Goal: Task Accomplishment & Management: Use online tool/utility

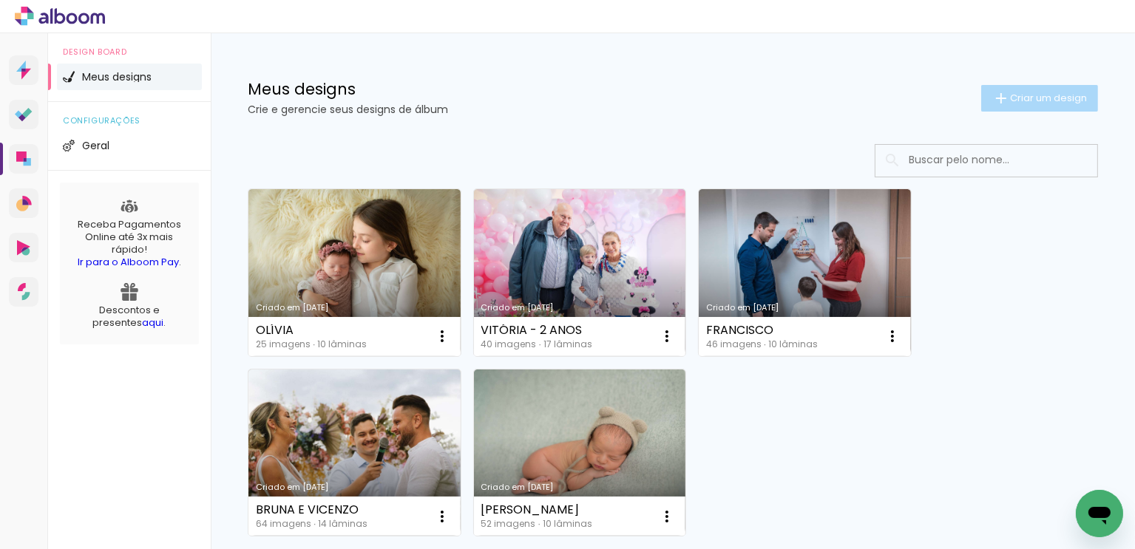
click at [1029, 96] on span "Criar um design" at bounding box center [1048, 98] width 77 height 10
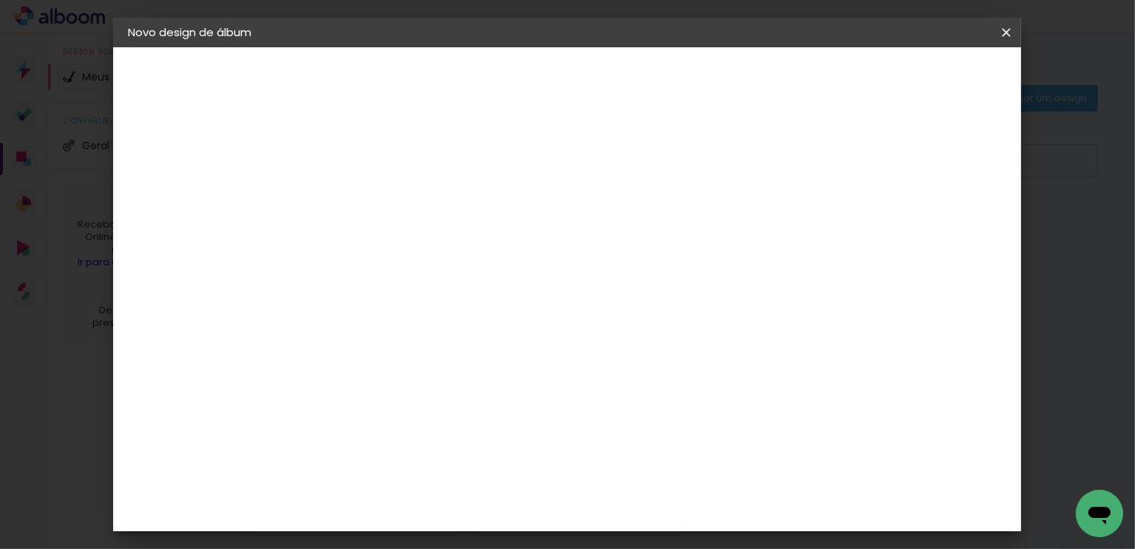
click at [370, 206] on input at bounding box center [370, 198] width 0 height 23
type input "BATIZADO HELENA"
type paper-input "BATIZADO HELENA"
click at [0, 0] on slot "Avançar" at bounding box center [0, 0] width 0 height 0
click at [467, 279] on input at bounding box center [407, 281] width 149 height 18
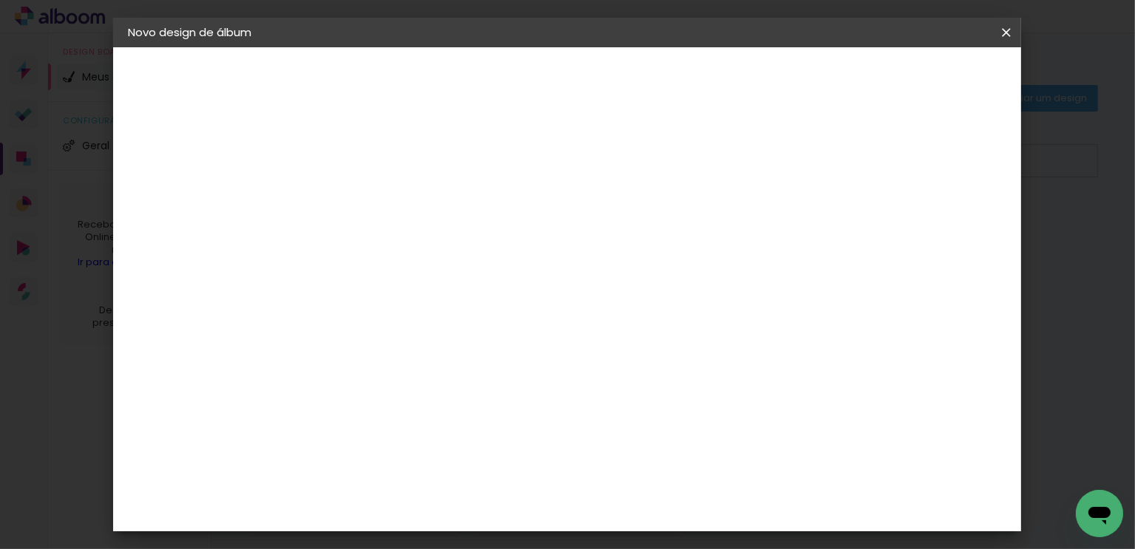
type input "GO"
type paper-input "GO"
click at [396, 330] on div "Go image" at bounding box center [378, 337] width 36 height 24
click at [607, 227] on paper-item "Tamanho Livre" at bounding box center [541, 224] width 132 height 33
click at [0, 0] on slot "Avançar" at bounding box center [0, 0] width 0 height 0
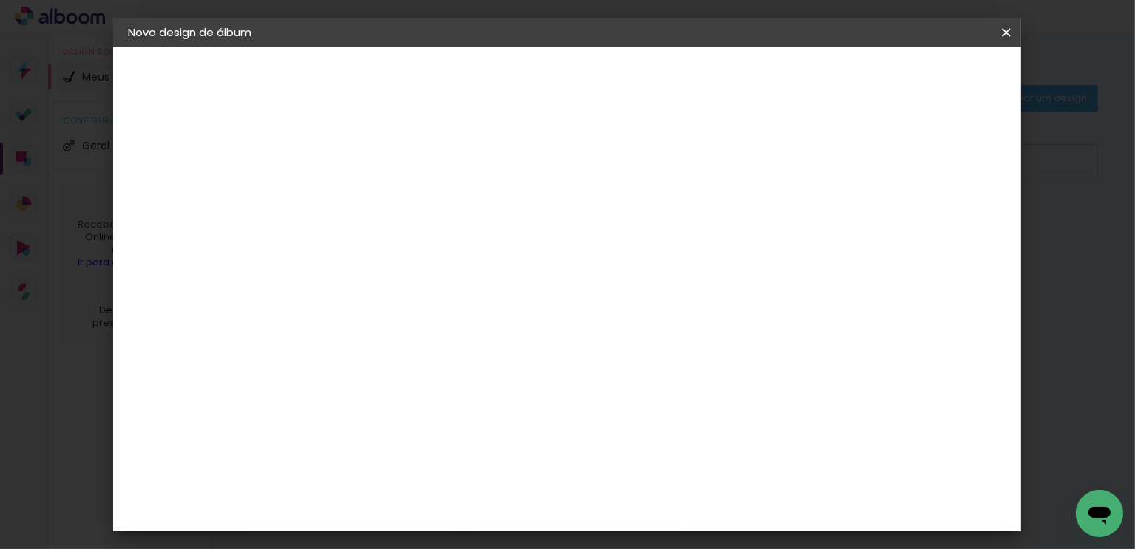
click at [837, 91] on header "Tamanho livre Defina a largura, altura e sangria das lâminas. Voltar Iniciar de…" at bounding box center [627, 85] width 645 height 76
click at [0, 0] on slot "Voltar" at bounding box center [0, 0] width 0 height 0
click at [396, 337] on div "Go image" at bounding box center [378, 337] width 36 height 24
click at [0, 0] on slot "Tamanho Livre" at bounding box center [0, 0] width 0 height 0
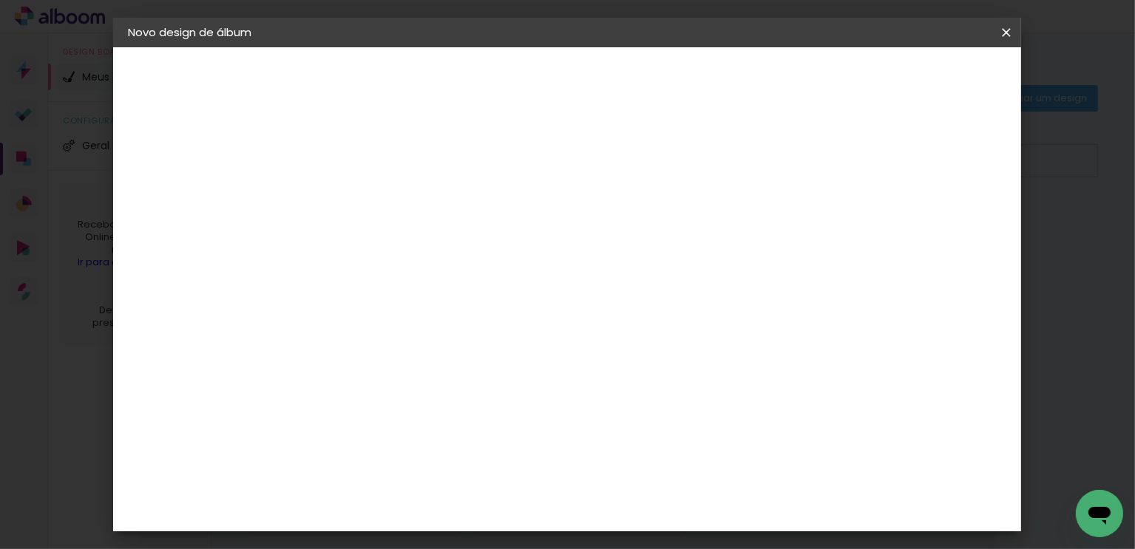
click at [0, 0] on slot "Tamanho Livre" at bounding box center [0, 0] width 0 height 0
click at [452, 274] on input "GO" at bounding box center [393, 281] width 120 height 18
click at [411, 319] on paper-item "Go image" at bounding box center [393, 337] width 130 height 38
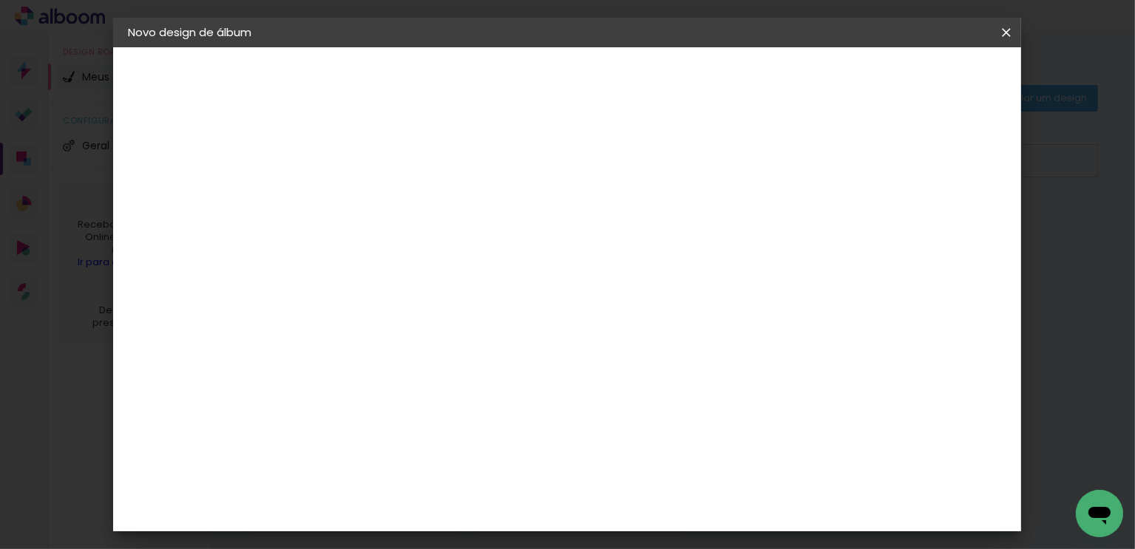
click at [411, 319] on paper-item "Go image" at bounding box center [393, 337] width 130 height 38
click at [439, 343] on paper-item "Go image" at bounding box center [393, 337] width 130 height 38
click at [449, 173] on div "Fornecedor Escolha um fornecedor ou avance com o tamanho livre. Voltar Avançar" at bounding box center [467, 110] width 324 height 126
click at [0, 0] on slot "Voltar" at bounding box center [0, 0] width 0 height 0
click at [370, 199] on input "BATIZADO HELENA" at bounding box center [370, 198] width 0 height 23
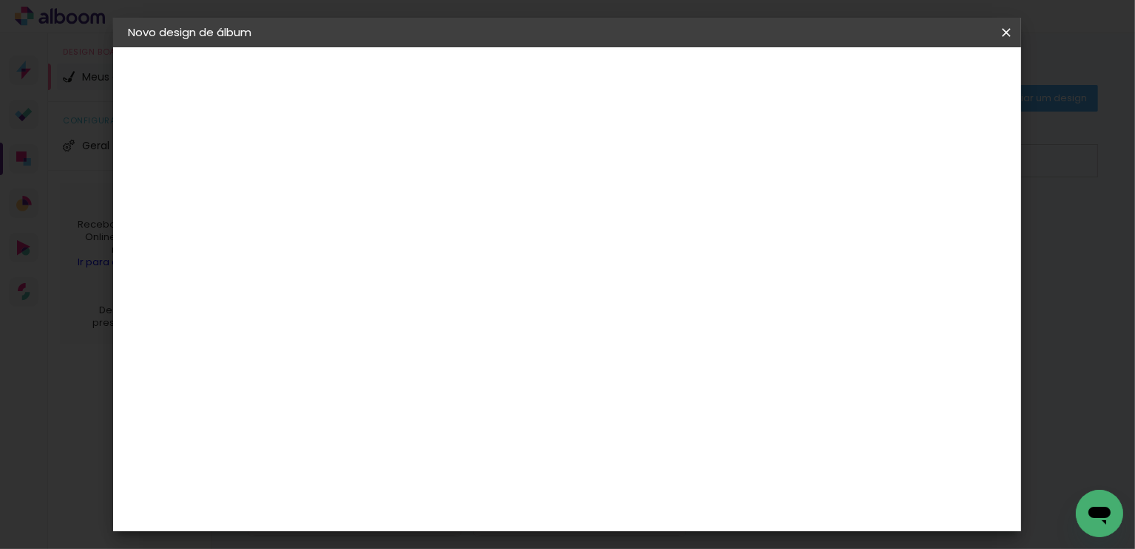
click at [0, 0] on slot "Avançar" at bounding box center [0, 0] width 0 height 0
click at [408, 238] on input "[GEOGRAPHIC_DATA]" at bounding box center [387, 236] width 108 height 18
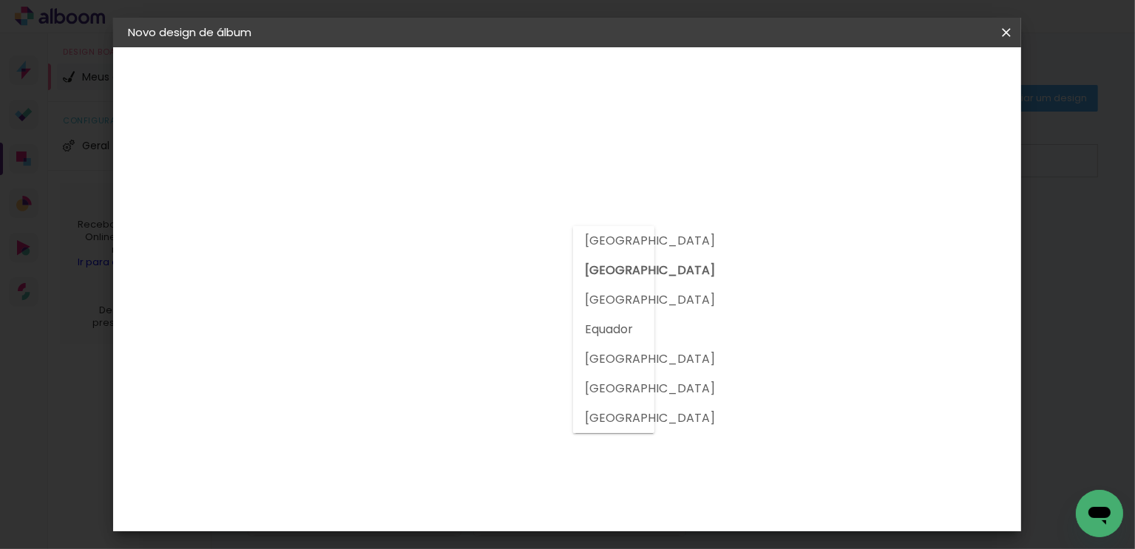
click at [408, 238] on input "[GEOGRAPHIC_DATA]" at bounding box center [387, 236] width 108 height 18
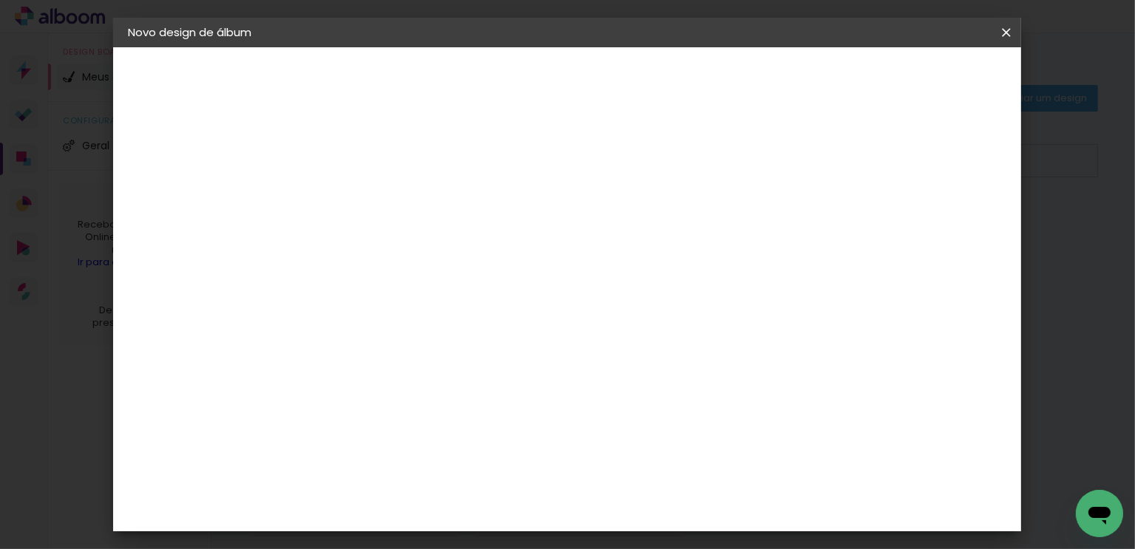
click at [383, 279] on input "GO" at bounding box center [393, 281] width 120 height 18
type input "G"
click at [396, 339] on div "Go image" at bounding box center [378, 351] width 36 height 24
click at [0, 0] on slot "Avançar" at bounding box center [0, 0] width 0 height 0
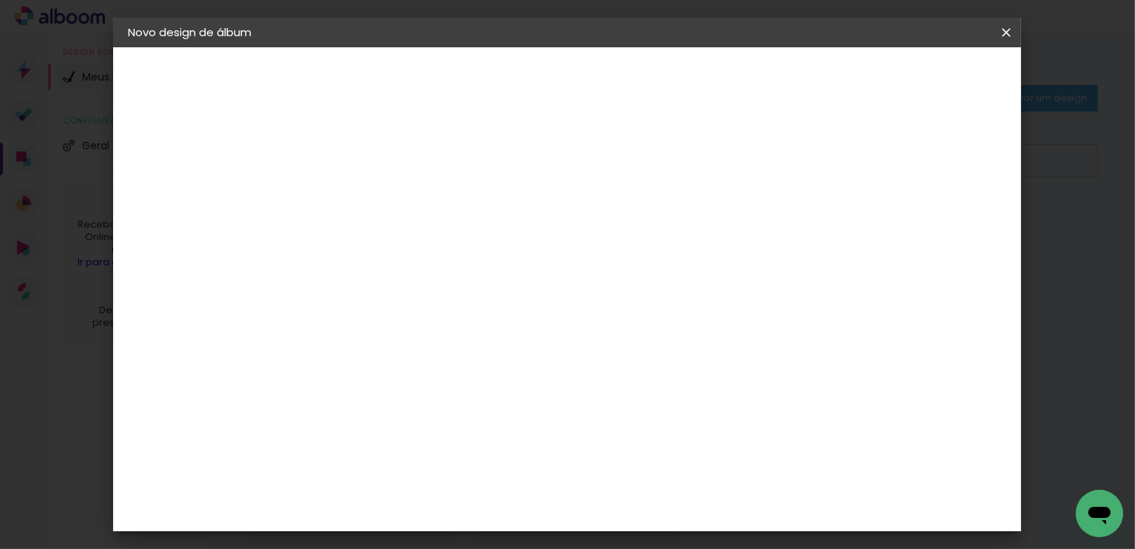
click at [427, 246] on input "text" at bounding box center [399, 257] width 58 height 23
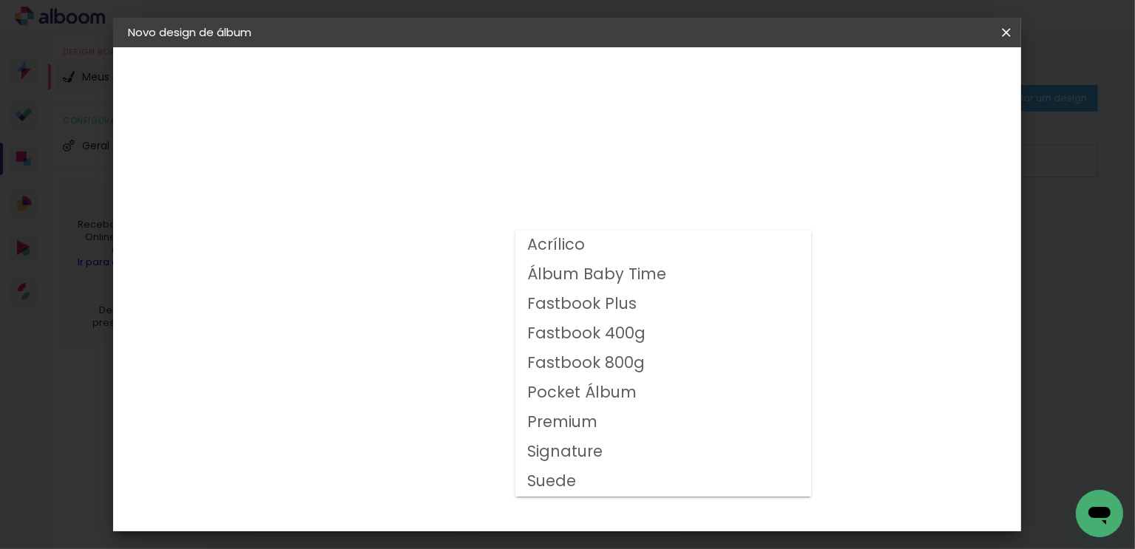
click at [0, 0] on slot "Fastbook 800g" at bounding box center [0, 0] width 0 height 0
type input "Fastbook 800g"
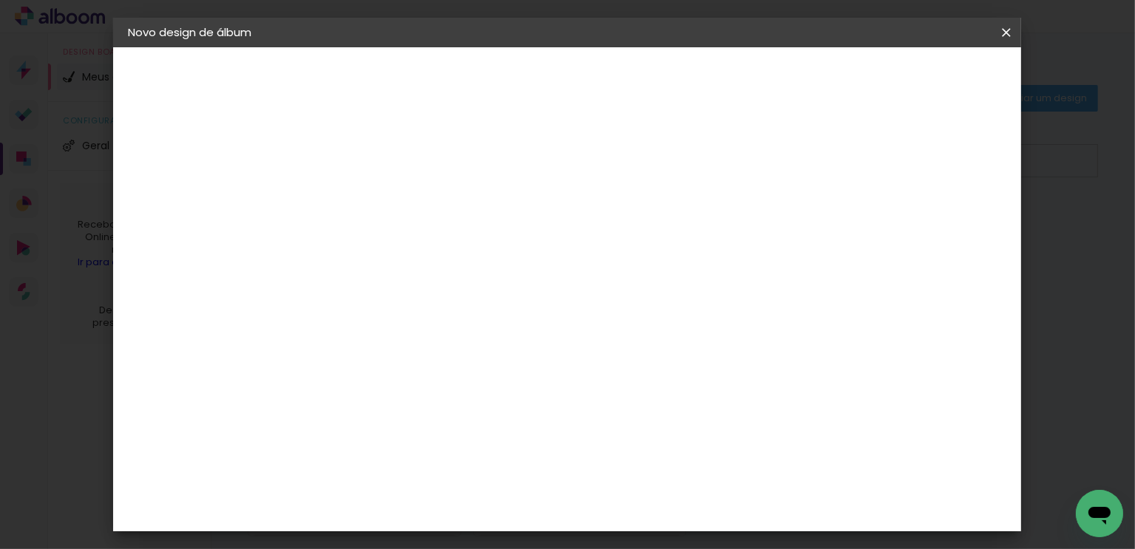
scroll to position [148, 0]
click at [0, 0] on slot "Avançar" at bounding box center [0, 0] width 0 height 0
click at [710, 156] on div at bounding box center [702, 159] width 13 height 13
type paper-checkbox "on"
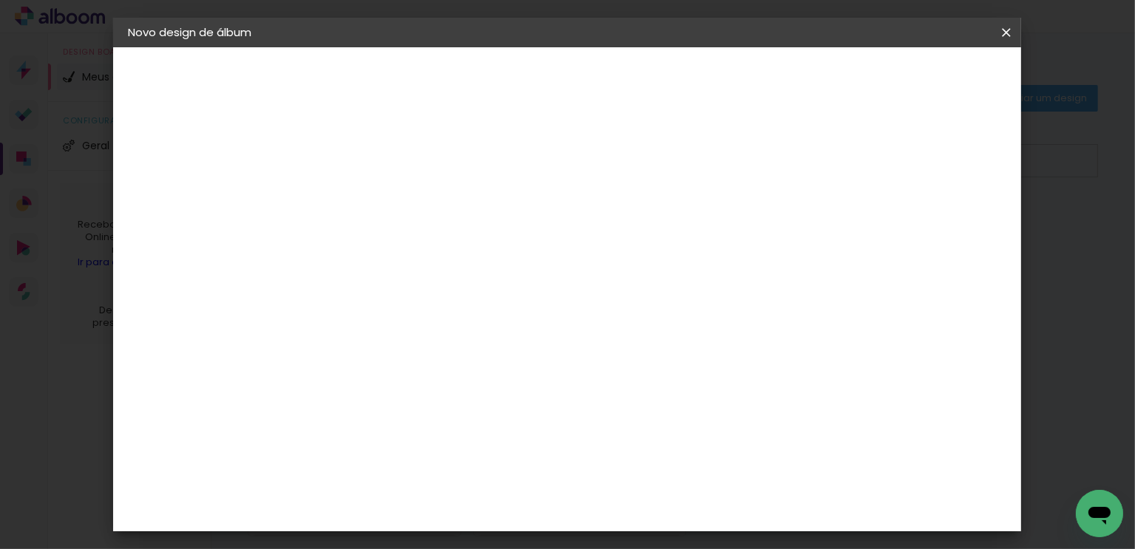
click at [793, 82] on span "Iniciar design" at bounding box center [759, 78] width 67 height 10
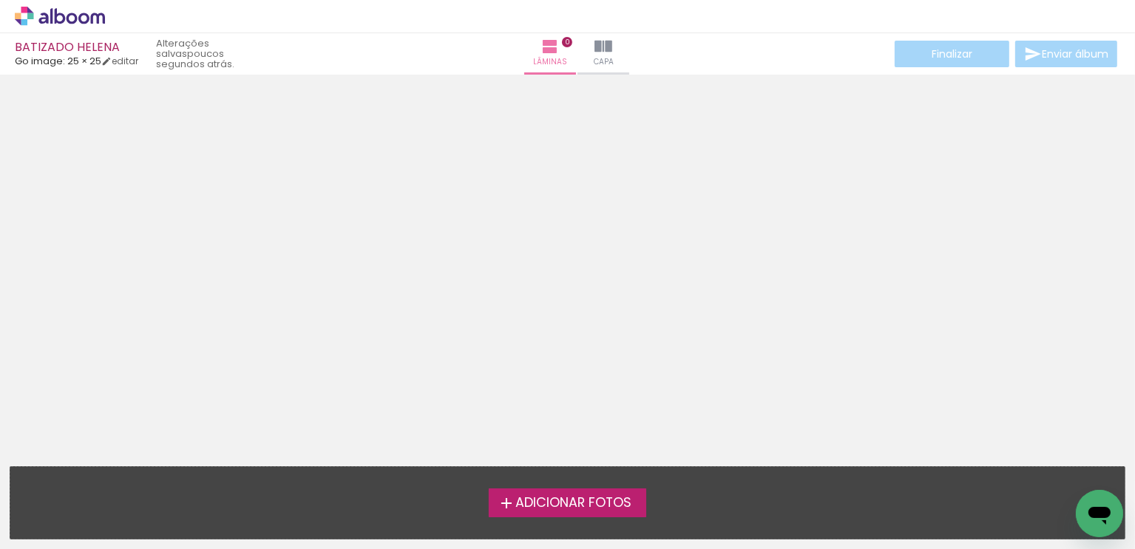
click at [611, 508] on span "Adicionar Fotos" at bounding box center [573, 503] width 116 height 13
click at [0, 0] on input "file" at bounding box center [0, 0] width 0 height 0
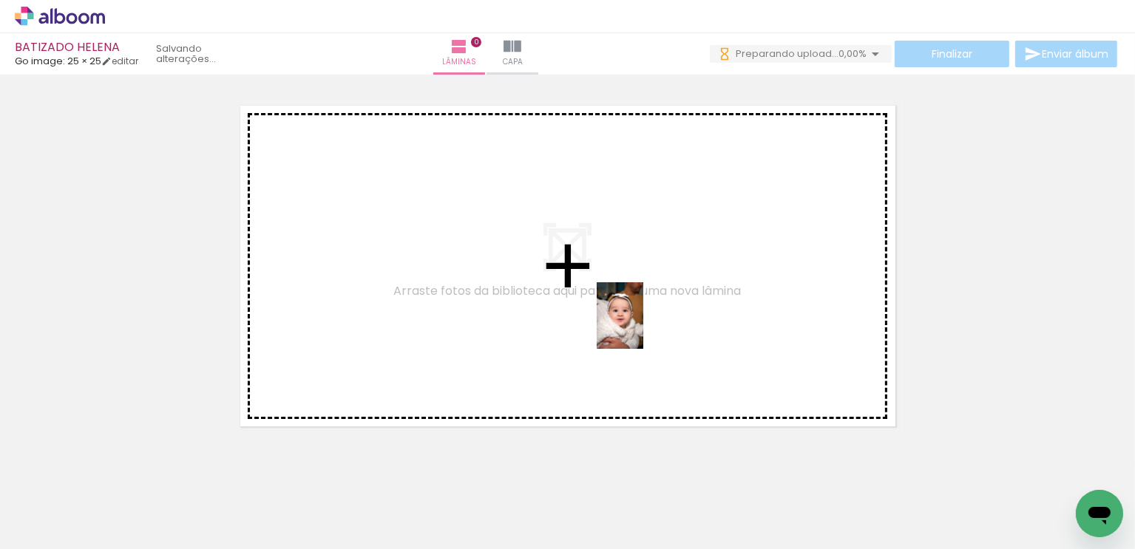
drag, startPoint x: 166, startPoint y: 505, endPoint x: 648, endPoint y: 319, distance: 516.1
click at [648, 319] on quentale-workspace at bounding box center [567, 274] width 1135 height 549
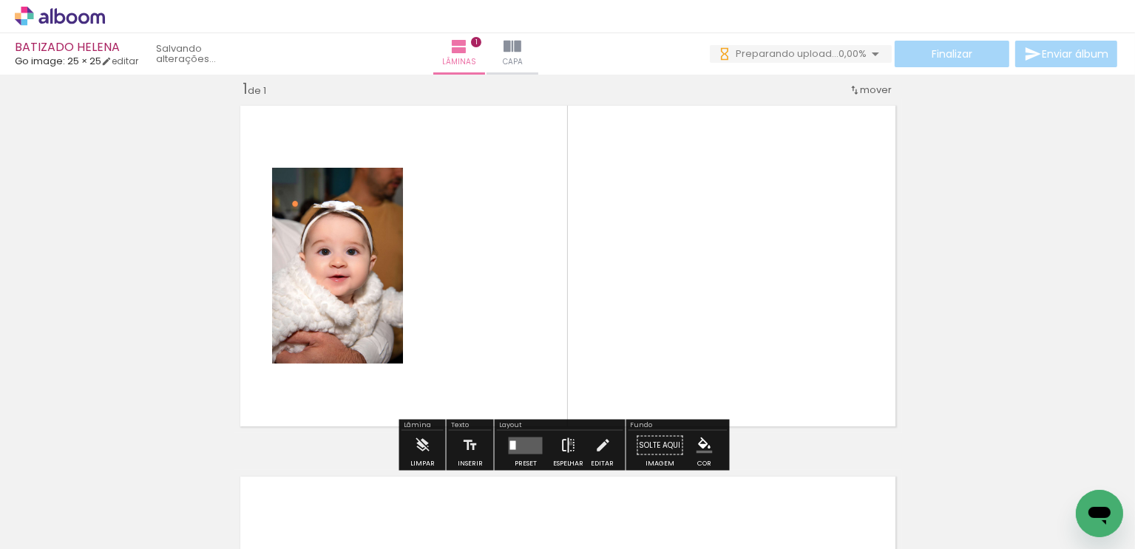
click at [567, 443] on iron-icon at bounding box center [568, 446] width 16 height 30
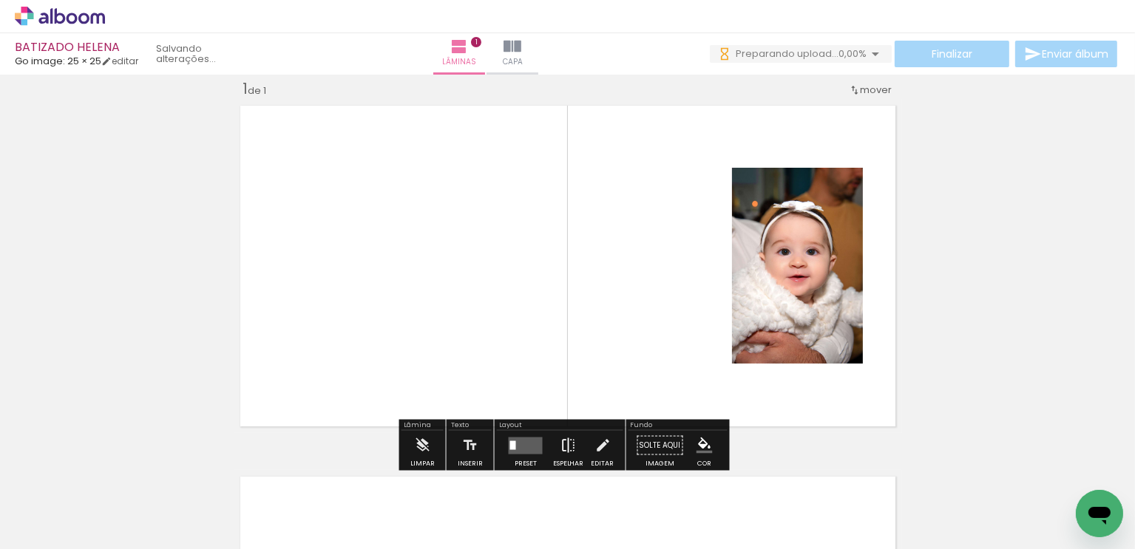
click at [567, 443] on iron-icon at bounding box center [568, 446] width 16 height 30
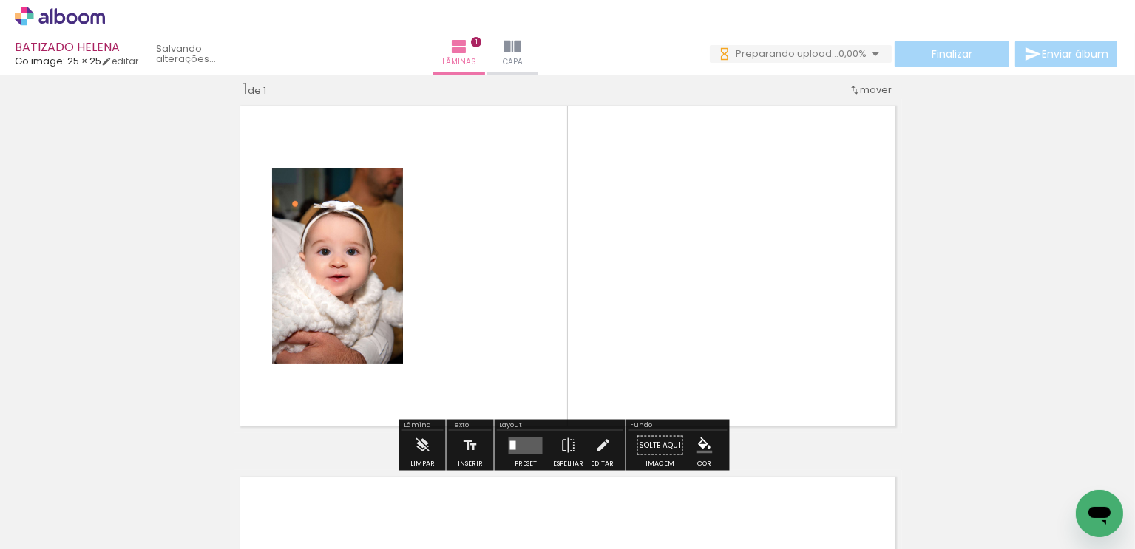
click at [544, 440] on paper-button "Preset" at bounding box center [525, 450] width 47 height 38
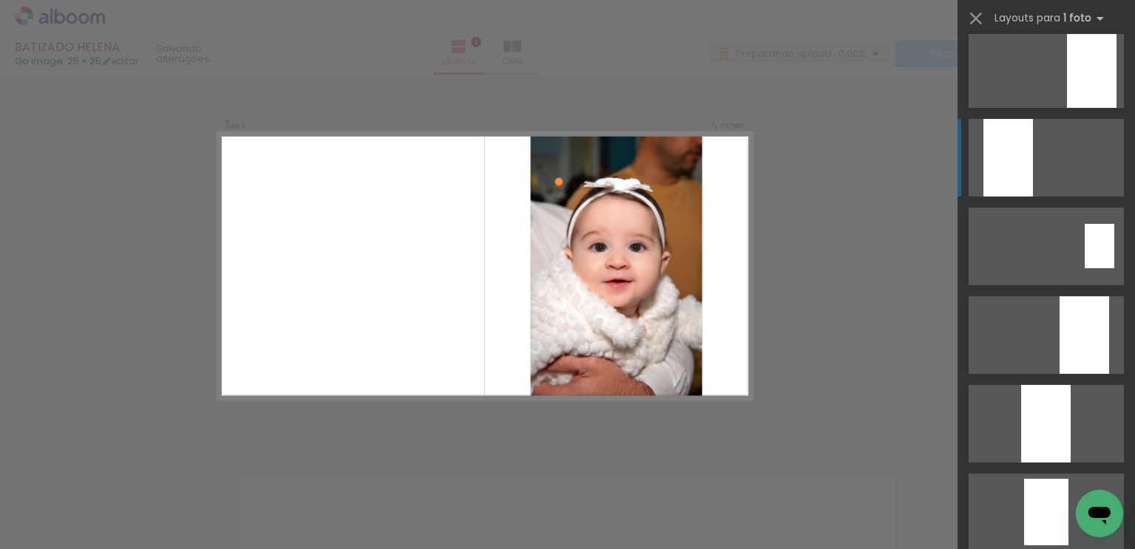
click at [1059, 319] on div at bounding box center [1084, 335] width 50 height 78
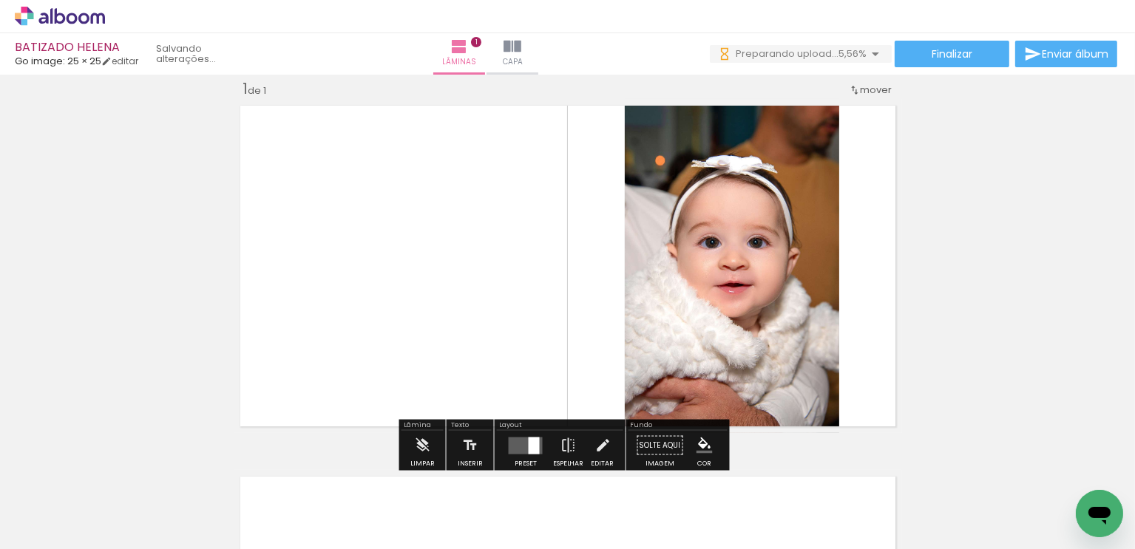
click at [758, 285] on quentale-photo at bounding box center [732, 266] width 214 height 334
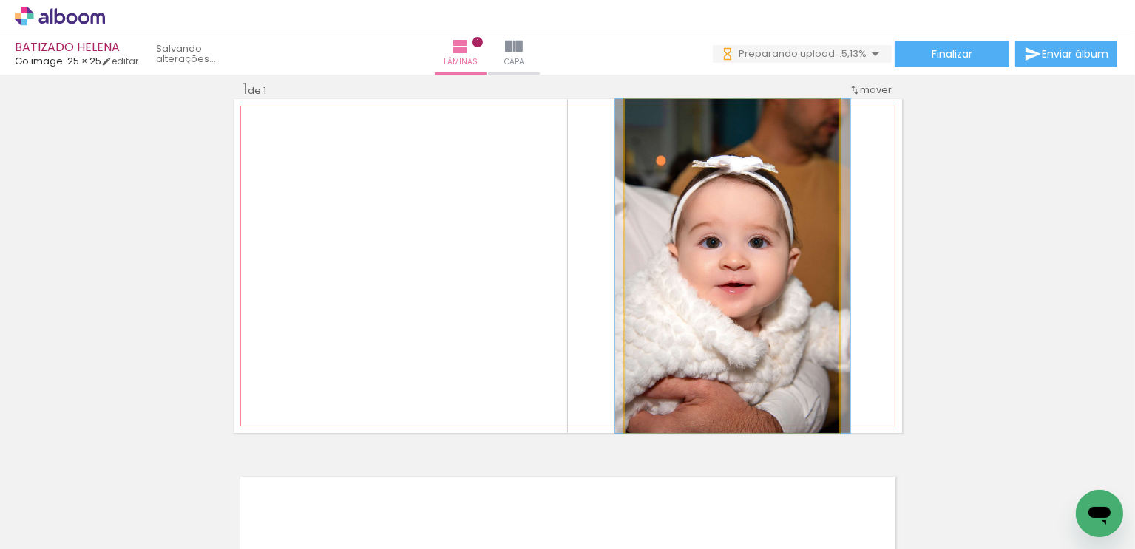
drag, startPoint x: 758, startPoint y: 292, endPoint x: 759, endPoint y: 277, distance: 14.8
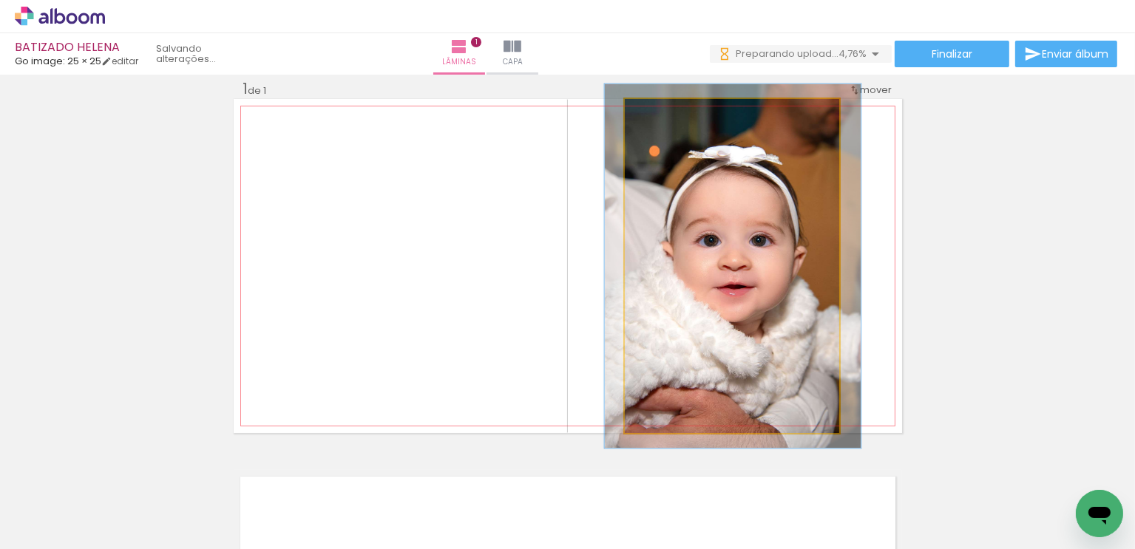
type paper-slider "109"
click at [663, 113] on div at bounding box center [664, 115] width 24 height 24
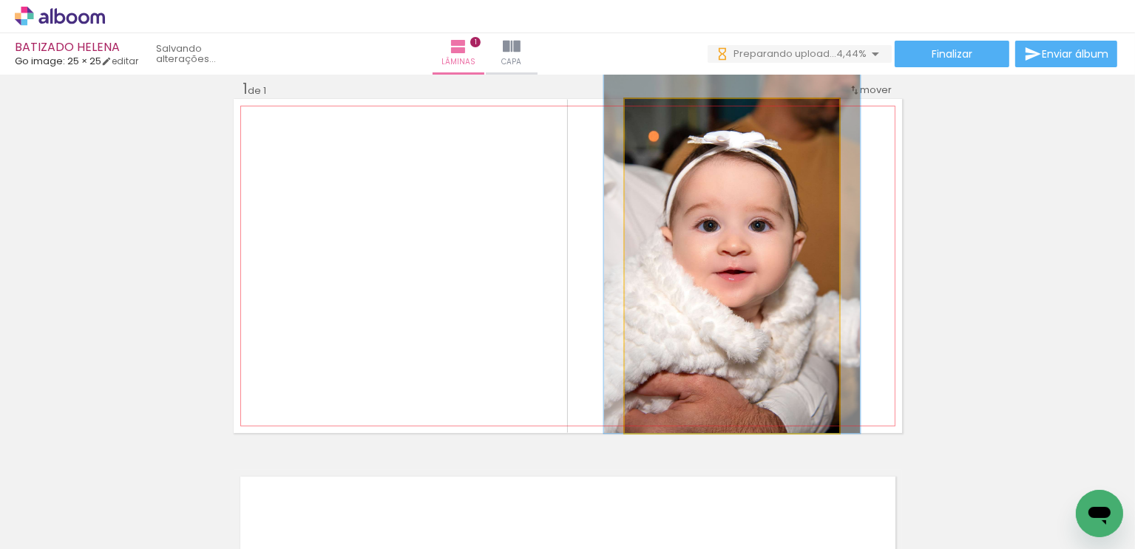
drag, startPoint x: 739, startPoint y: 289, endPoint x: 739, endPoint y: 274, distance: 14.8
click at [739, 274] on quentale-photo at bounding box center [732, 266] width 214 height 334
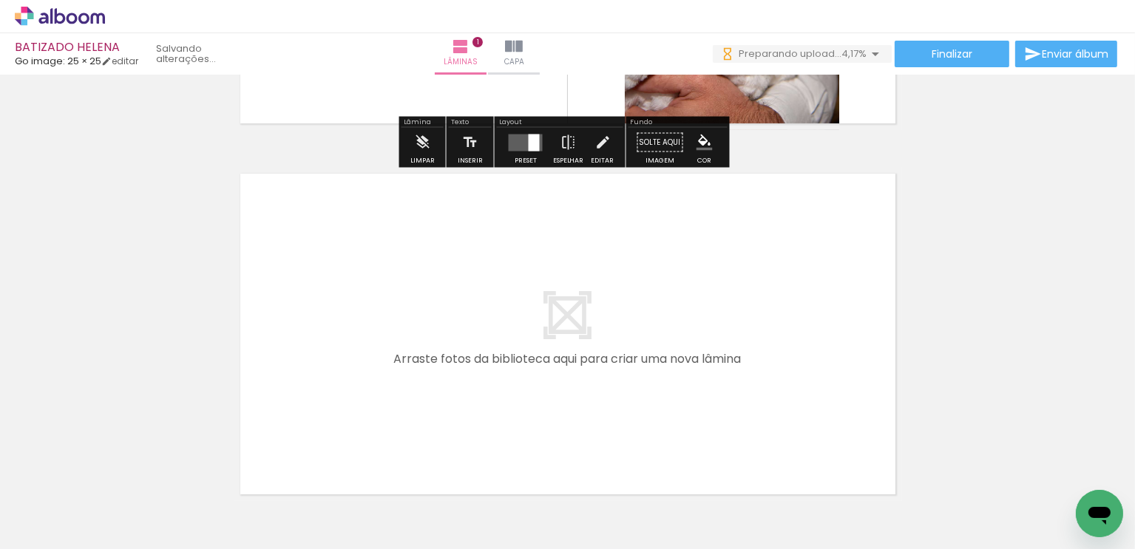
scroll to position [388, 0]
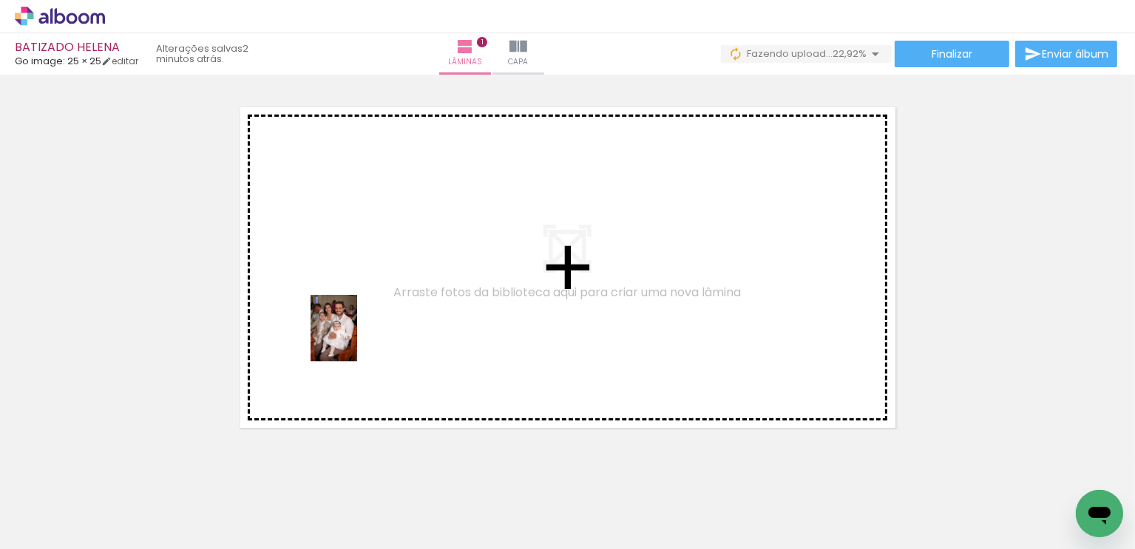
drag, startPoint x: 328, startPoint y: 511, endPoint x: 355, endPoint y: 339, distance: 173.6
click at [355, 339] on quentale-workspace at bounding box center [567, 274] width 1135 height 549
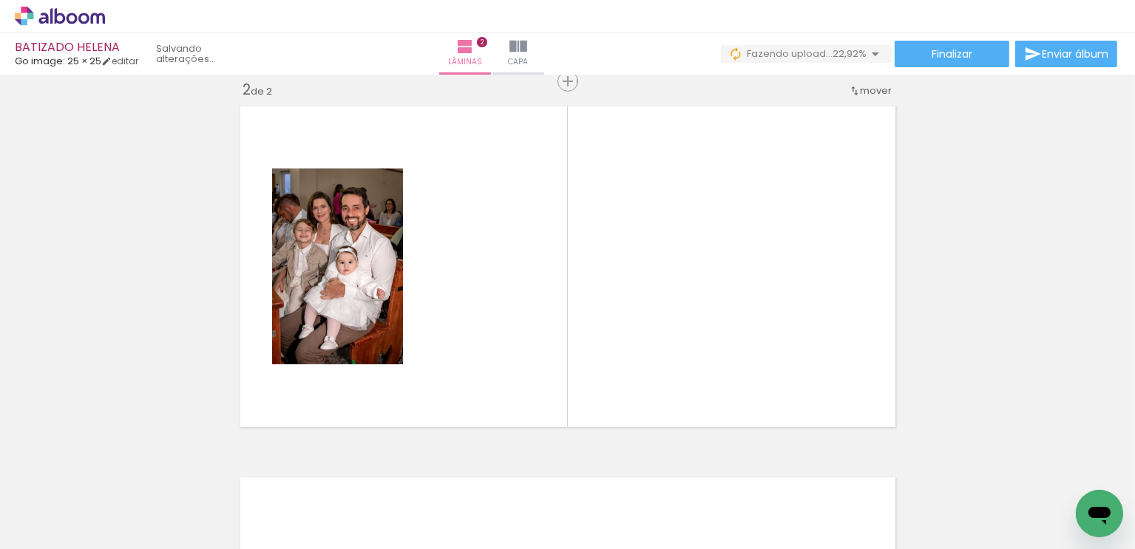
scroll to position [390, 0]
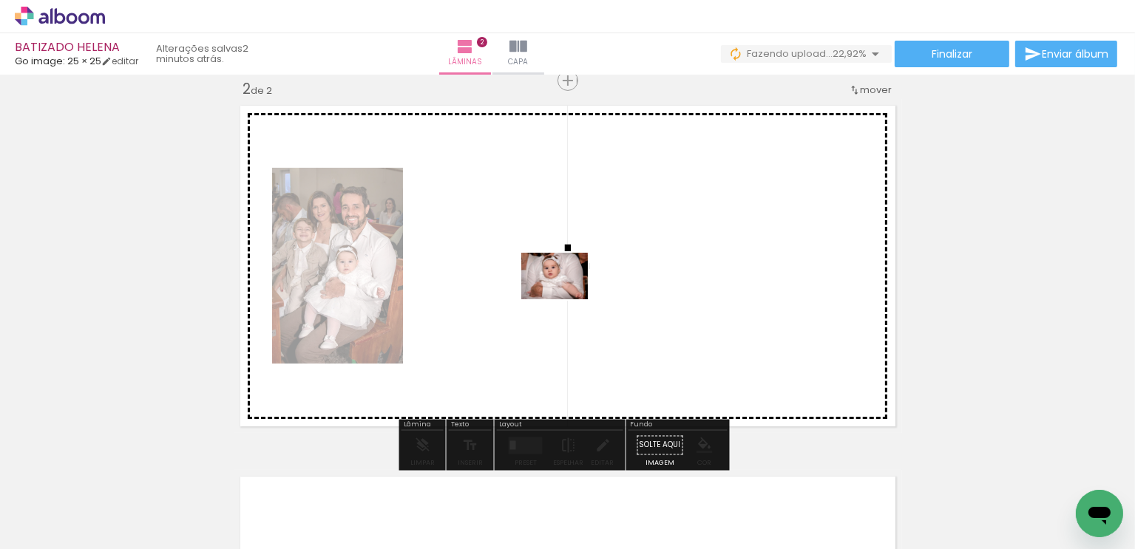
drag, startPoint x: 895, startPoint y: 515, endPoint x: 566, endPoint y: 297, distance: 394.9
click at [566, 297] on quentale-workspace at bounding box center [567, 274] width 1135 height 549
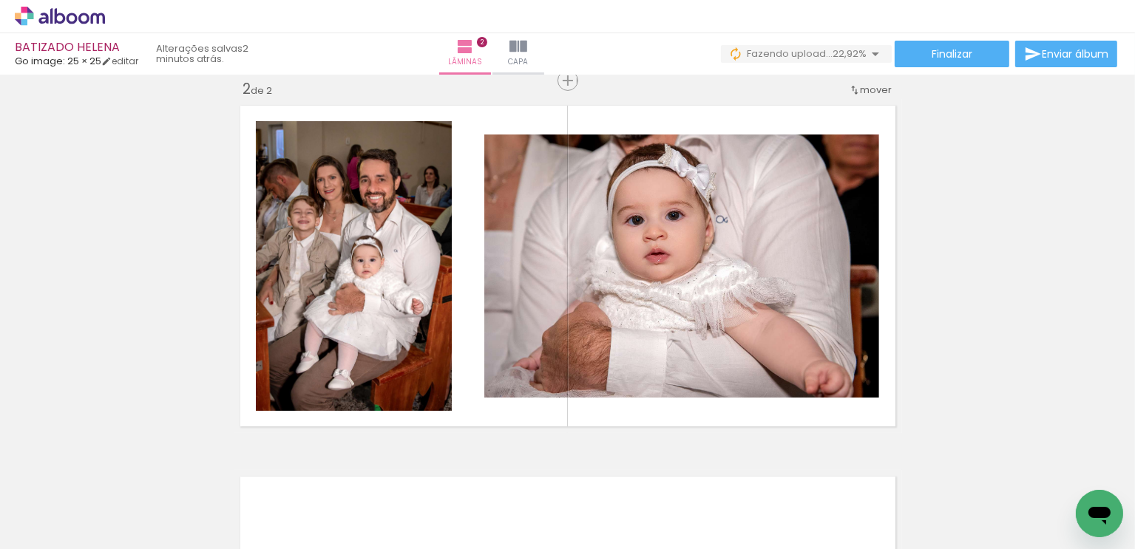
click at [251, 513] on div at bounding box center [230, 500] width 73 height 52
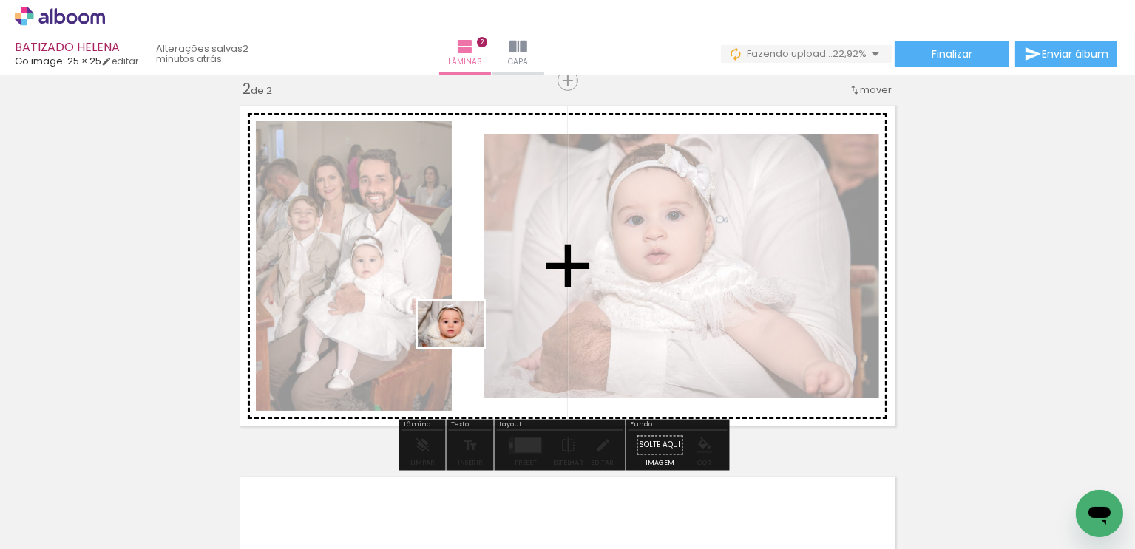
drag, startPoint x: 254, startPoint y: 498, endPoint x: 462, endPoint y: 345, distance: 258.5
click at [462, 345] on quentale-workspace at bounding box center [567, 274] width 1135 height 549
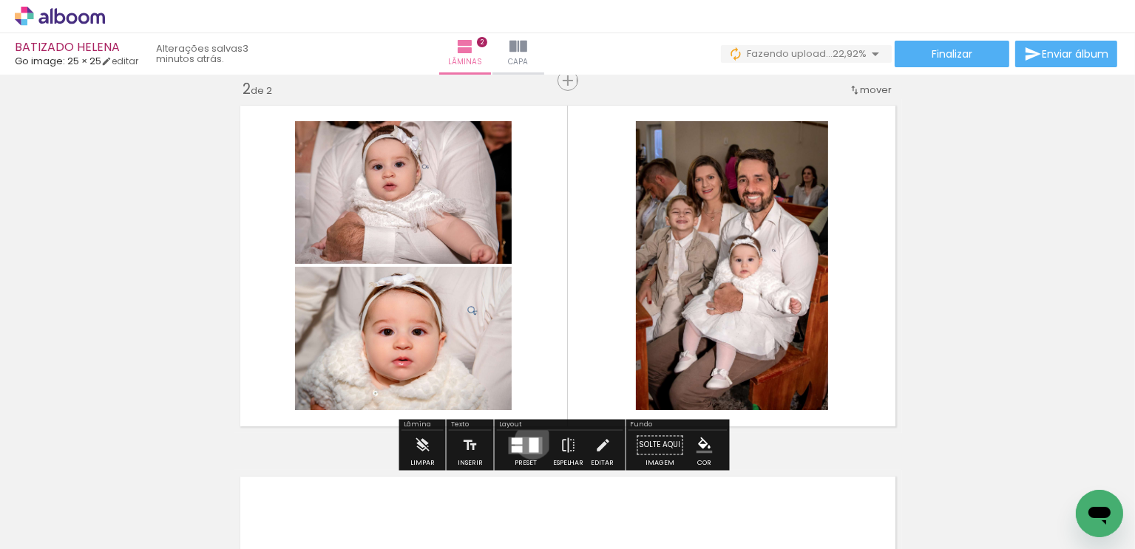
click at [529, 441] on div at bounding box center [534, 445] width 10 height 15
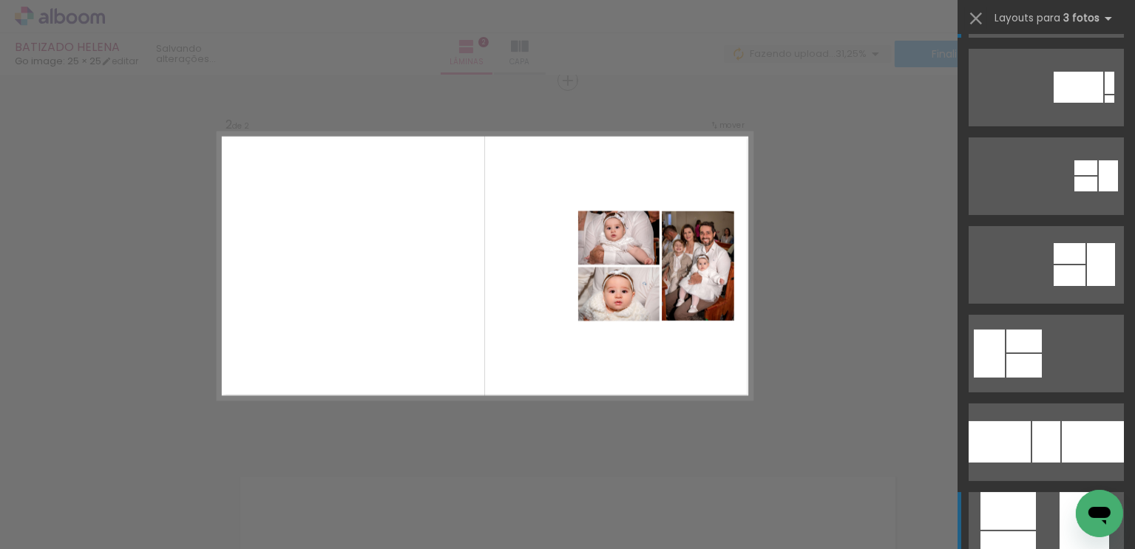
scroll to position [0, 0]
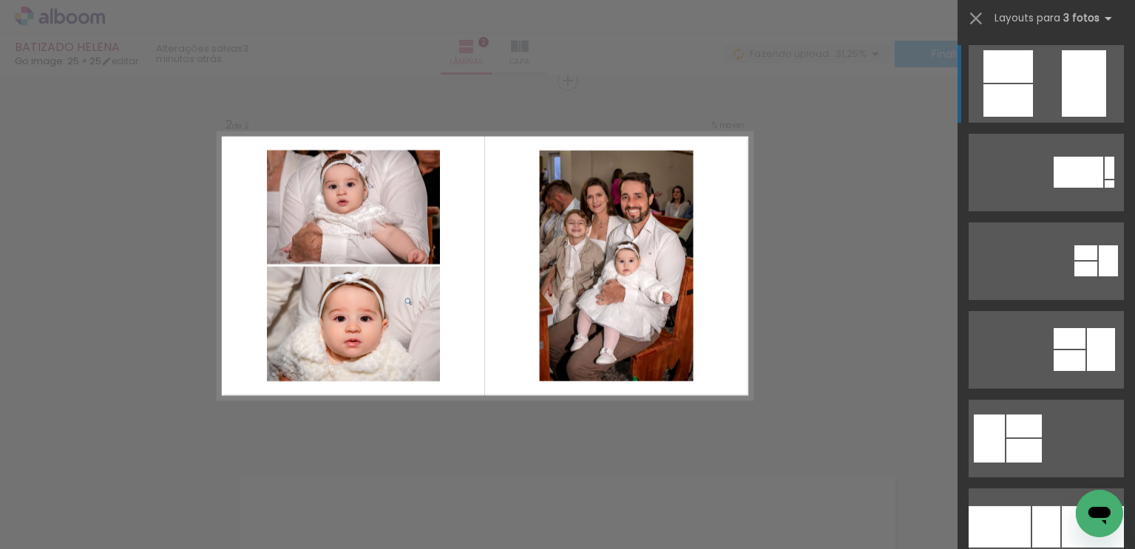
click at [1080, 60] on div at bounding box center [1084, 83] width 44 height 67
click at [1075, 80] on div at bounding box center [1084, 83] width 44 height 67
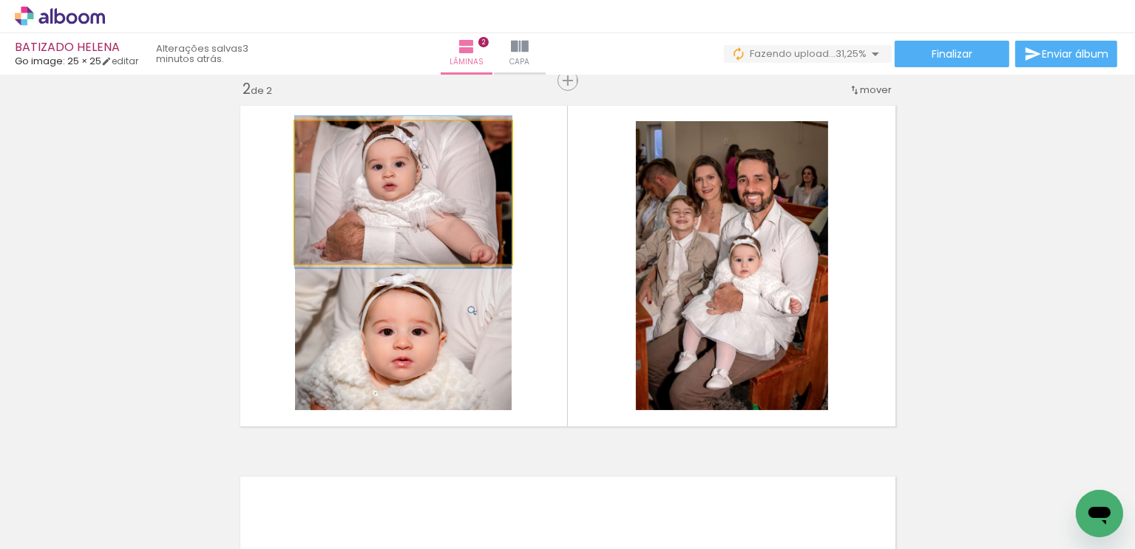
click at [413, 209] on quentale-photo at bounding box center [403, 192] width 217 height 143
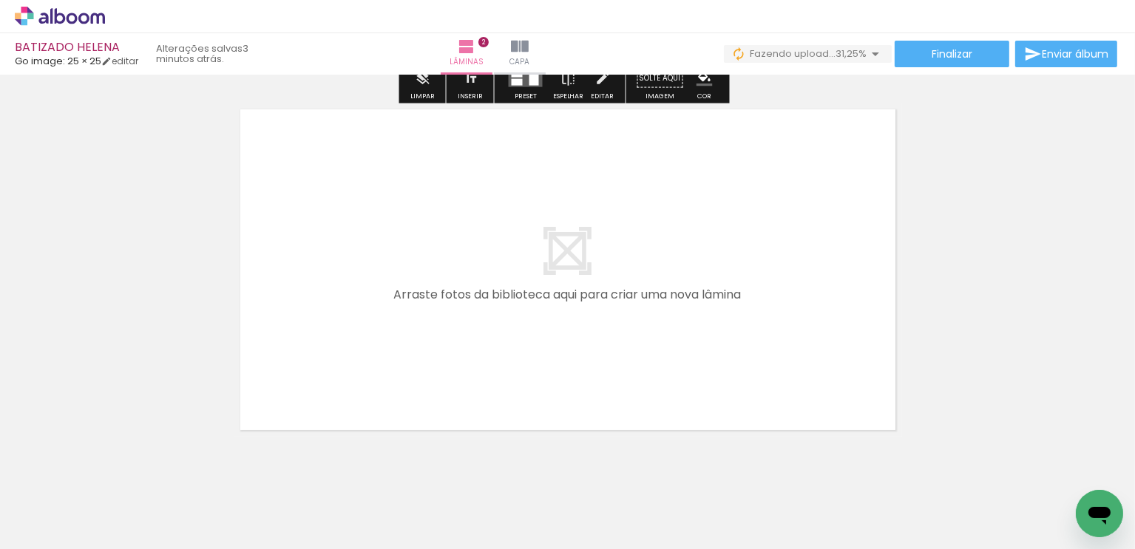
scroll to position [759, 0]
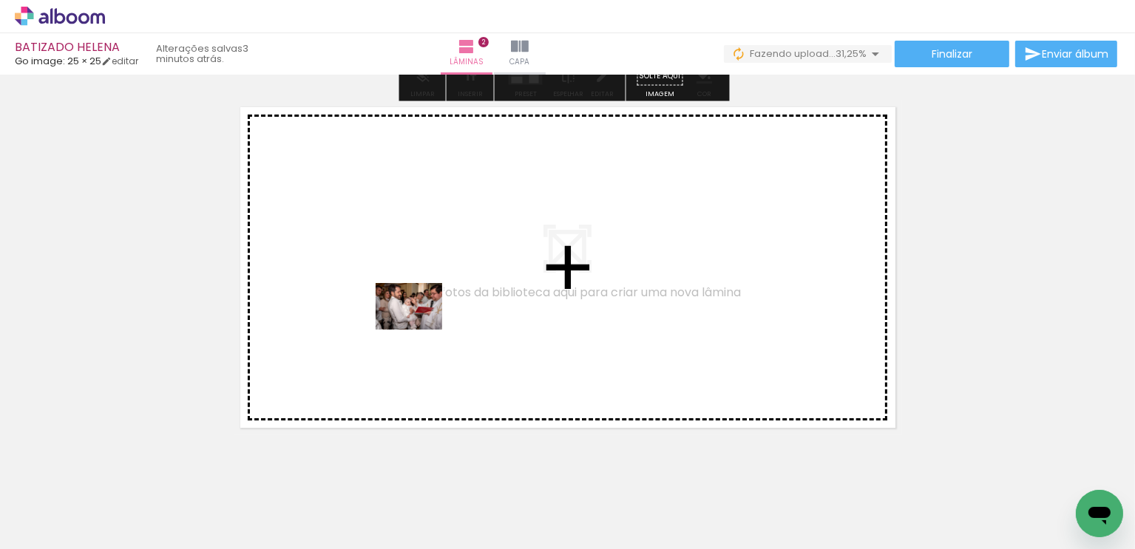
drag, startPoint x: 423, startPoint y: 508, endPoint x: 420, endPoint y: 327, distance: 181.2
click at [420, 327] on quentale-workspace at bounding box center [567, 274] width 1135 height 549
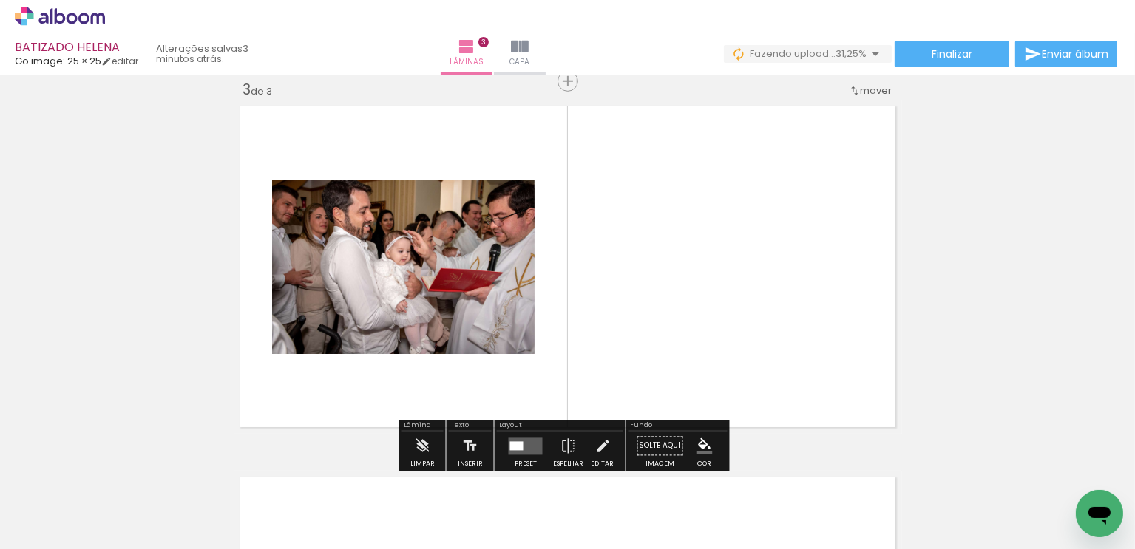
scroll to position [761, 0]
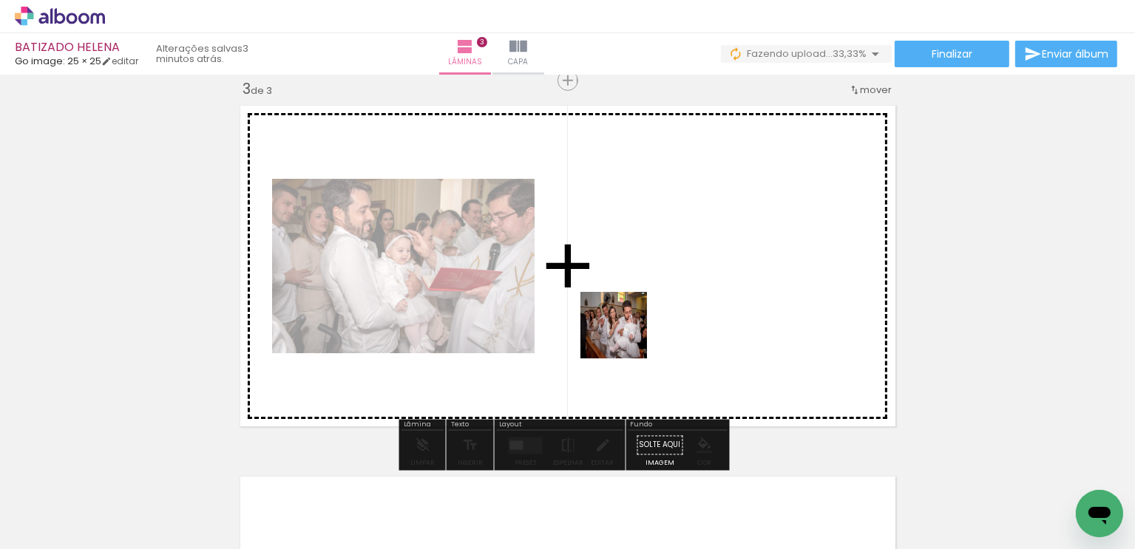
drag, startPoint x: 488, startPoint y: 512, endPoint x: 628, endPoint y: 329, distance: 230.4
click at [628, 329] on quentale-workspace at bounding box center [567, 274] width 1135 height 549
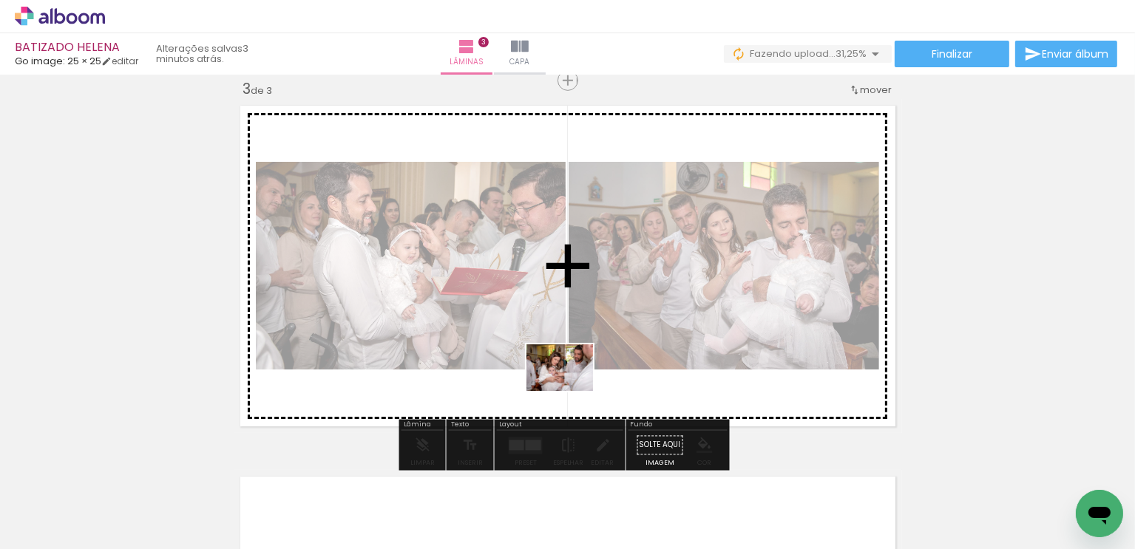
drag, startPoint x: 579, startPoint y: 515, endPoint x: 570, endPoint y: 384, distance: 131.9
click at [570, 384] on quentale-workspace at bounding box center [567, 274] width 1135 height 549
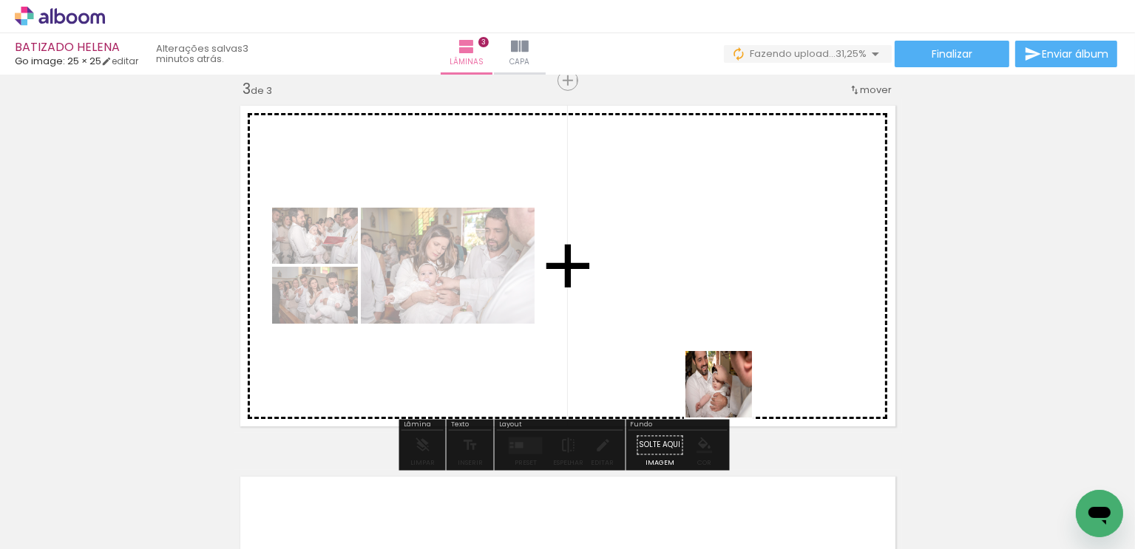
drag, startPoint x: 823, startPoint y: 513, endPoint x: 689, endPoint y: 322, distance: 233.0
click at [689, 322] on quentale-workspace at bounding box center [567, 274] width 1135 height 549
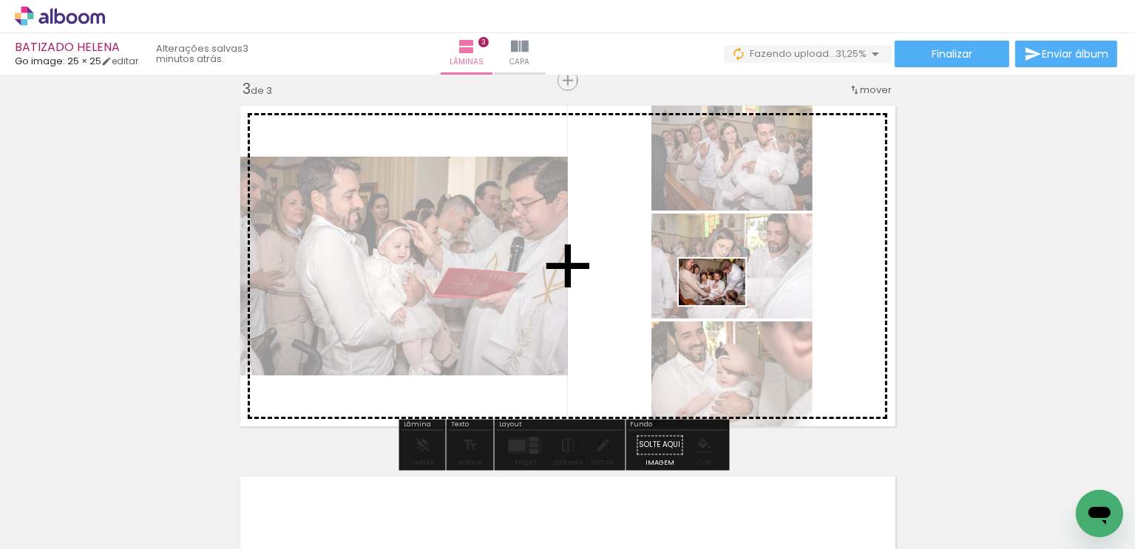
drag, startPoint x: 980, startPoint y: 506, endPoint x: 723, endPoint y: 303, distance: 327.5
click at [723, 303] on quentale-workspace at bounding box center [567, 274] width 1135 height 549
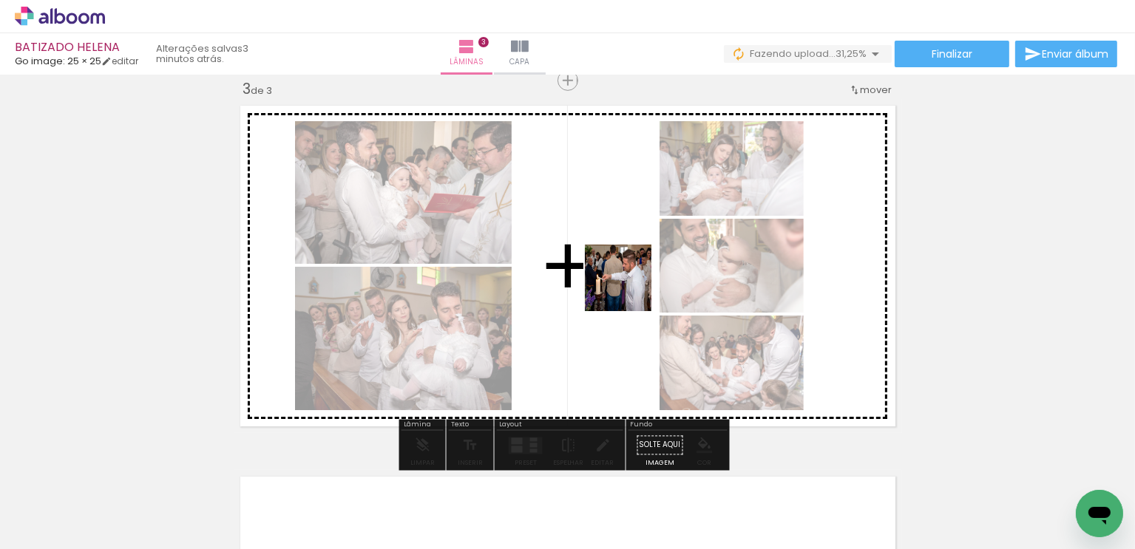
drag, startPoint x: 1050, startPoint y: 499, endPoint x: 613, endPoint y: 276, distance: 490.7
click at [613, 276] on quentale-workspace at bounding box center [567, 274] width 1135 height 549
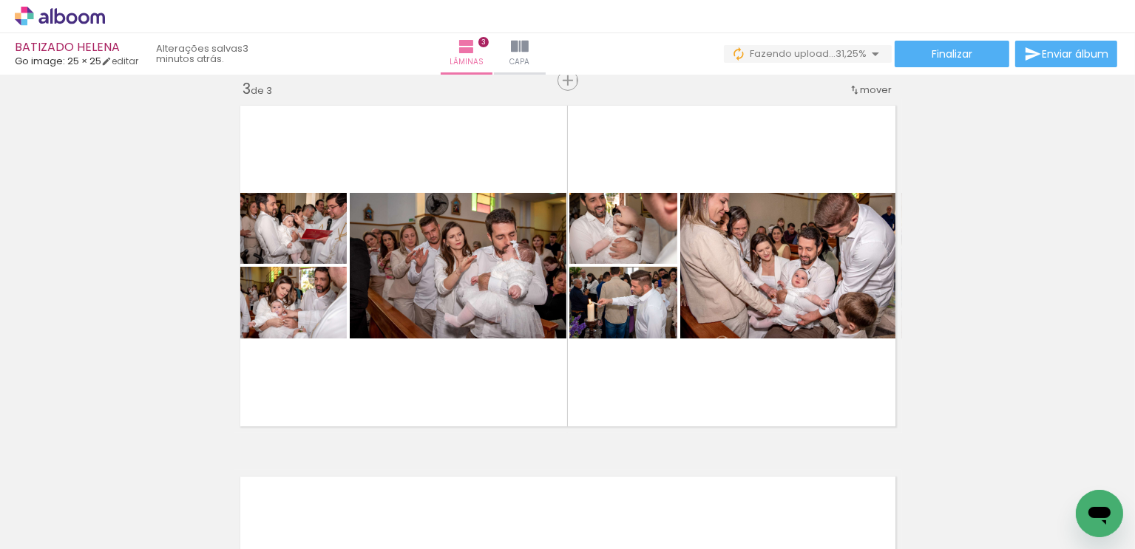
scroll to position [0, 297]
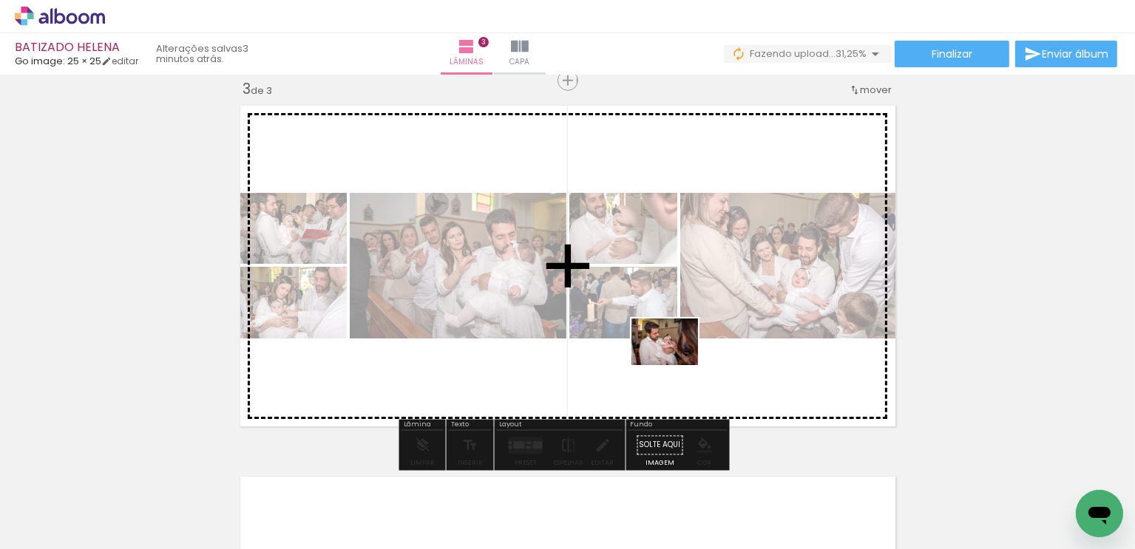
drag, startPoint x: 793, startPoint y: 396, endPoint x: 676, endPoint y: 363, distance: 121.5
click at [676, 363] on quentale-workspace at bounding box center [567, 274] width 1135 height 549
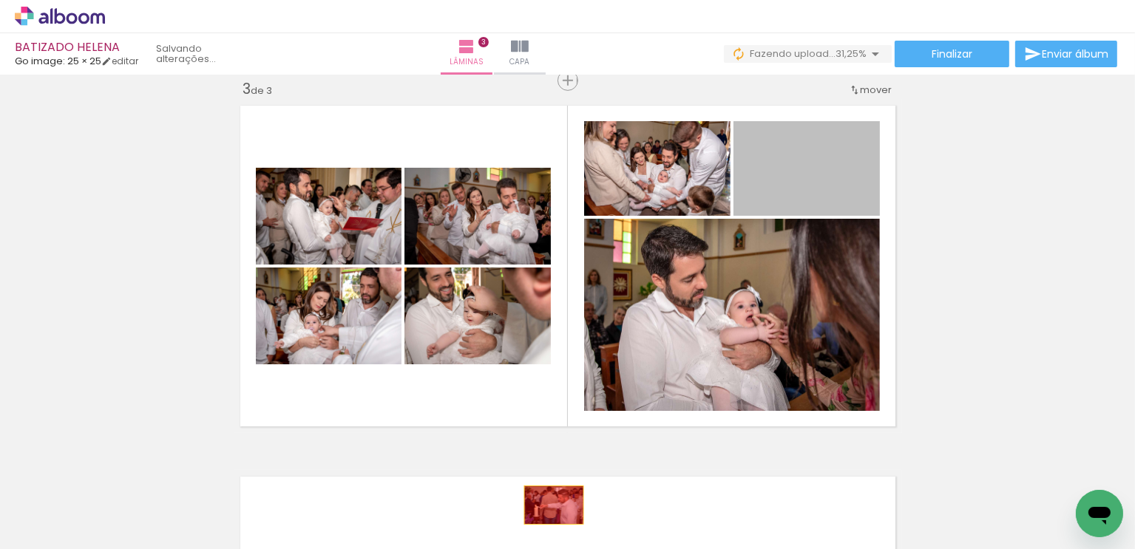
drag, startPoint x: 801, startPoint y: 182, endPoint x: 547, endPoint y: 510, distance: 415.2
click at [547, 510] on quentale-workspace at bounding box center [567, 274] width 1135 height 549
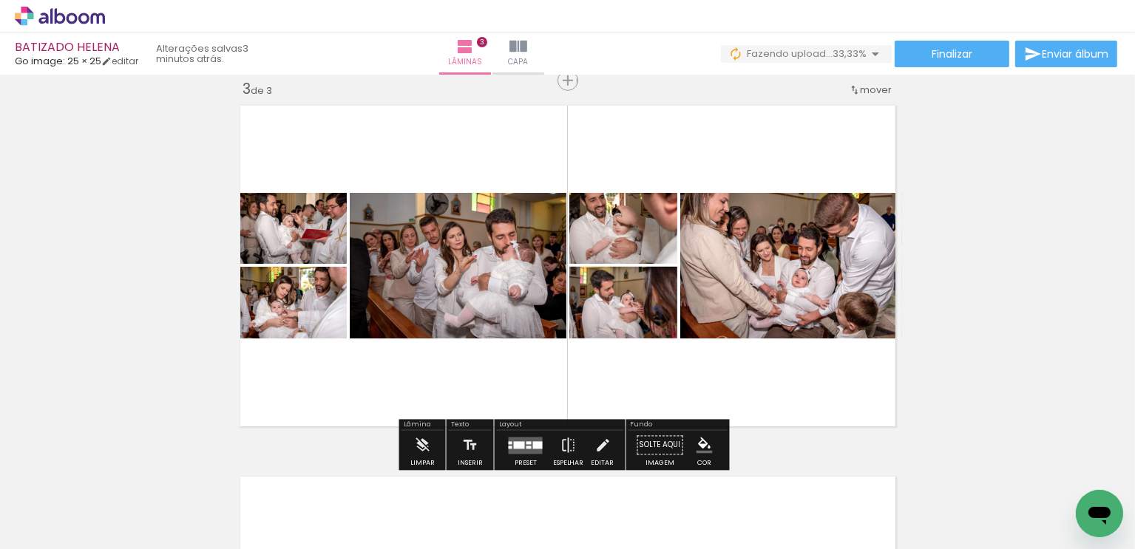
click at [533, 442] on div at bounding box center [538, 444] width 10 height 7
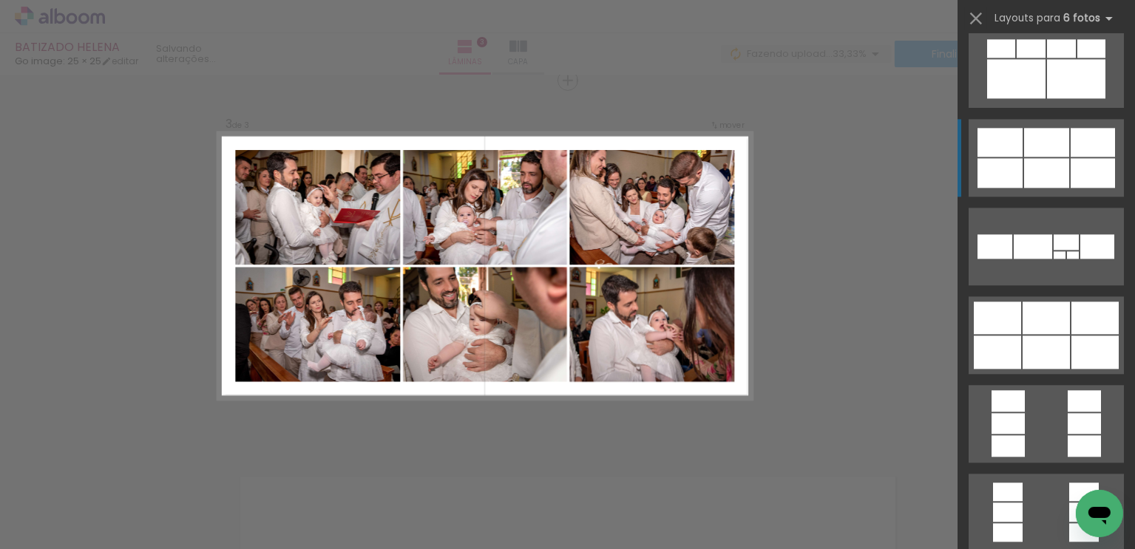
scroll to position [3623, 0]
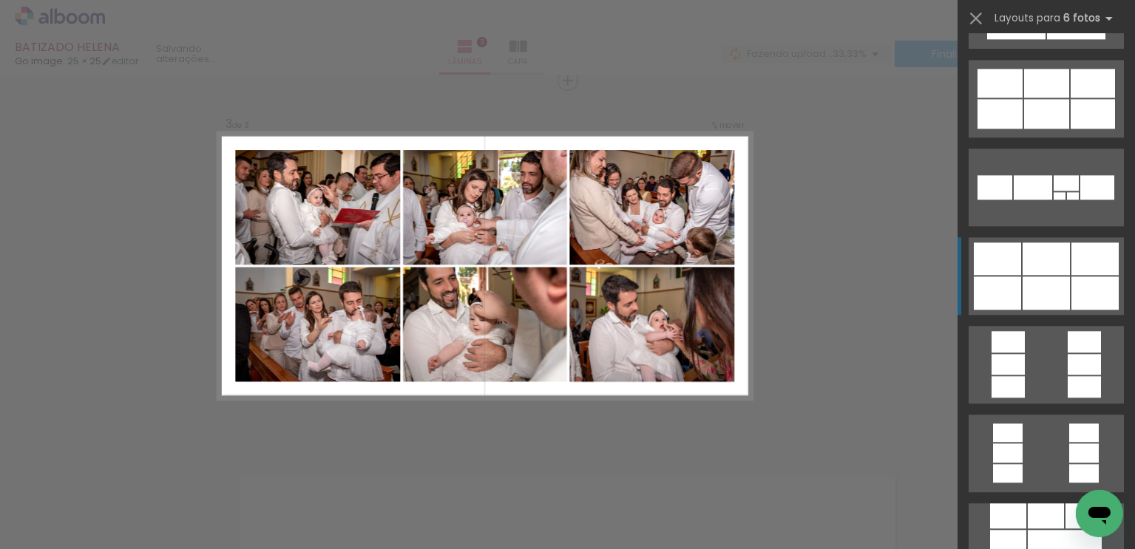
click at [1072, 269] on div at bounding box center [1094, 258] width 47 height 33
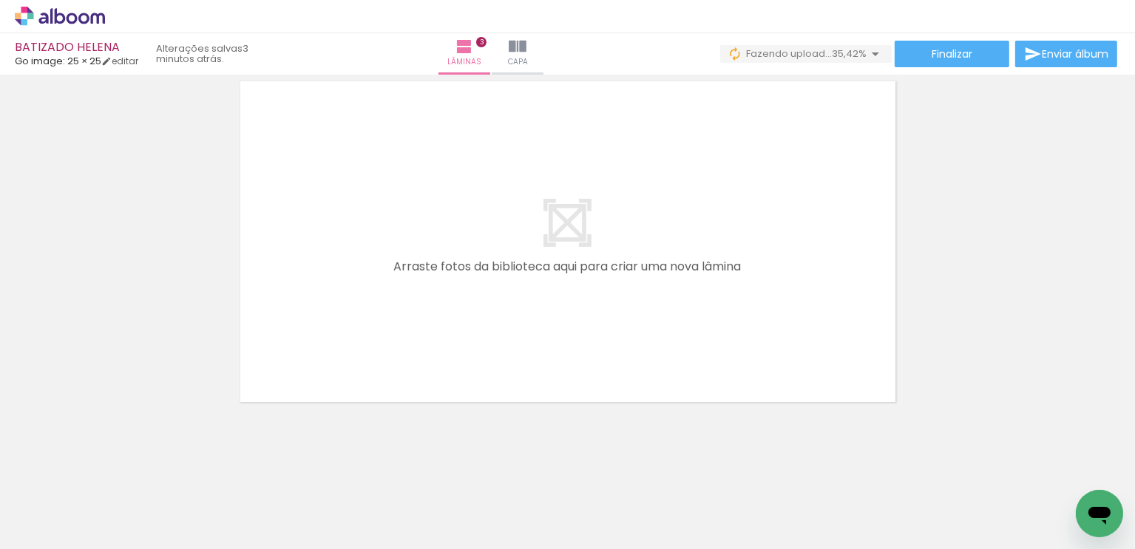
scroll to position [1159, 0]
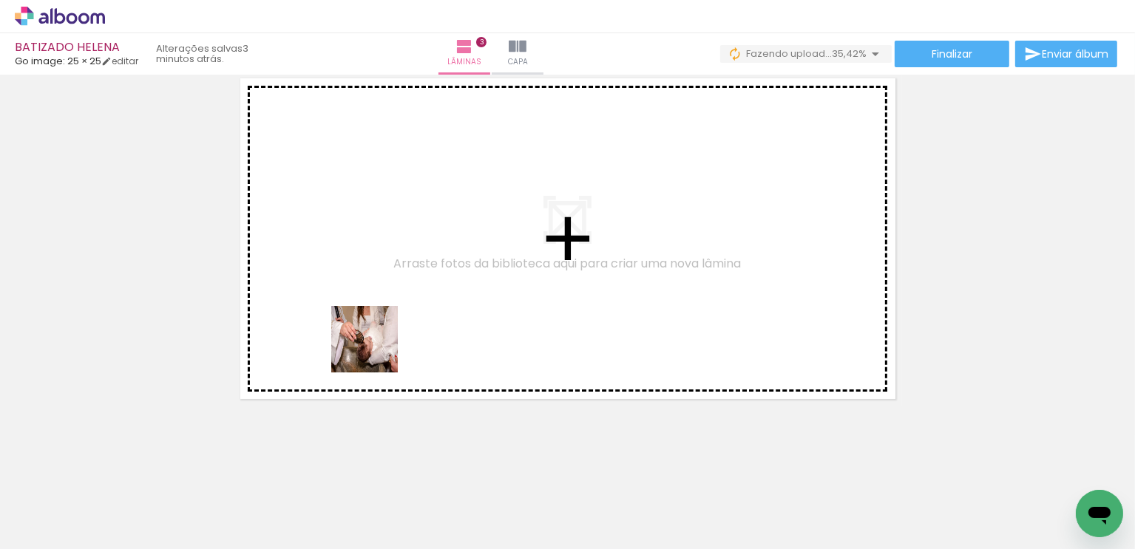
drag, startPoint x: 370, startPoint y: 509, endPoint x: 379, endPoint y: 302, distance: 206.4
click at [379, 302] on quentale-workspace at bounding box center [567, 274] width 1135 height 549
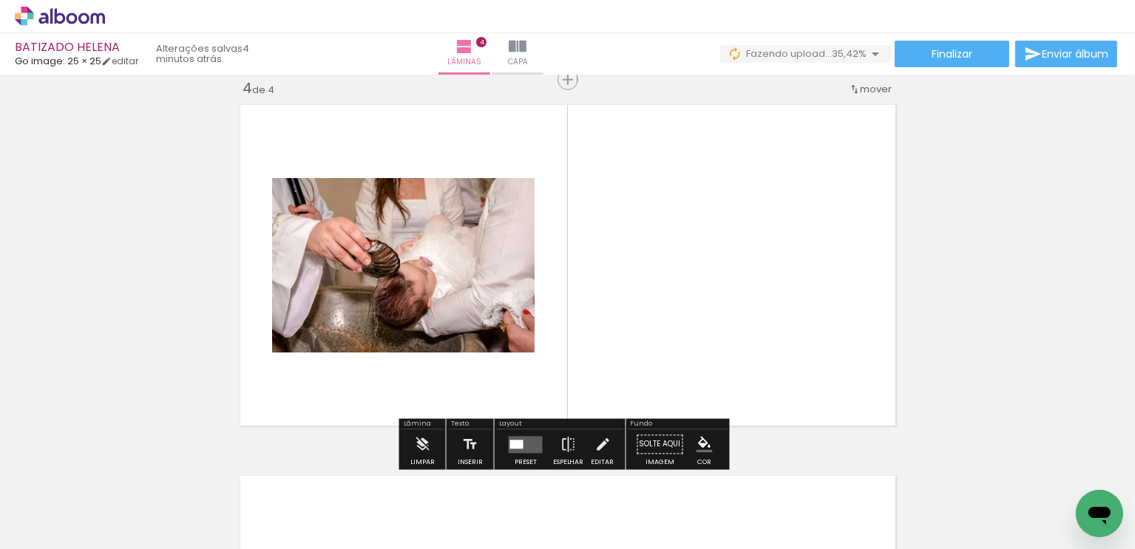
scroll to position [1132, 0]
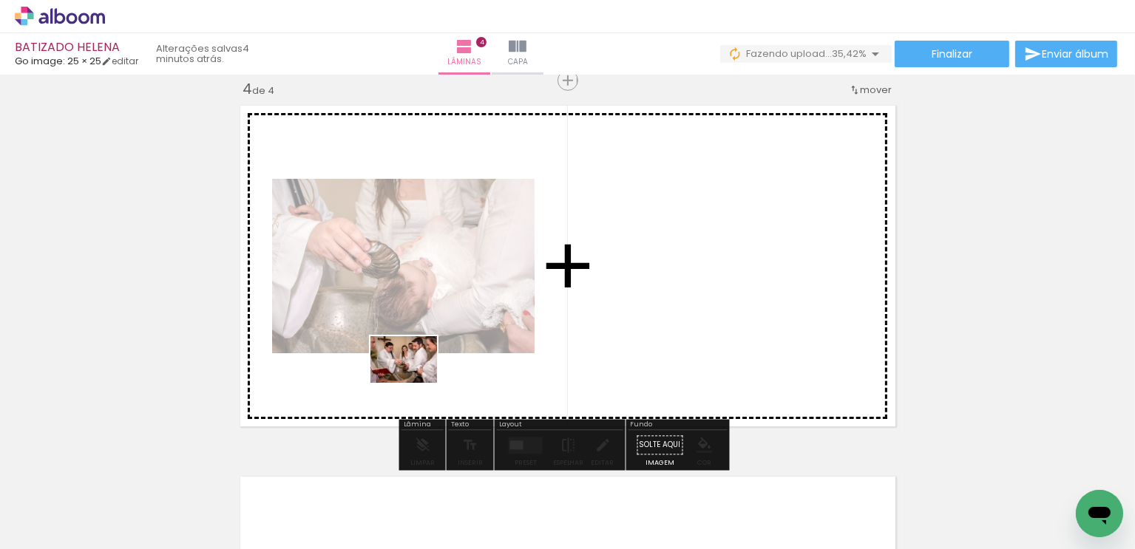
drag, startPoint x: 444, startPoint y: 498, endPoint x: 415, endPoint y: 381, distance: 120.3
click at [415, 381] on quentale-workspace at bounding box center [567, 274] width 1135 height 549
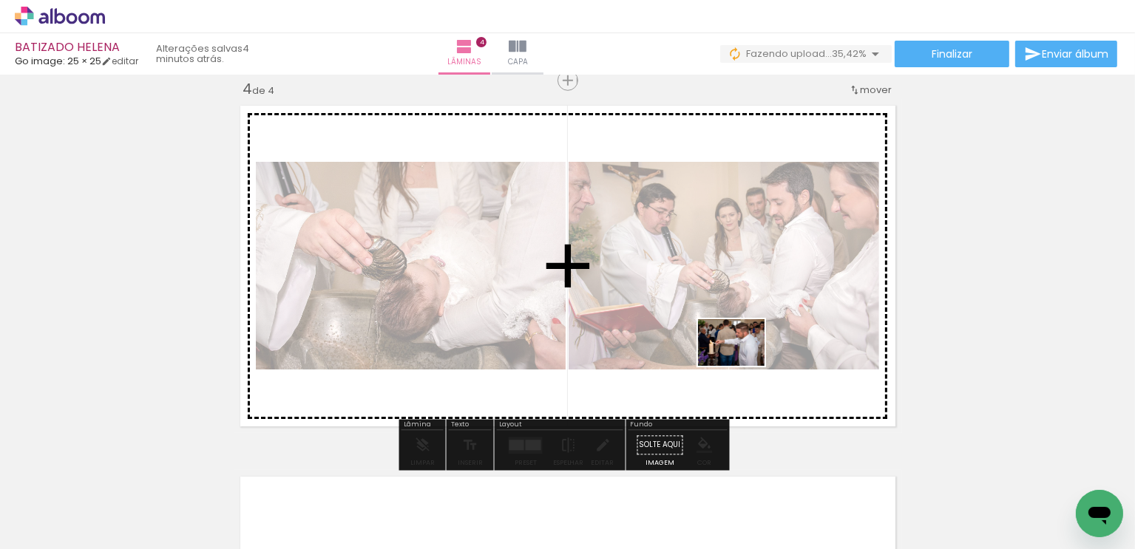
drag, startPoint x: 766, startPoint y: 507, endPoint x: 742, endPoint y: 364, distance: 145.4
click at [742, 364] on quentale-workspace at bounding box center [567, 274] width 1135 height 549
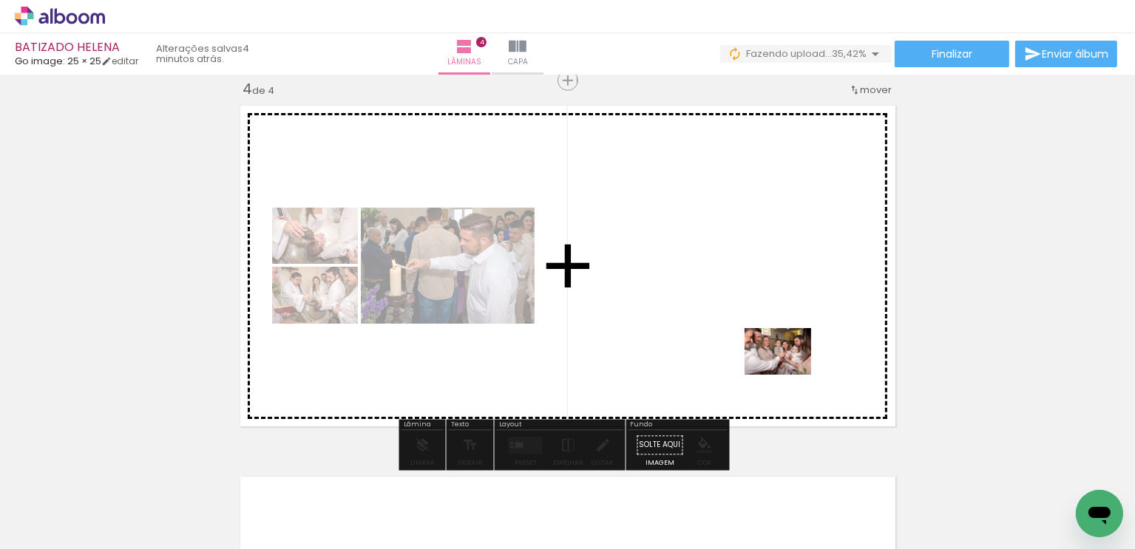
drag, startPoint x: 875, startPoint y: 504, endPoint x: 875, endPoint y: 472, distance: 32.5
click at [784, 362] on quentale-workspace at bounding box center [567, 274] width 1135 height 549
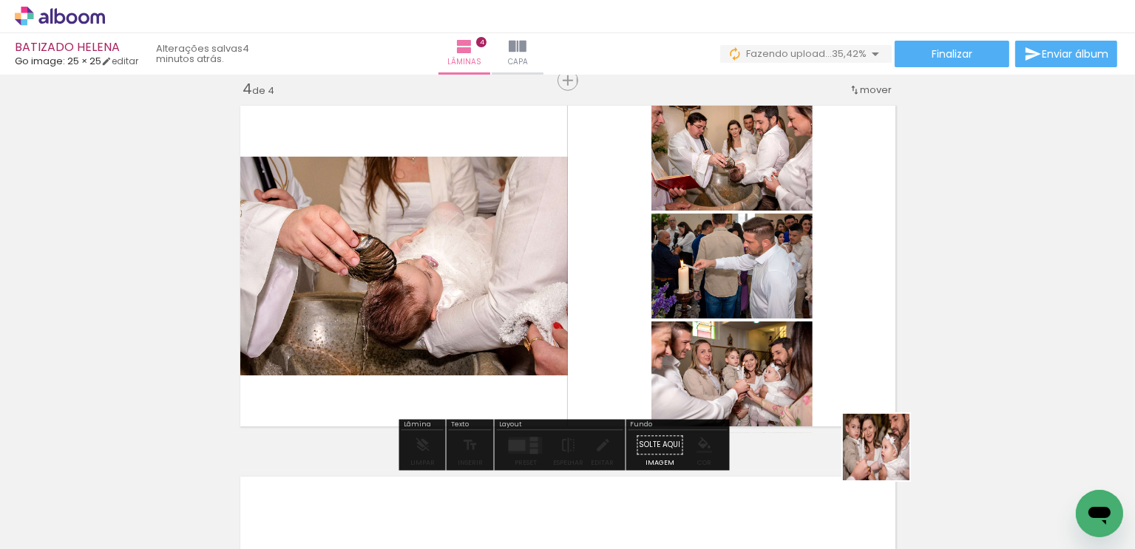
drag, startPoint x: 932, startPoint y: 511, endPoint x: 793, endPoint y: 331, distance: 227.6
click at [793, 331] on quentale-workspace at bounding box center [567, 274] width 1135 height 549
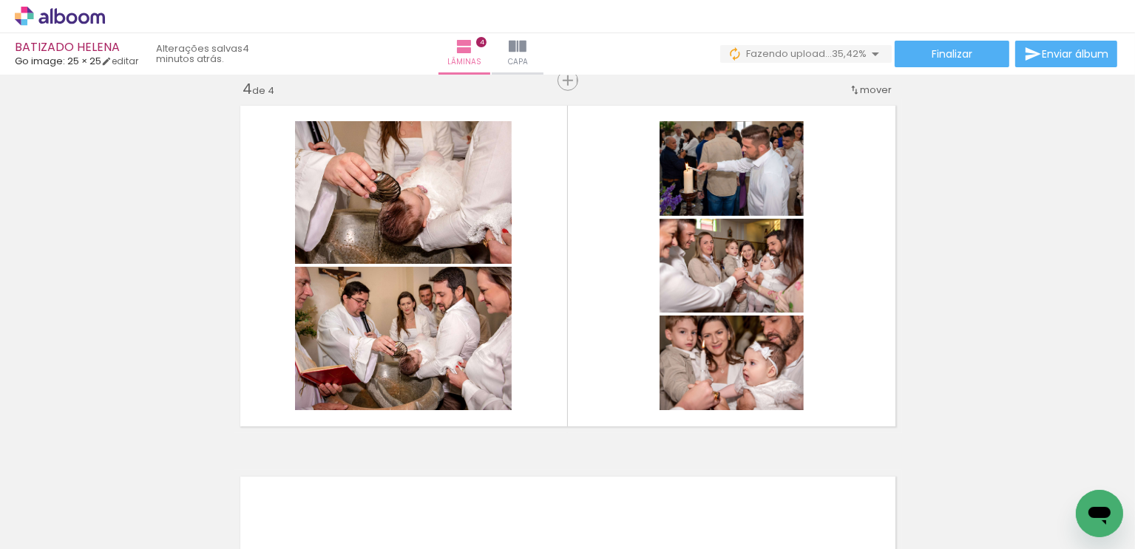
scroll to position [0, 977]
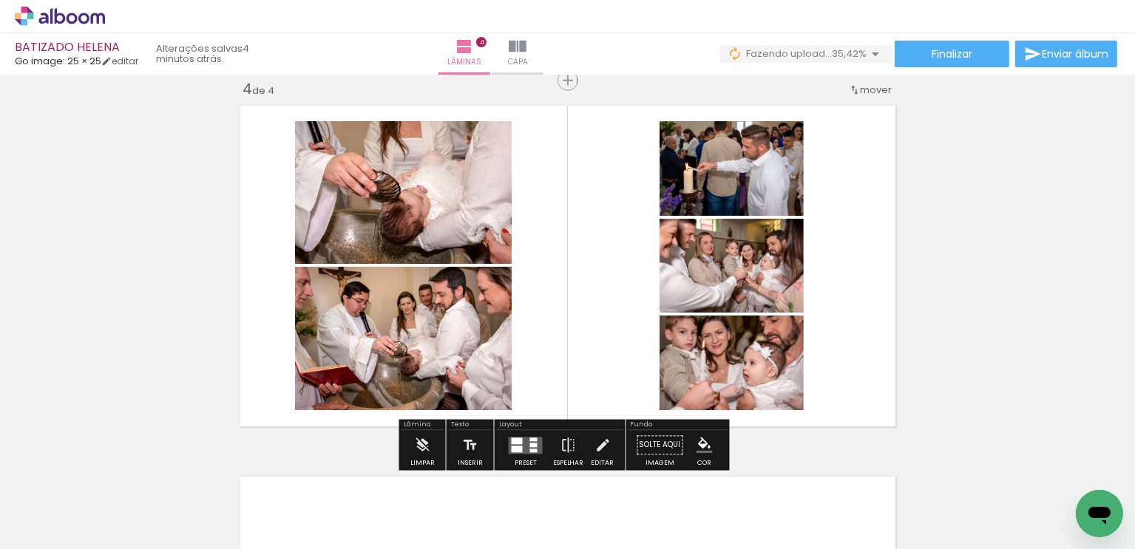
click at [530, 443] on div at bounding box center [533, 445] width 7 height 4
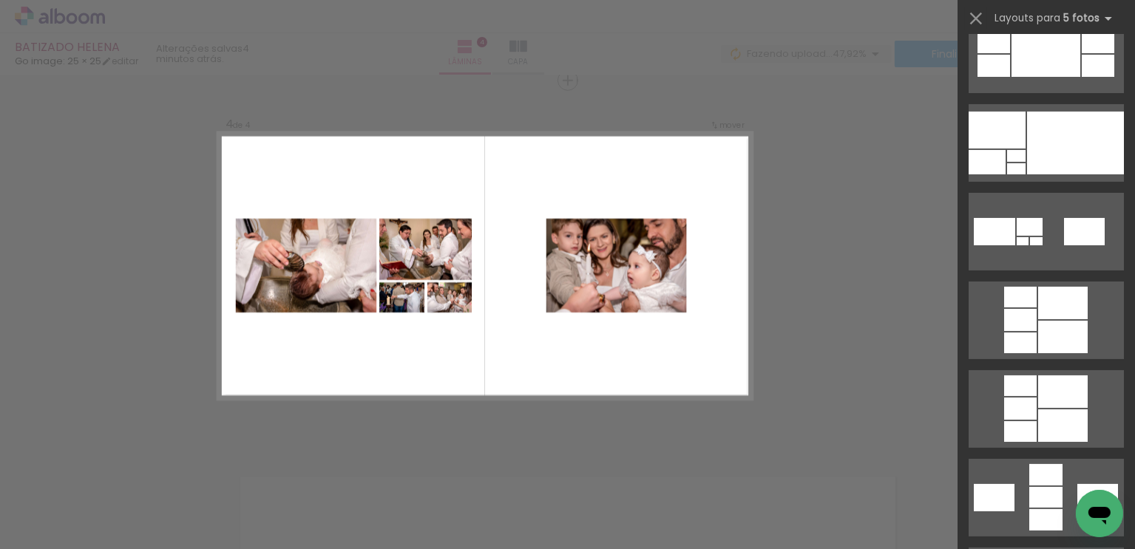
scroll to position [0, 0]
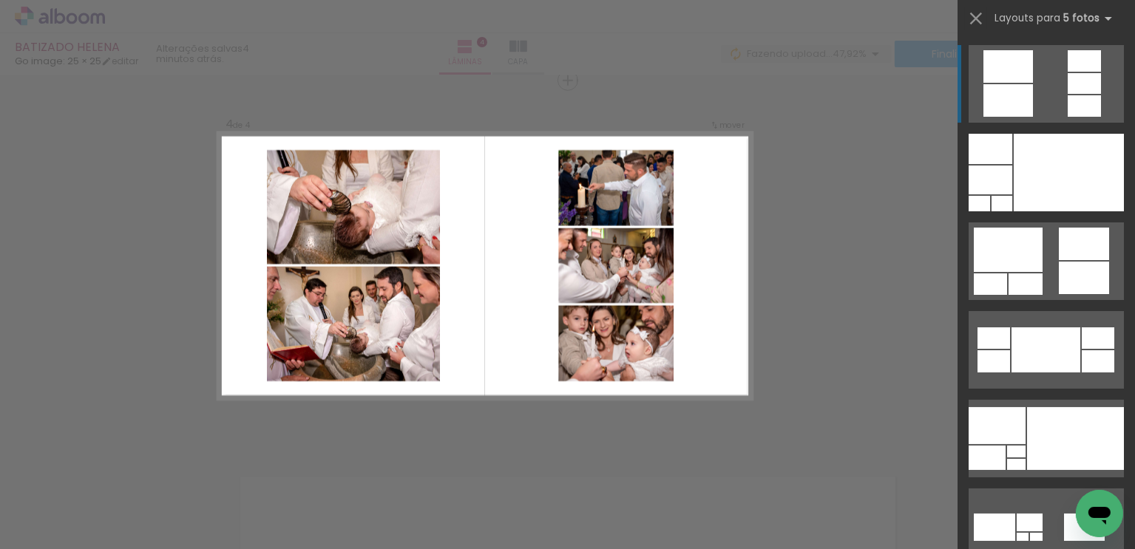
click at [996, 104] on div at bounding box center [1008, 100] width 50 height 33
click at [1023, 67] on div at bounding box center [1008, 66] width 50 height 33
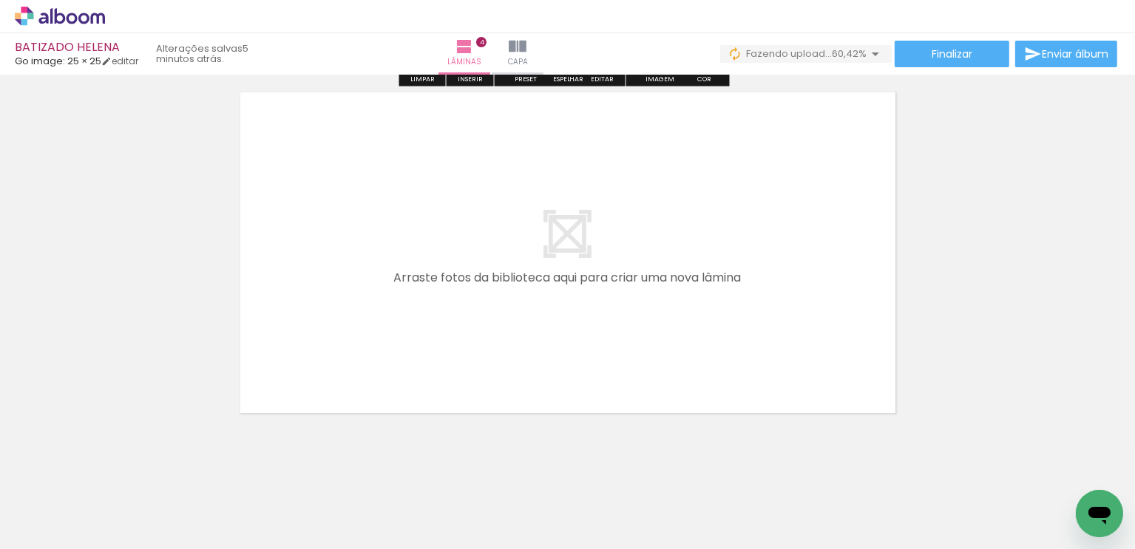
scroll to position [1530, 0]
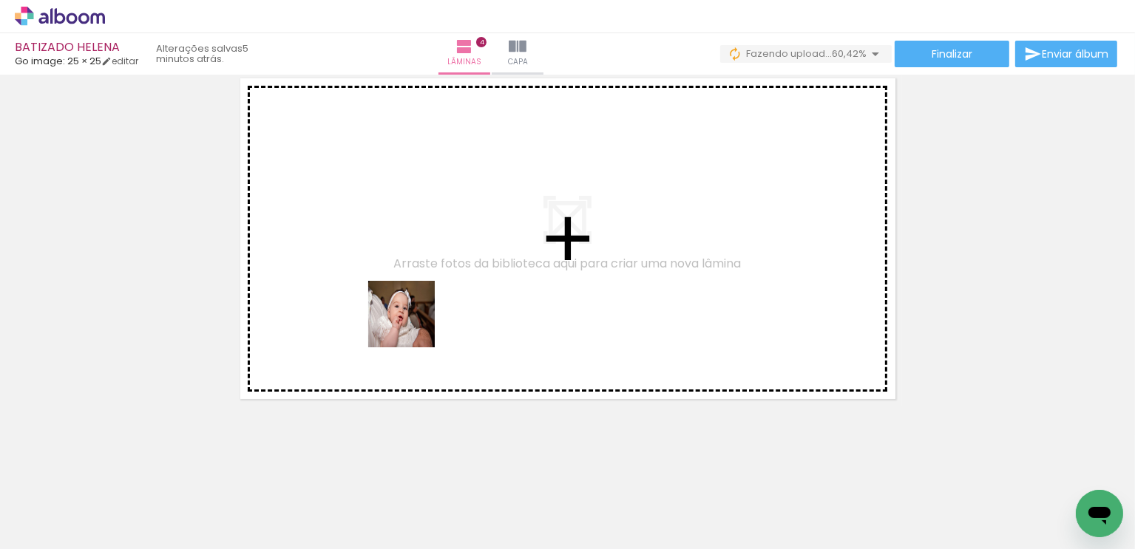
drag, startPoint x: 437, startPoint y: 510, endPoint x: 413, endPoint y: 316, distance: 195.2
click at [413, 316] on quentale-workspace at bounding box center [567, 274] width 1135 height 549
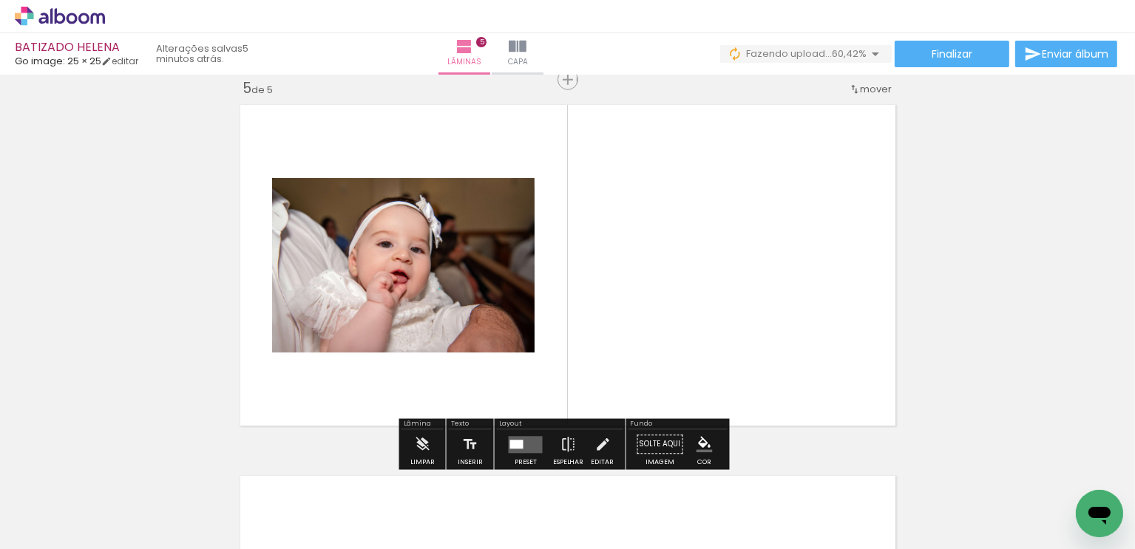
scroll to position [1503, 0]
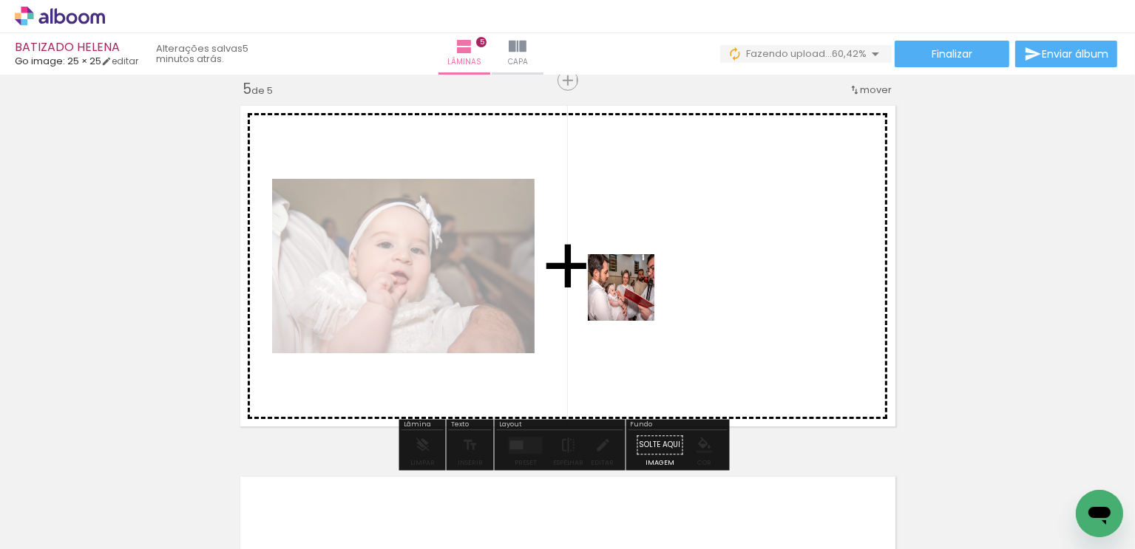
drag, startPoint x: 515, startPoint y: 499, endPoint x: 633, endPoint y: 291, distance: 239.1
click at [633, 291] on quentale-workspace at bounding box center [567, 274] width 1135 height 549
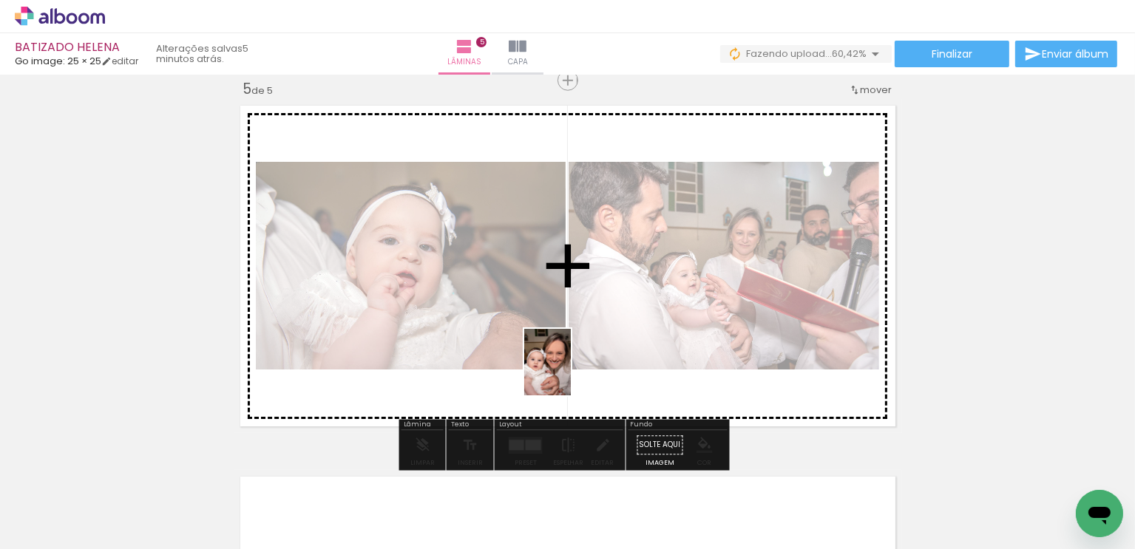
drag, startPoint x: 596, startPoint y: 494, endPoint x: 631, endPoint y: 455, distance: 52.9
click at [568, 372] on quentale-workspace at bounding box center [567, 274] width 1135 height 549
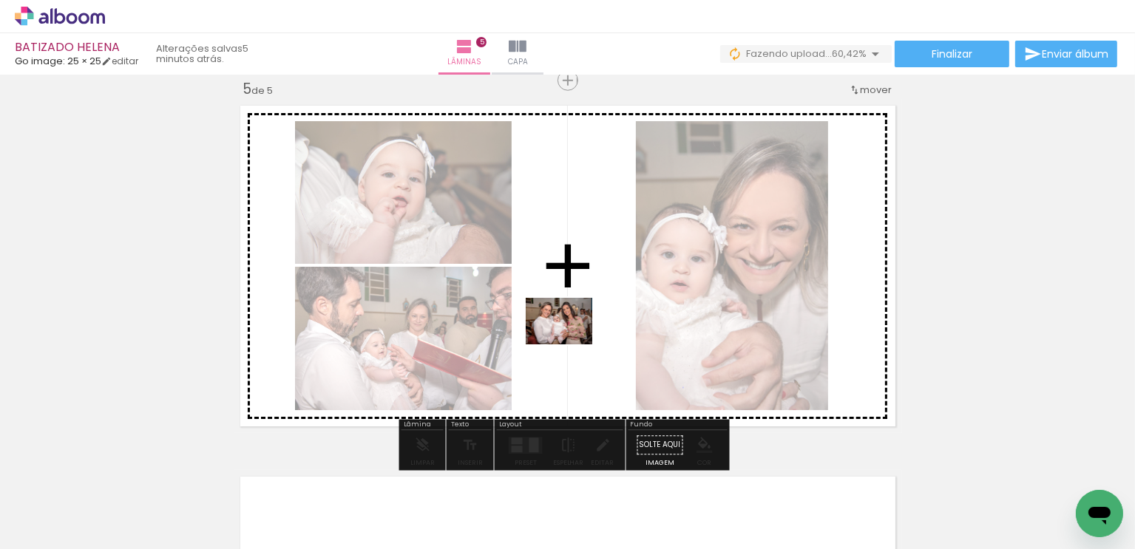
drag, startPoint x: 664, startPoint y: 499, endPoint x: 570, endPoint y: 342, distance: 182.7
click at [570, 342] on quentale-workspace at bounding box center [567, 274] width 1135 height 549
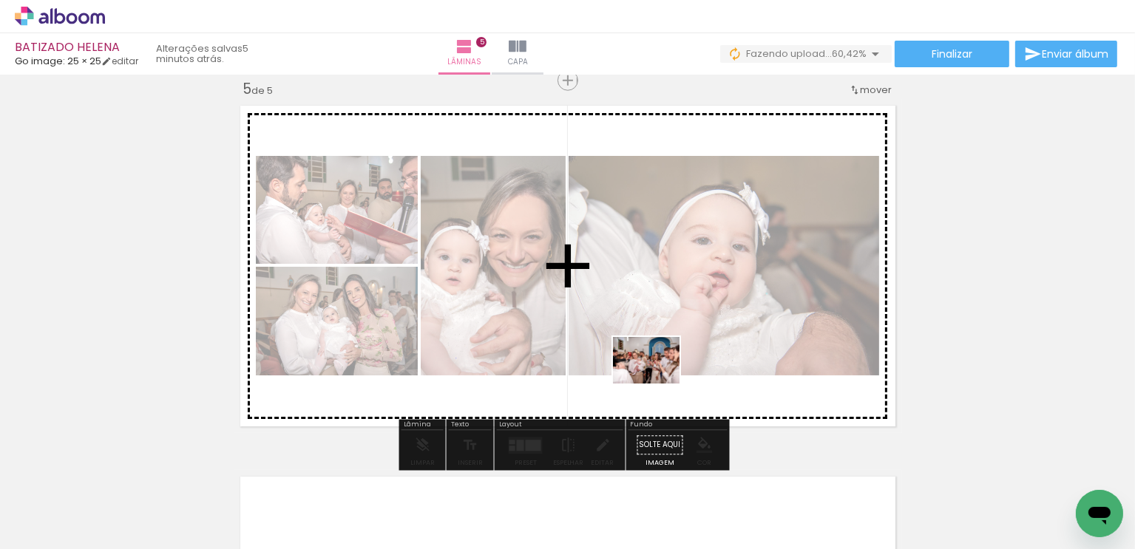
drag, startPoint x: 756, startPoint y: 500, endPoint x: 657, endPoint y: 381, distance: 154.3
click at [657, 381] on quentale-workspace at bounding box center [567, 274] width 1135 height 549
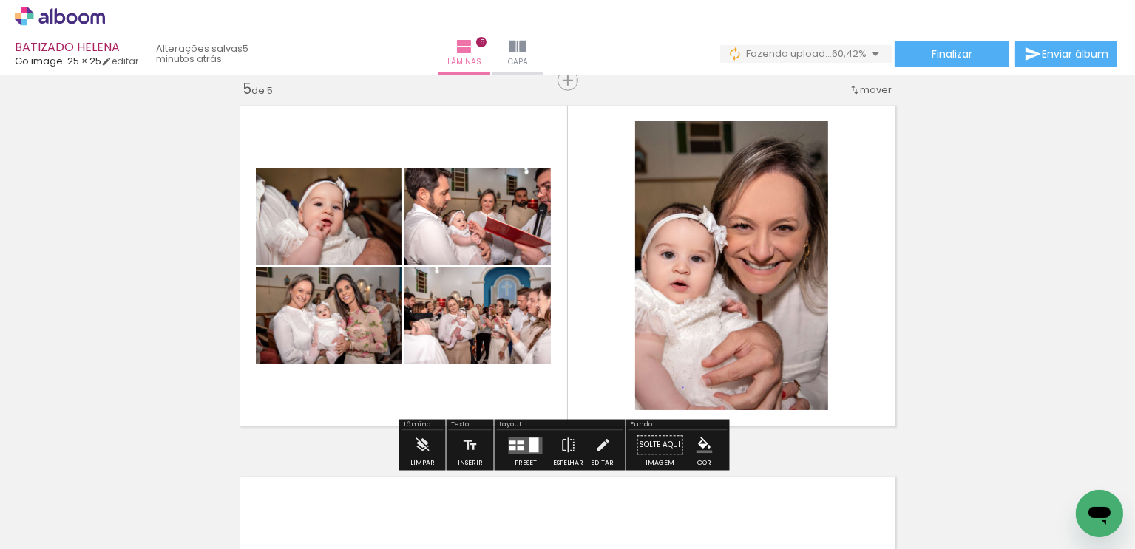
click at [534, 438] on div at bounding box center [534, 445] width 10 height 15
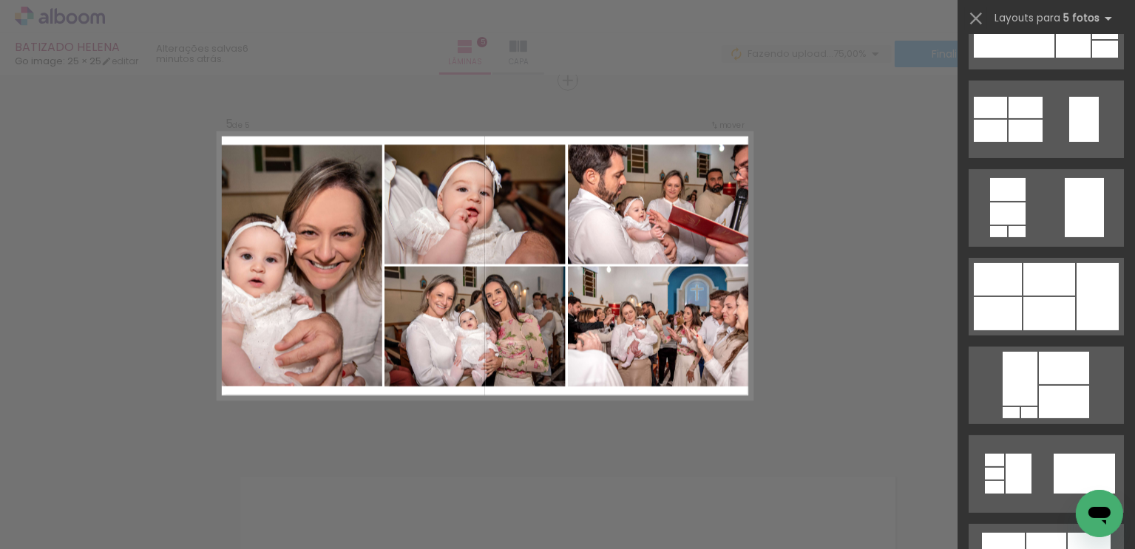
scroll to position [370, 0]
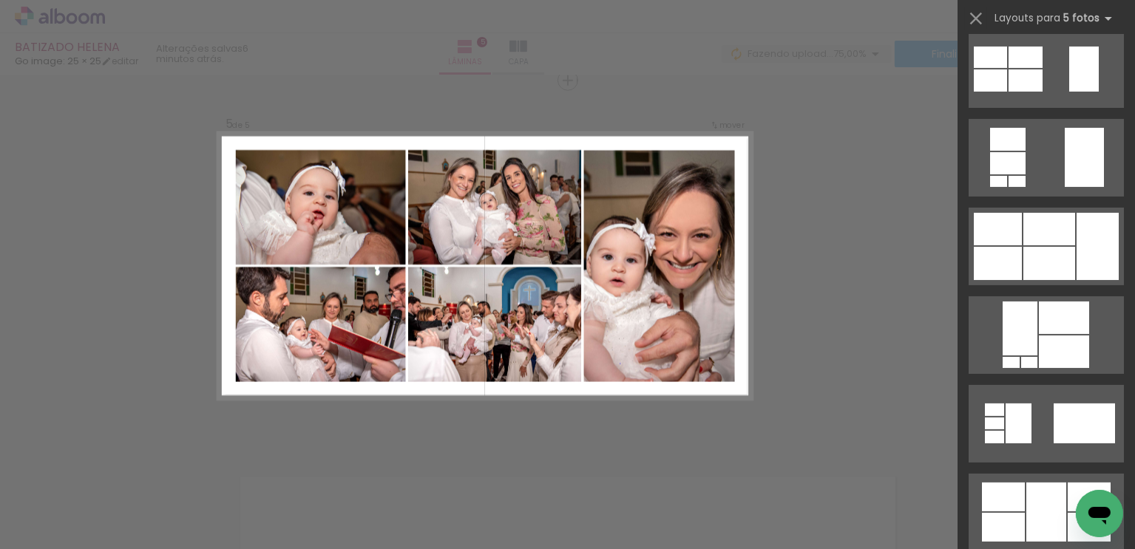
click at [1081, 265] on div at bounding box center [1097, 246] width 42 height 67
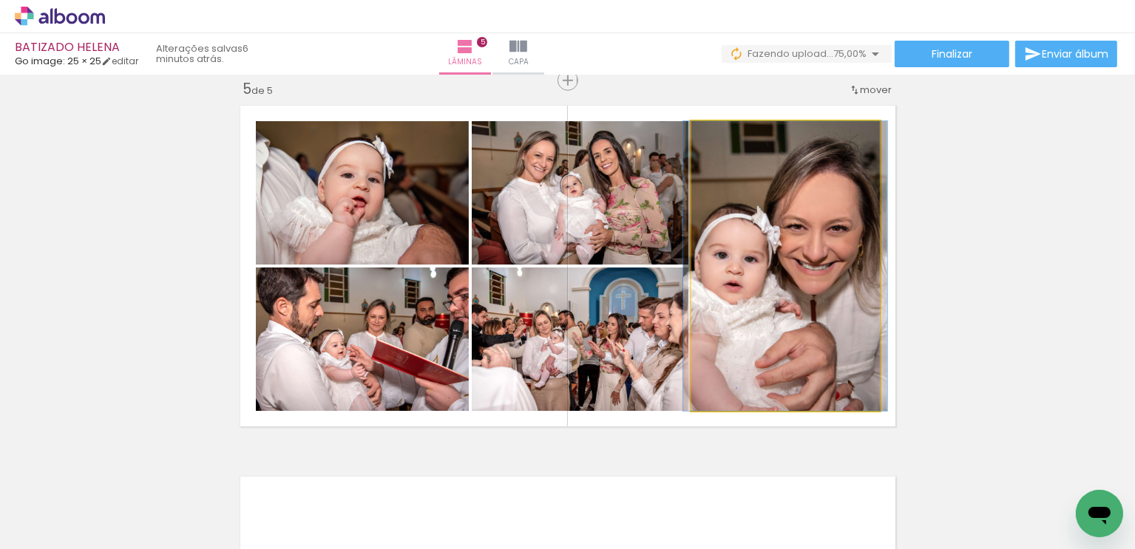
click at [810, 289] on quentale-photo at bounding box center [785, 266] width 189 height 290
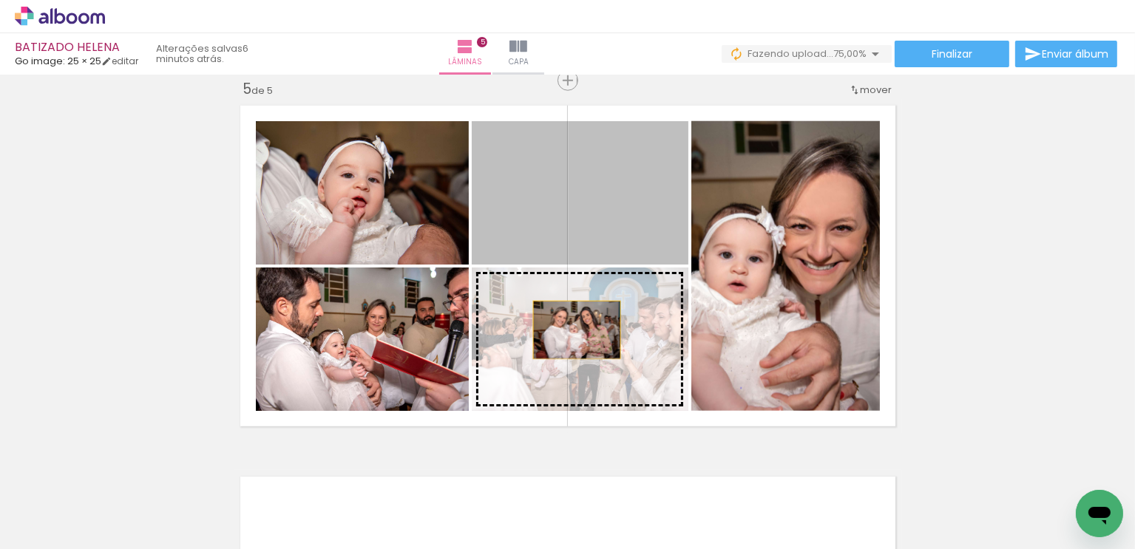
drag, startPoint x: 558, startPoint y: 233, endPoint x: 571, endPoint y: 333, distance: 101.3
click at [0, 0] on slot at bounding box center [0, 0] width 0 height 0
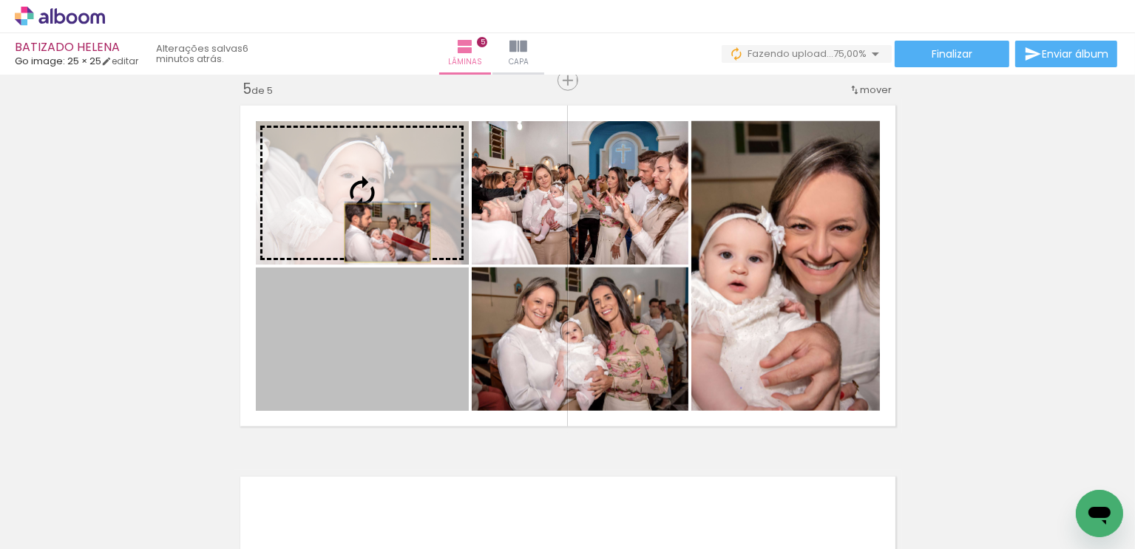
drag, startPoint x: 390, startPoint y: 366, endPoint x: 384, endPoint y: 232, distance: 133.9
click at [0, 0] on slot at bounding box center [0, 0] width 0 height 0
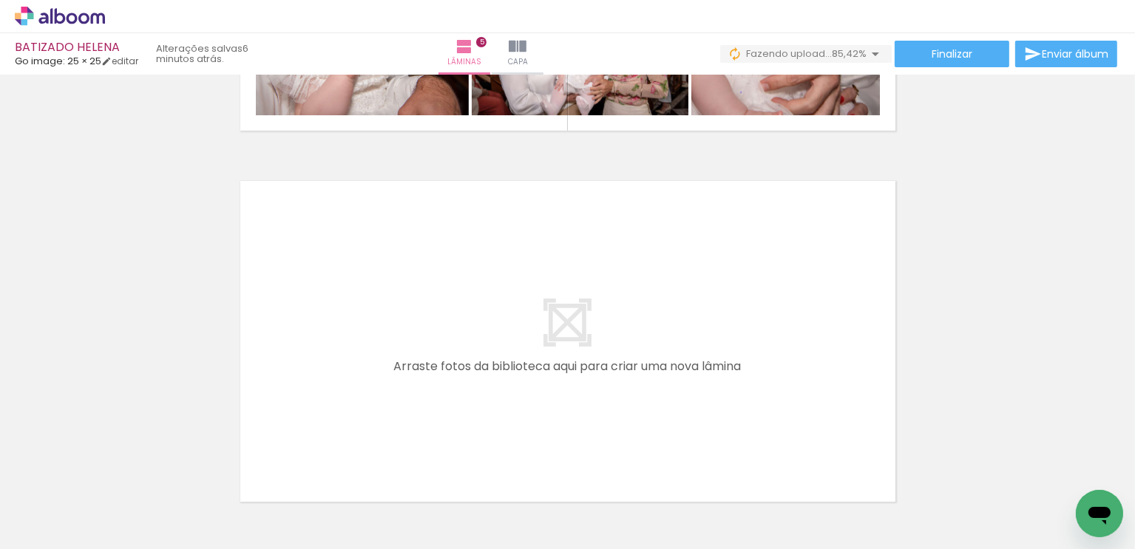
scroll to position [0, 2075]
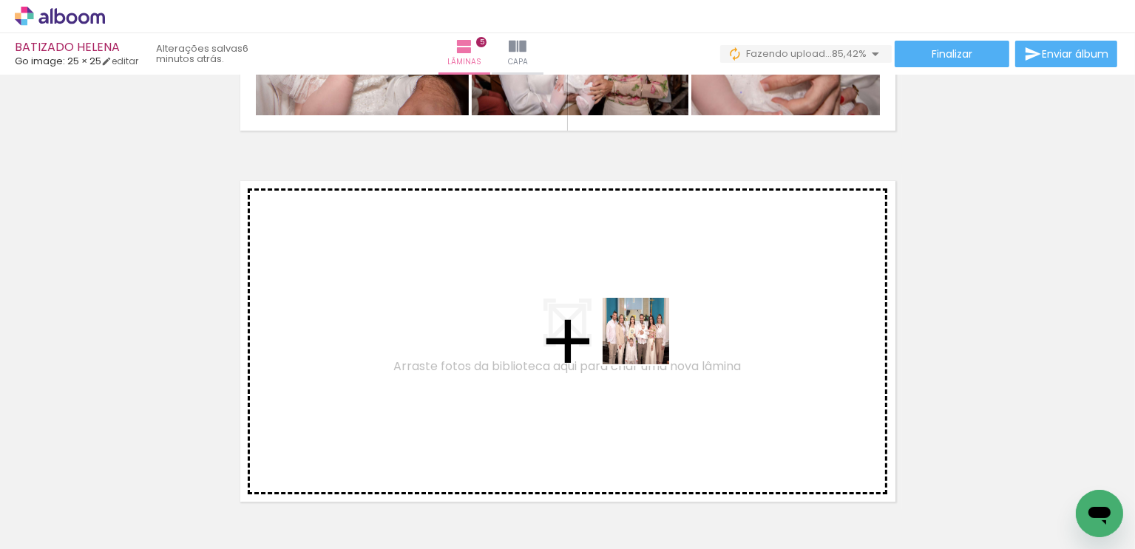
drag, startPoint x: 748, startPoint y: 505, endPoint x: 647, endPoint y: 342, distance: 191.6
click at [647, 342] on quentale-workspace at bounding box center [567, 274] width 1135 height 549
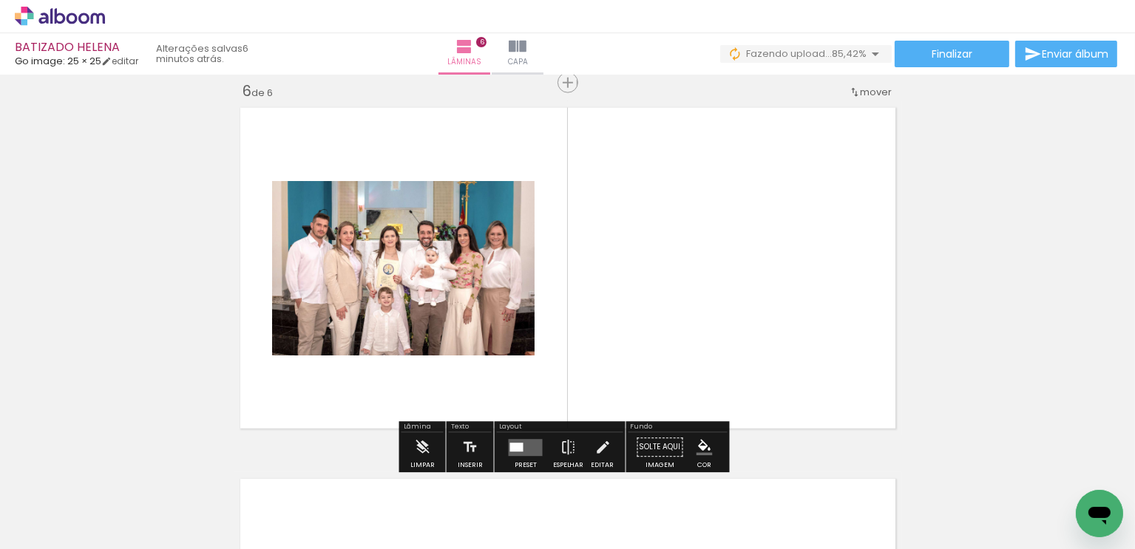
scroll to position [1874, 0]
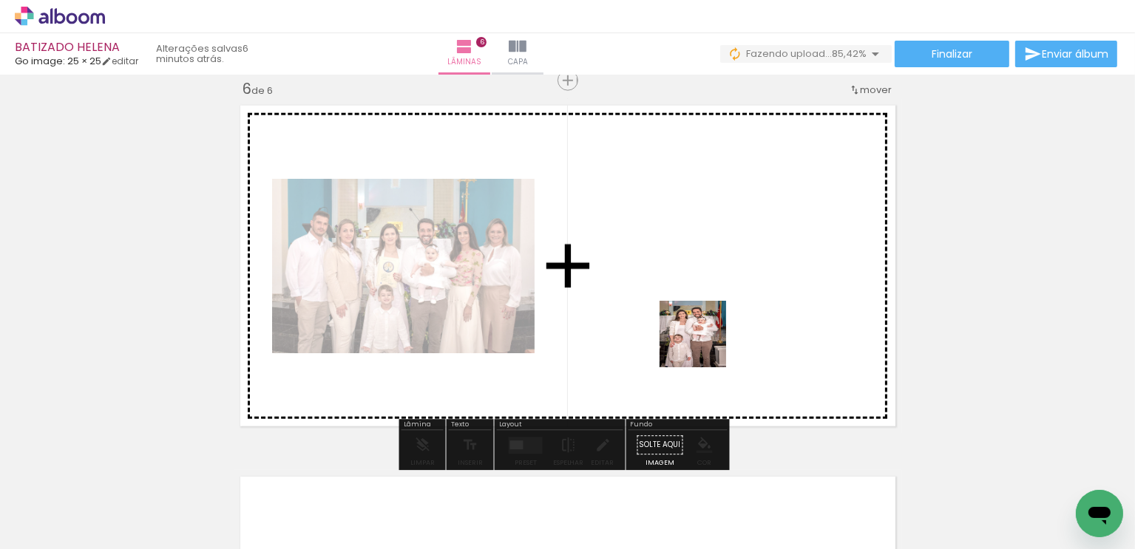
drag, startPoint x: 654, startPoint y: 496, endPoint x: 718, endPoint y: 311, distance: 195.7
click at [718, 311] on quentale-workspace at bounding box center [567, 274] width 1135 height 549
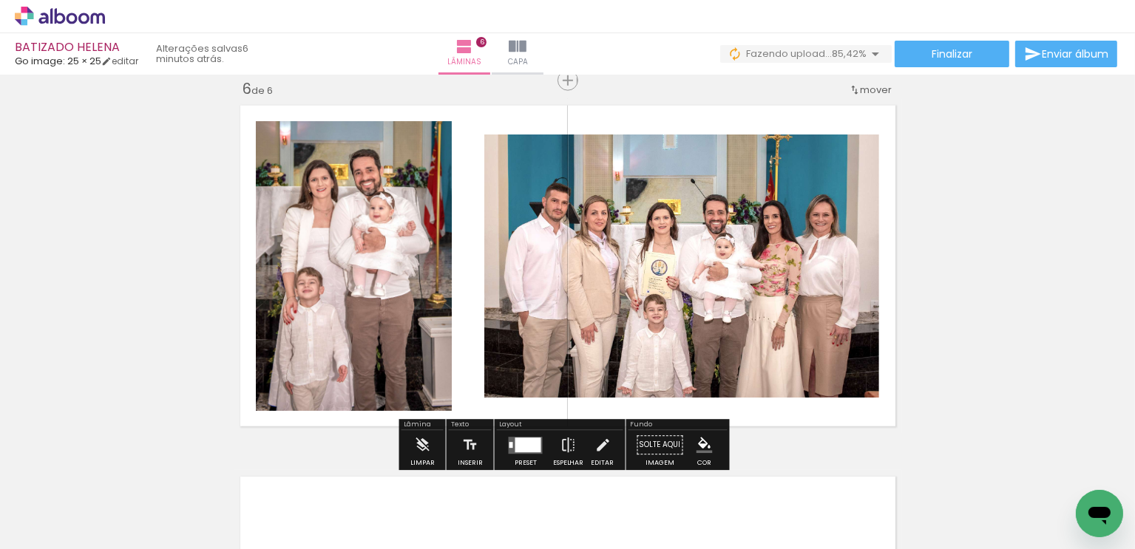
click at [523, 448] on div at bounding box center [528, 445] width 26 height 15
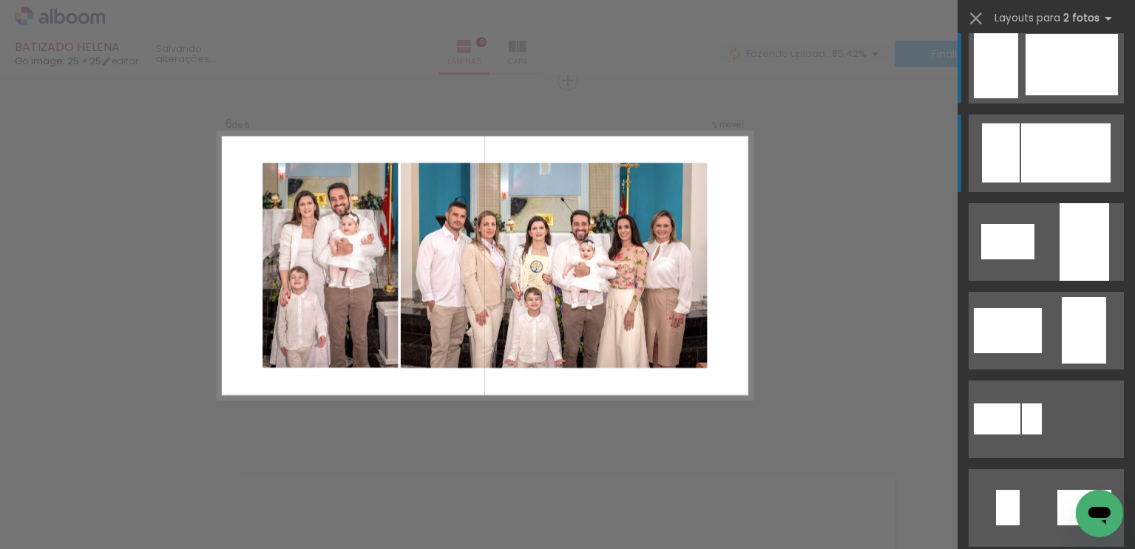
scroll to position [0, 0]
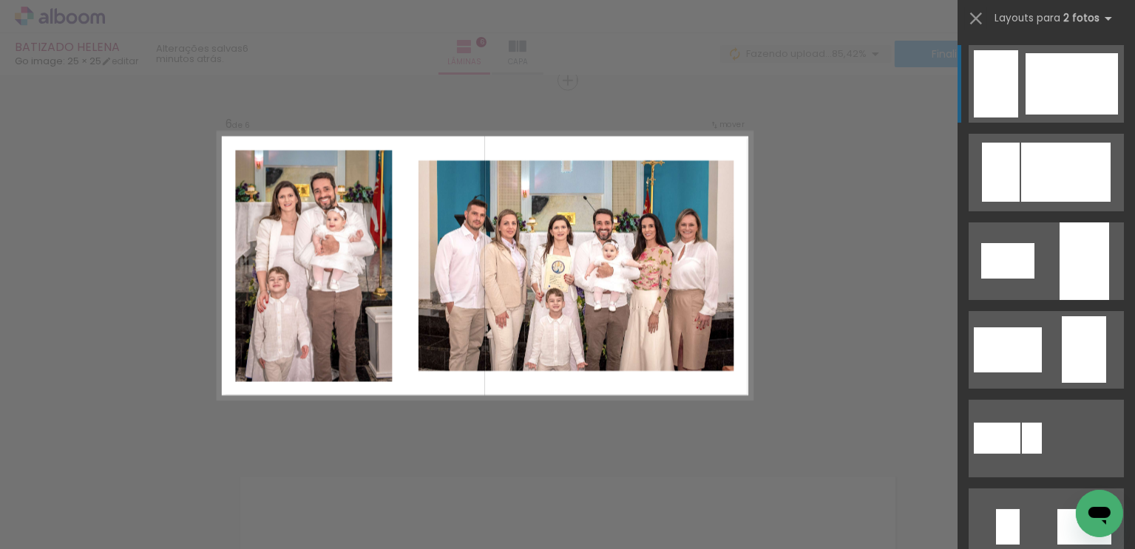
click at [1033, 86] on div at bounding box center [1071, 83] width 92 height 61
click at [1056, 88] on div at bounding box center [1071, 83] width 92 height 61
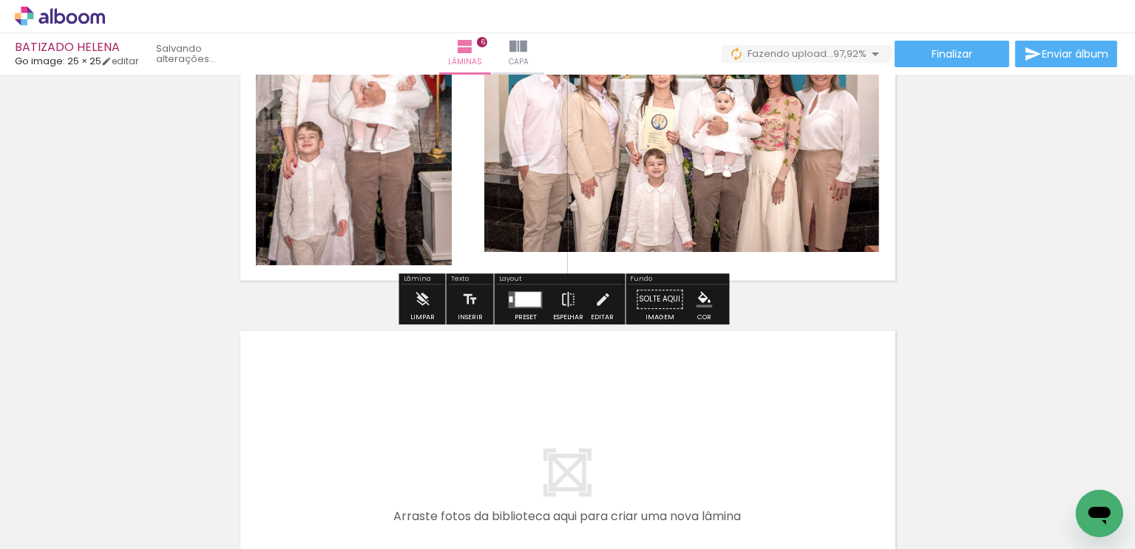
scroll to position [2022, 0]
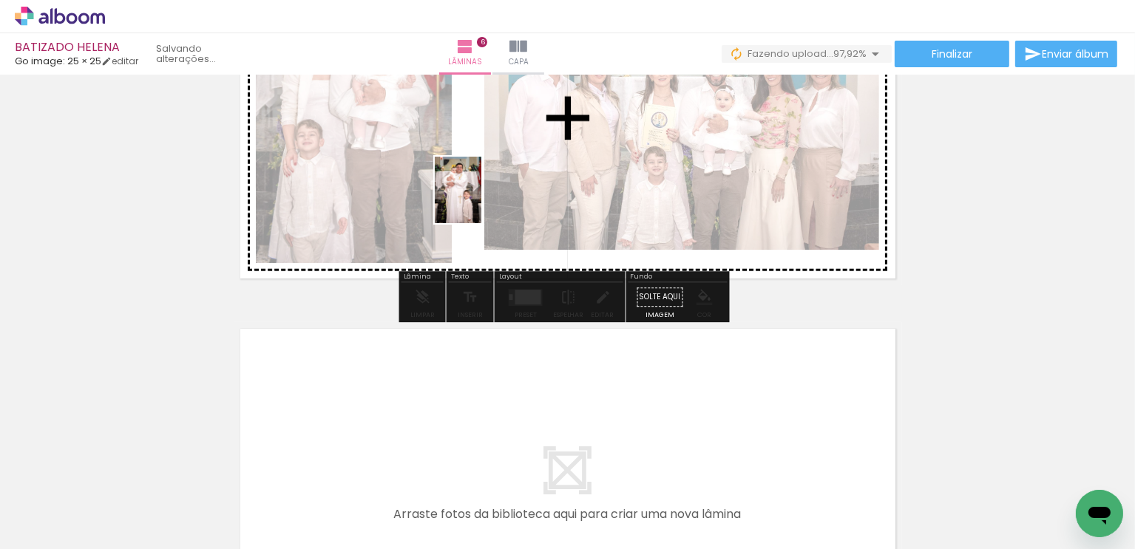
drag, startPoint x: 827, startPoint y: 498, endPoint x: 479, endPoint y: 201, distance: 457.2
click at [479, 201] on quentale-workspace at bounding box center [567, 274] width 1135 height 549
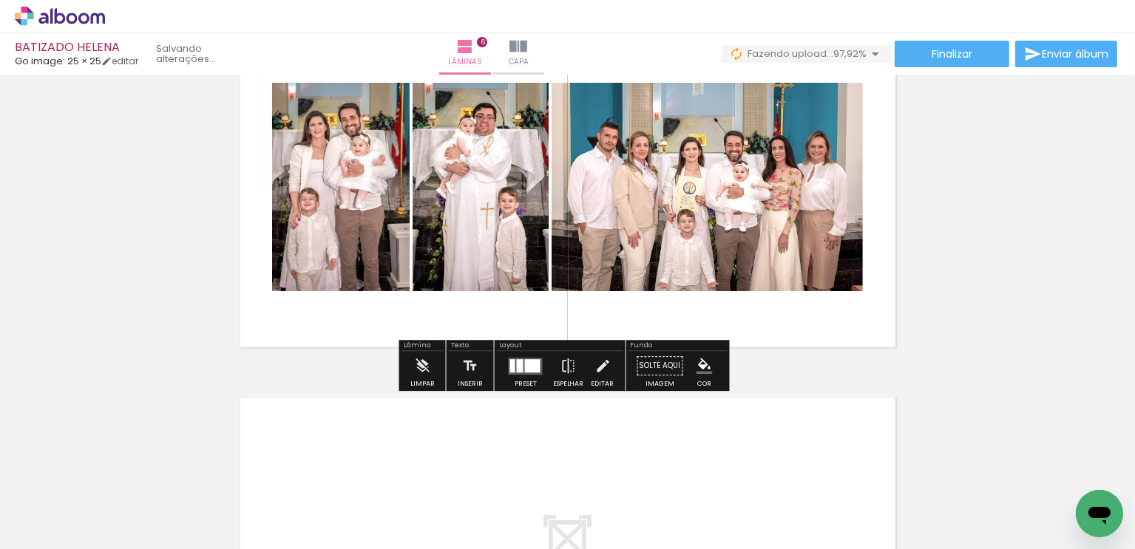
scroll to position [1874, 0]
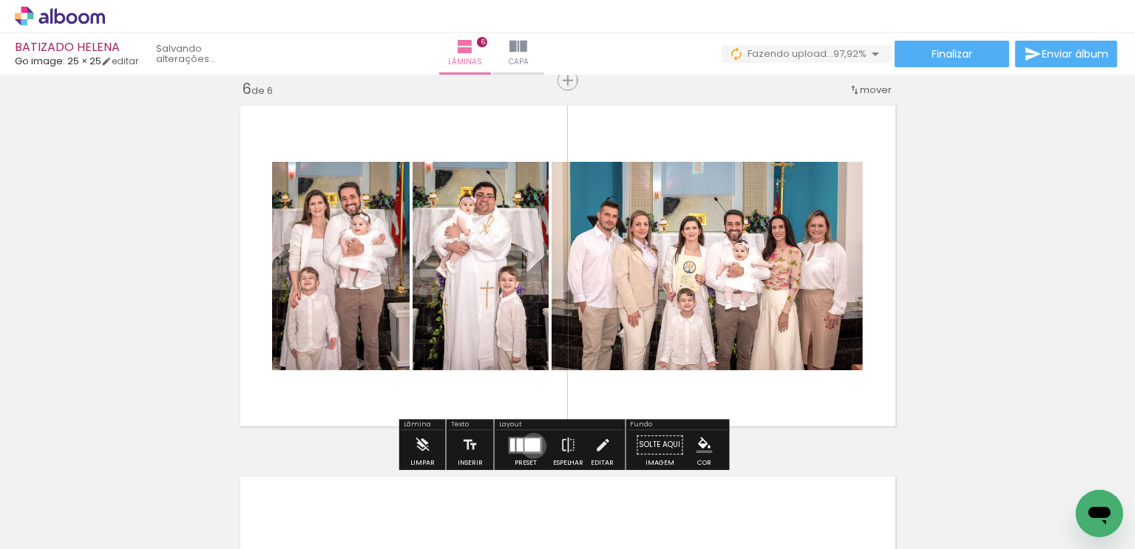
click at [530, 446] on div at bounding box center [533, 444] width 16 height 13
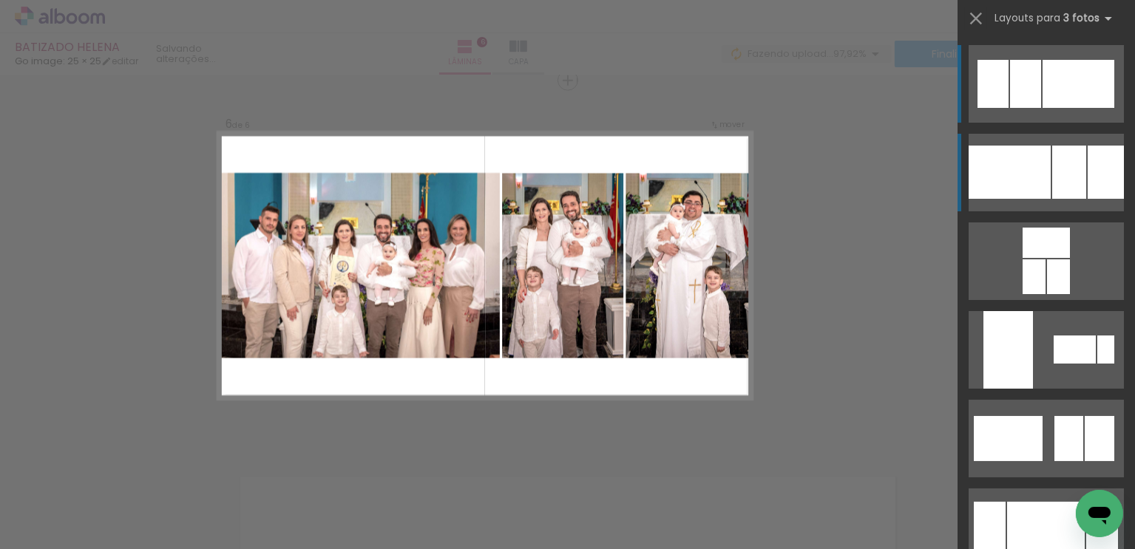
click at [1064, 171] on div at bounding box center [1069, 172] width 34 height 53
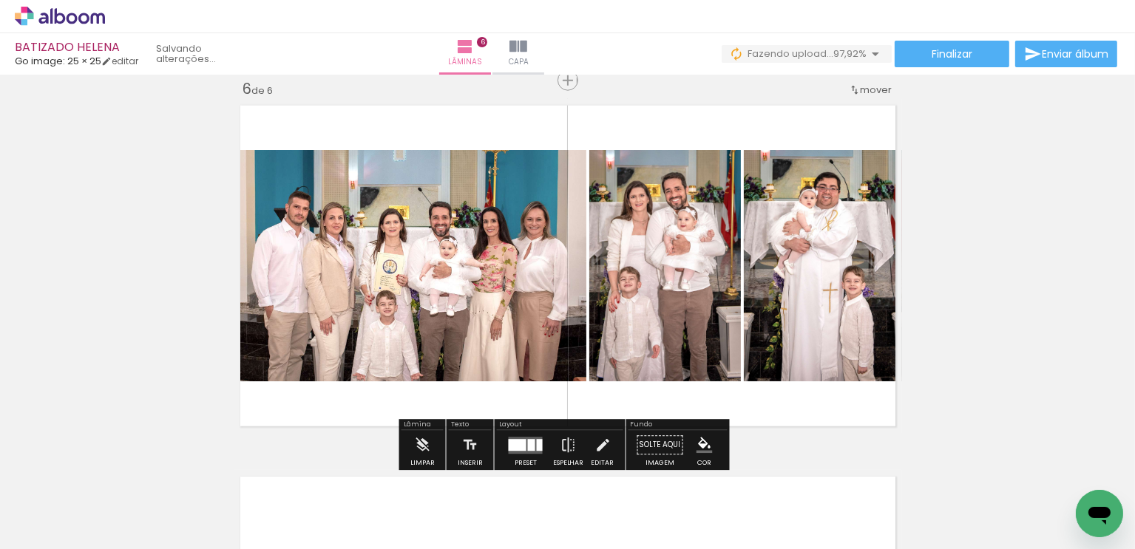
click at [537, 444] on div at bounding box center [540, 445] width 6 height 12
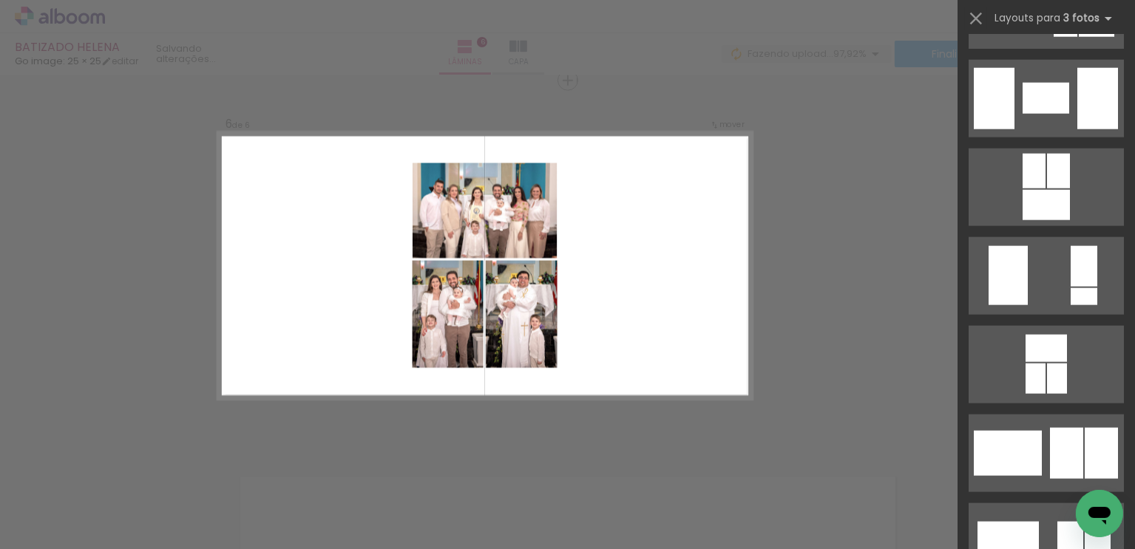
scroll to position [2085, 0]
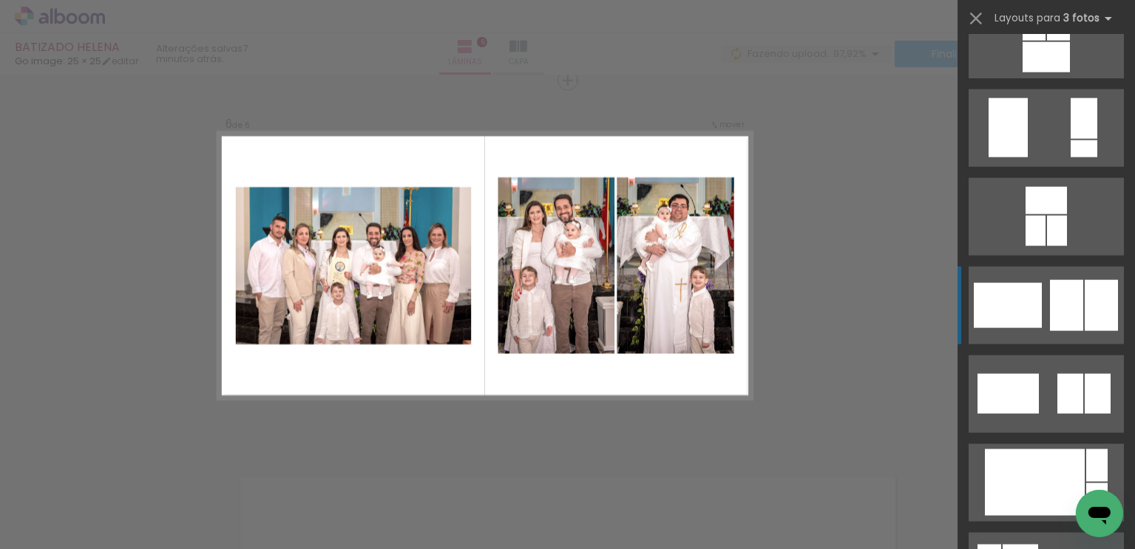
click at [1059, 311] on div at bounding box center [1066, 305] width 33 height 51
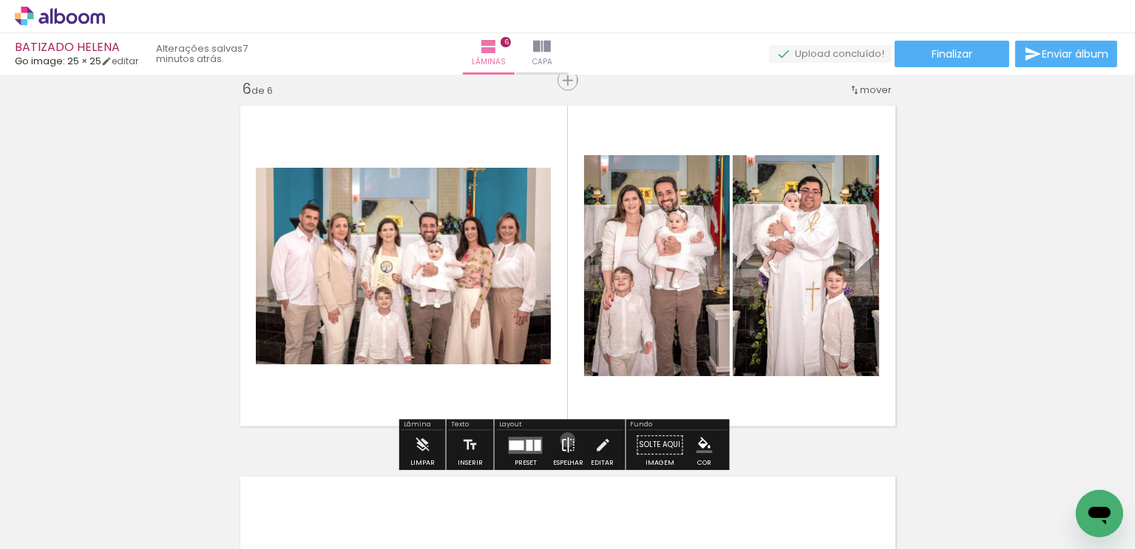
click at [563, 444] on iron-icon at bounding box center [568, 446] width 16 height 30
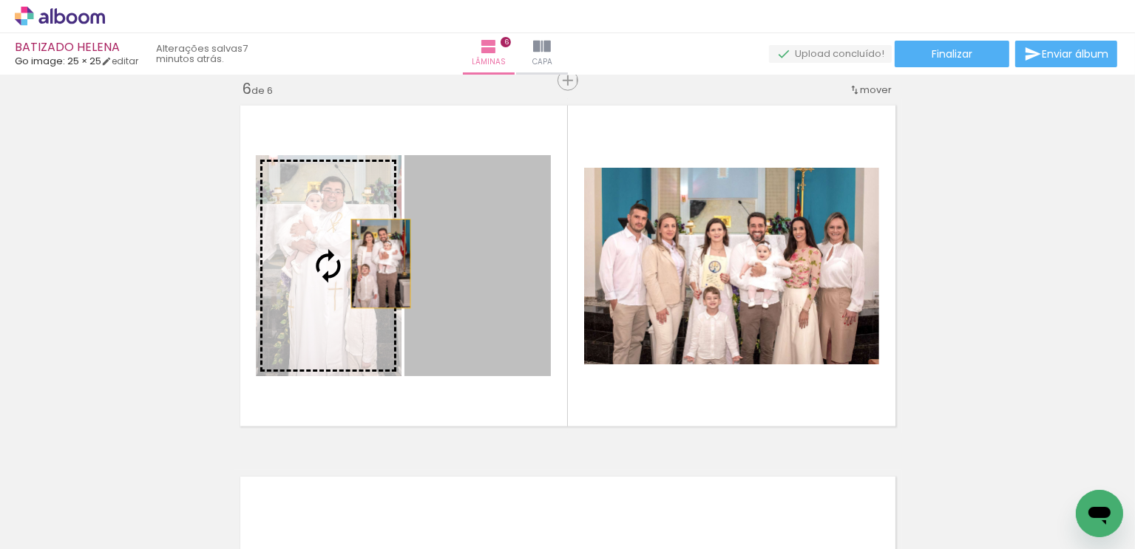
drag, startPoint x: 435, startPoint y: 250, endPoint x: 376, endPoint y: 266, distance: 60.6
click at [0, 0] on slot at bounding box center [0, 0] width 0 height 0
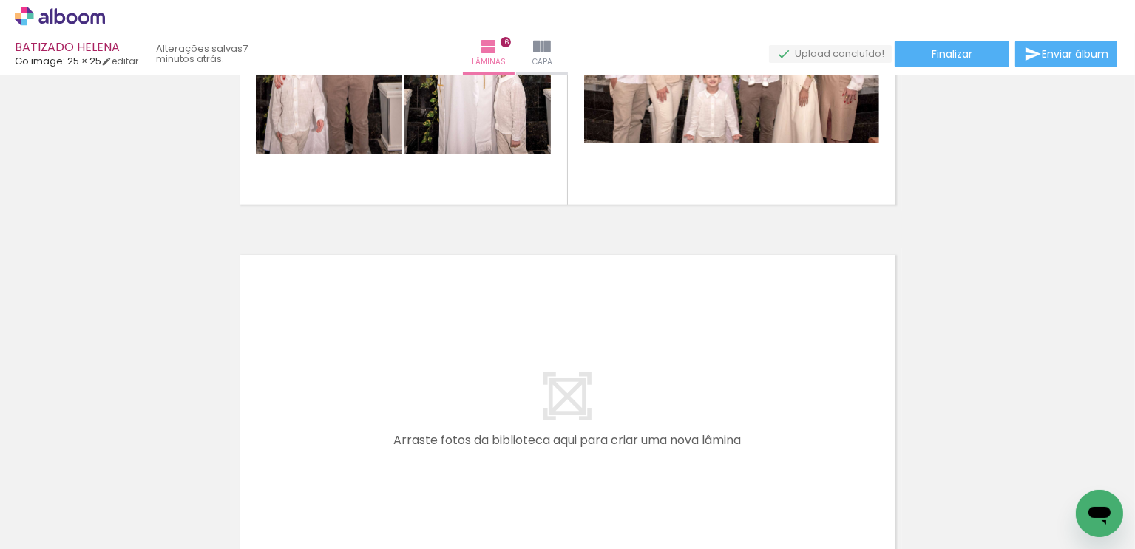
scroll to position [0, 1504]
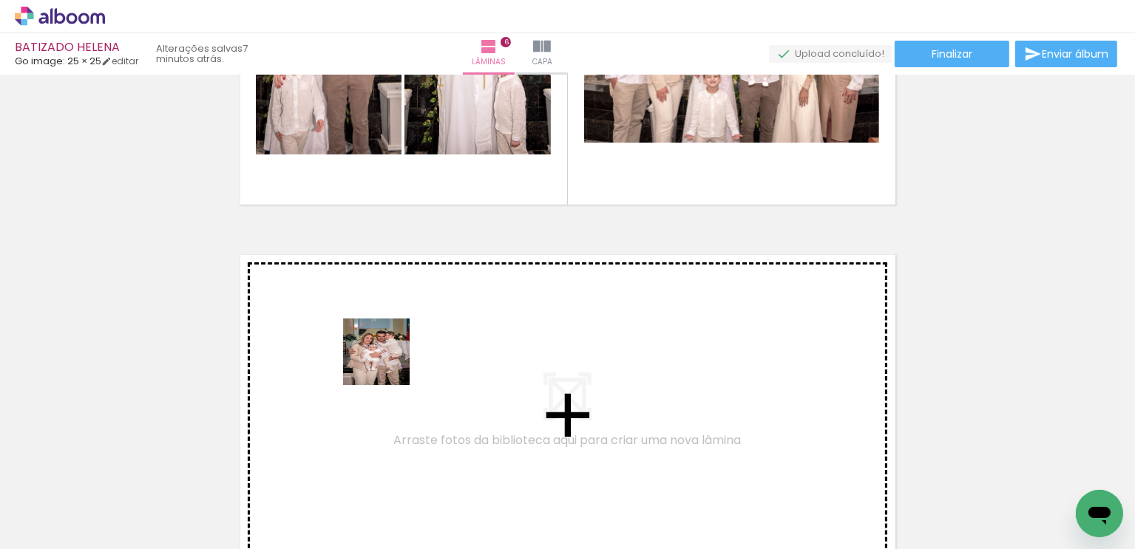
drag, startPoint x: 565, startPoint y: 506, endPoint x: 384, endPoint y: 361, distance: 231.4
click at [384, 361] on quentale-workspace at bounding box center [567, 274] width 1135 height 549
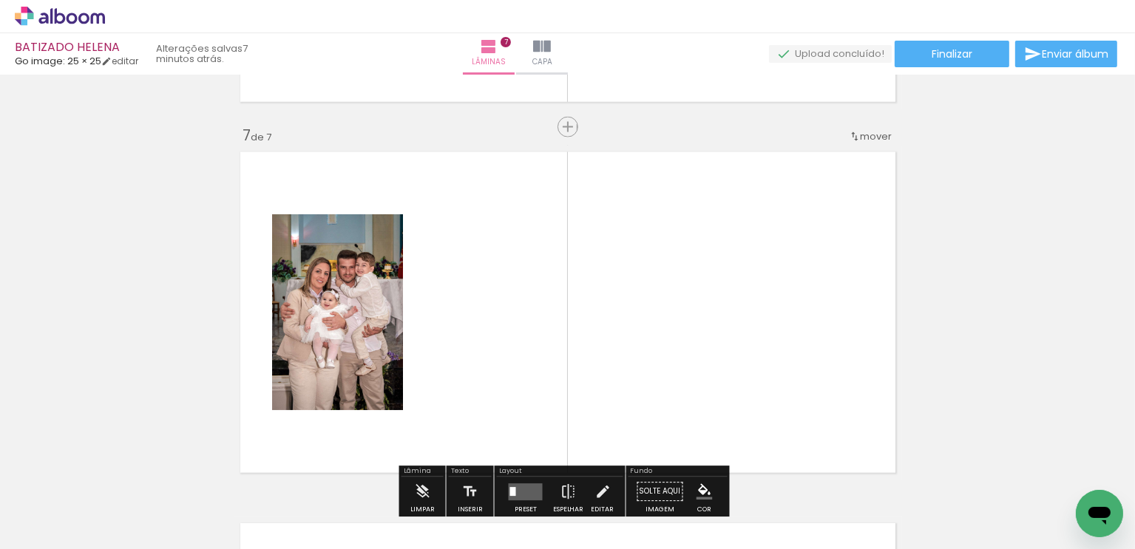
scroll to position [2245, 0]
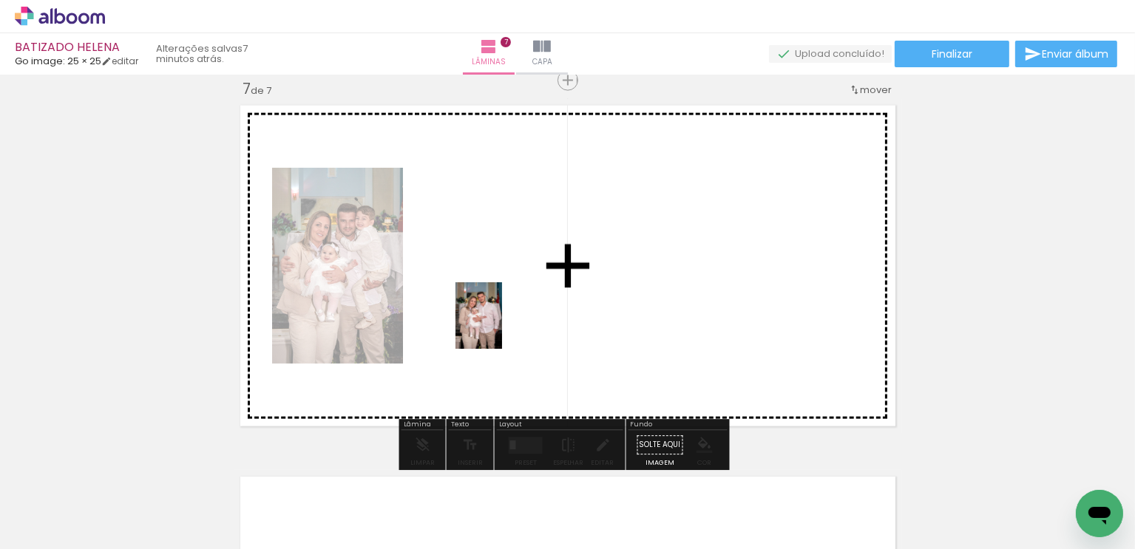
drag, startPoint x: 657, startPoint y: 513, endPoint x: 500, endPoint y: 326, distance: 244.5
click at [500, 326] on quentale-workspace at bounding box center [567, 274] width 1135 height 549
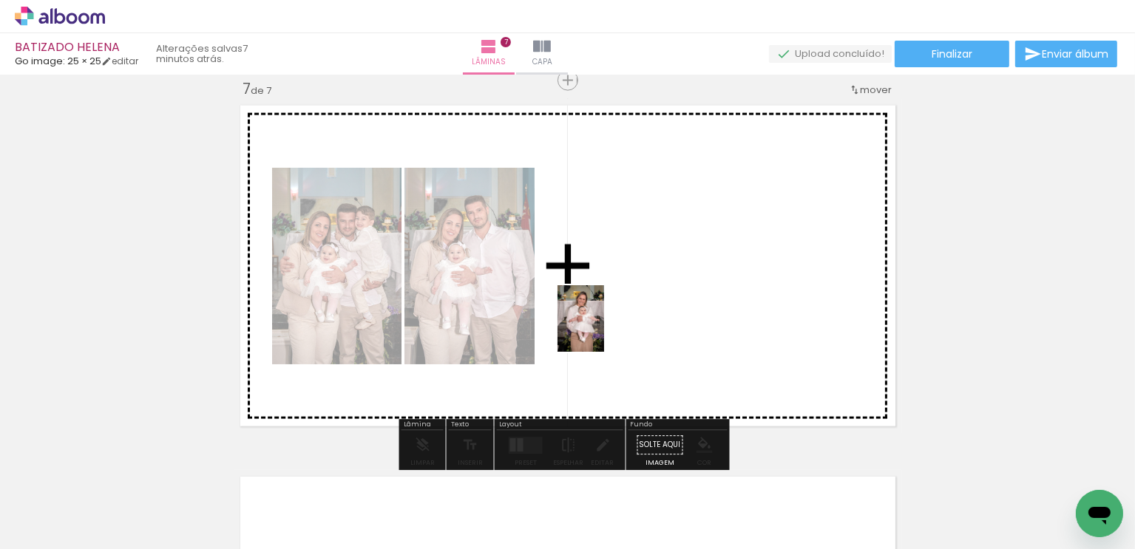
drag, startPoint x: 313, startPoint y: 499, endPoint x: 600, endPoint y: 325, distance: 335.1
click at [600, 325] on quentale-workspace at bounding box center [567, 274] width 1135 height 549
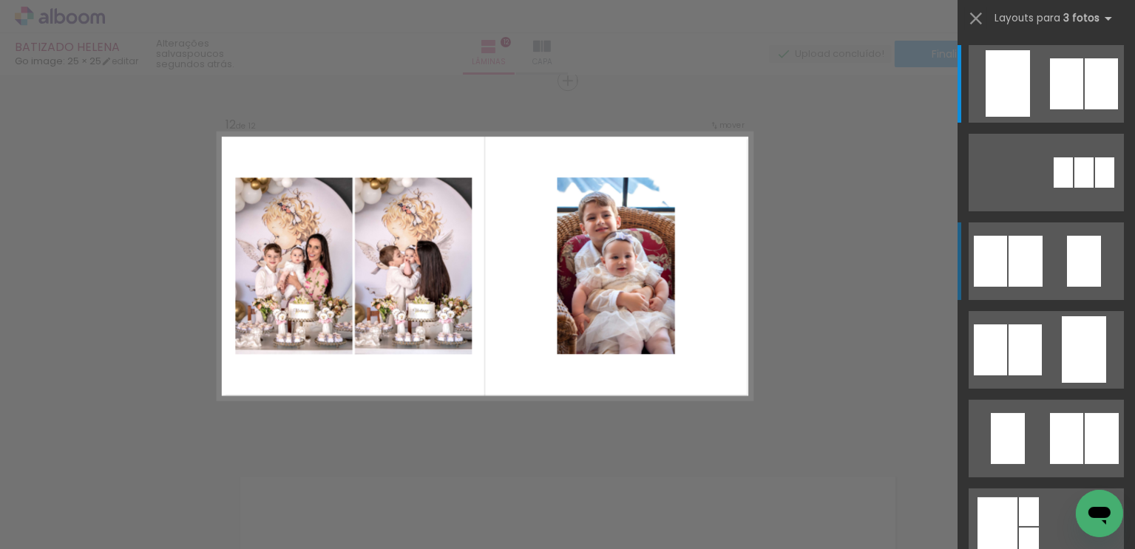
click at [1079, 263] on div at bounding box center [1084, 261] width 34 height 51
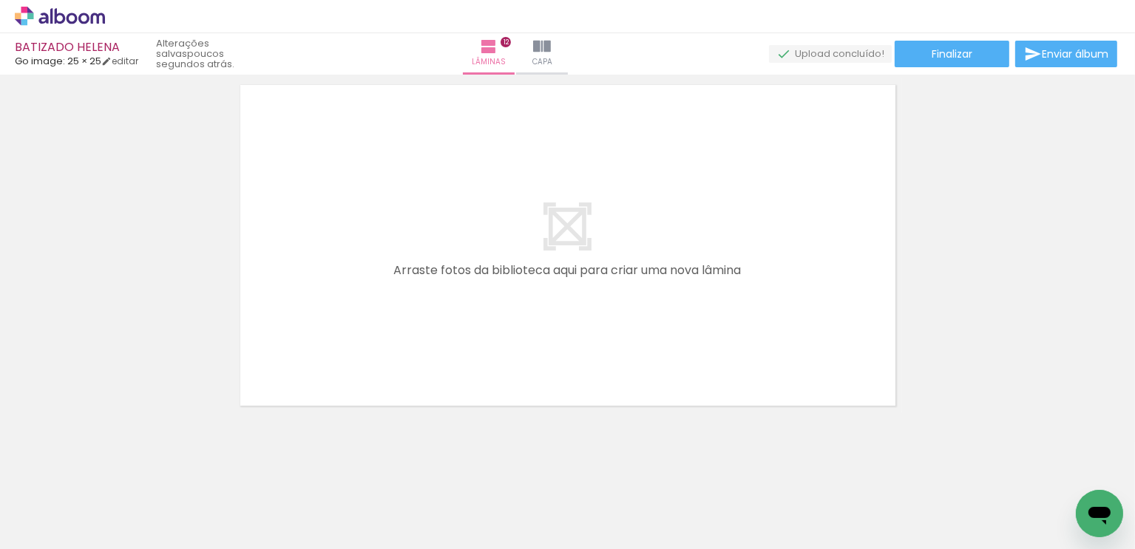
scroll to position [4499, 0]
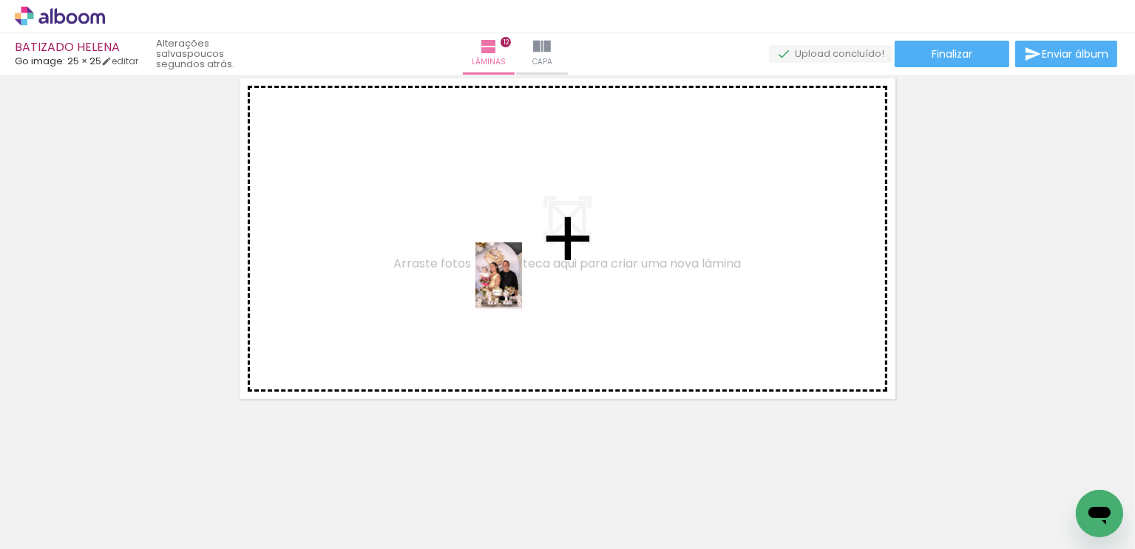
drag, startPoint x: 506, startPoint y: 507, endPoint x: 520, endPoint y: 287, distance: 220.8
click at [520, 287] on quentale-workspace at bounding box center [567, 274] width 1135 height 549
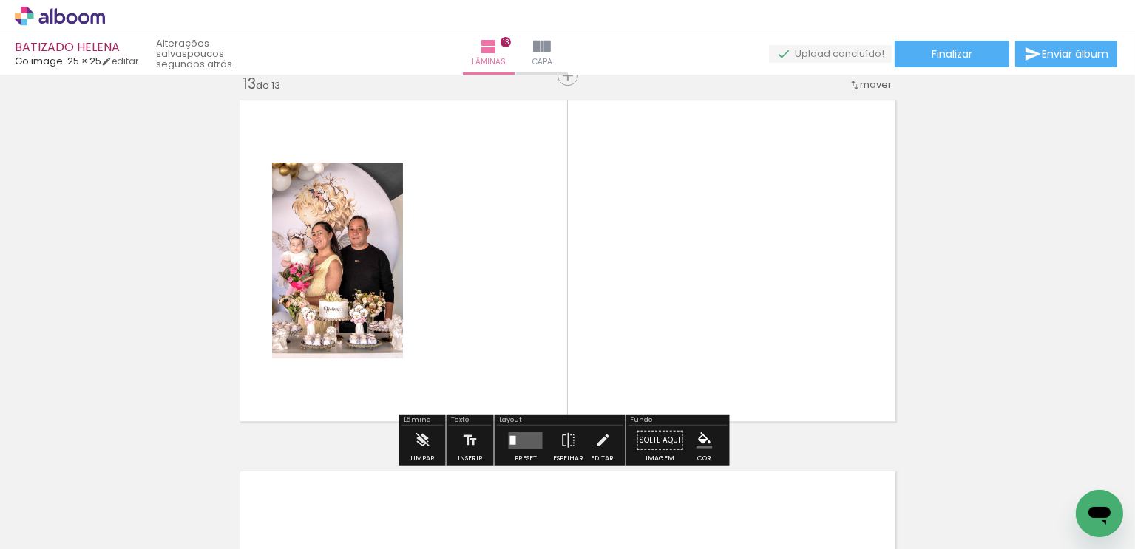
scroll to position [4472, 0]
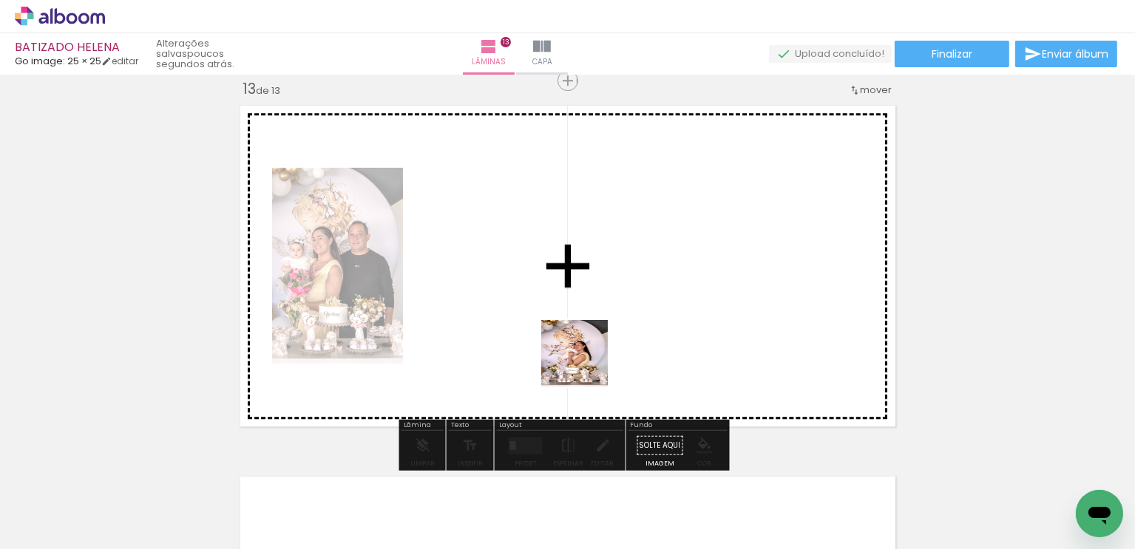
drag, startPoint x: 597, startPoint y: 496, endPoint x: 591, endPoint y: 312, distance: 184.2
click at [586, 305] on quentale-workspace at bounding box center [567, 274] width 1135 height 549
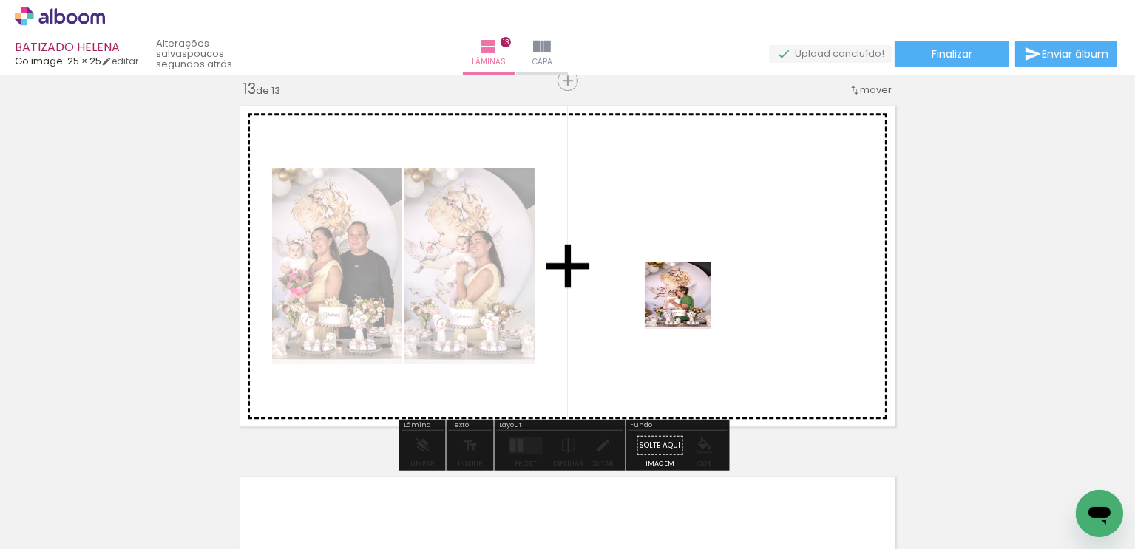
drag, startPoint x: 674, startPoint y: 508, endPoint x: 688, endPoint y: 302, distance: 206.7
click at [688, 302] on quentale-workspace at bounding box center [567, 274] width 1135 height 549
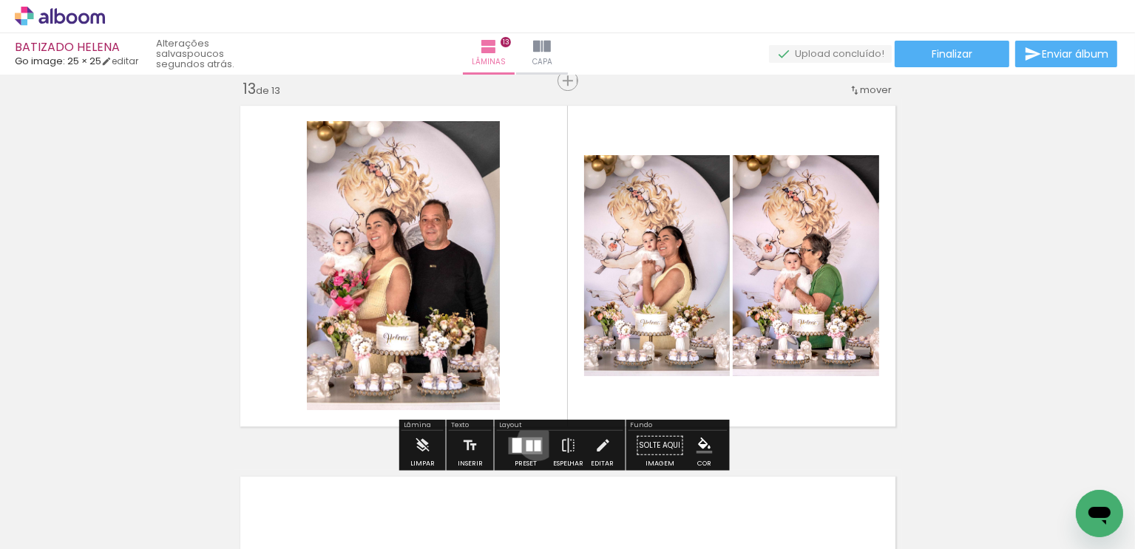
click at [535, 440] on div at bounding box center [538, 445] width 7 height 11
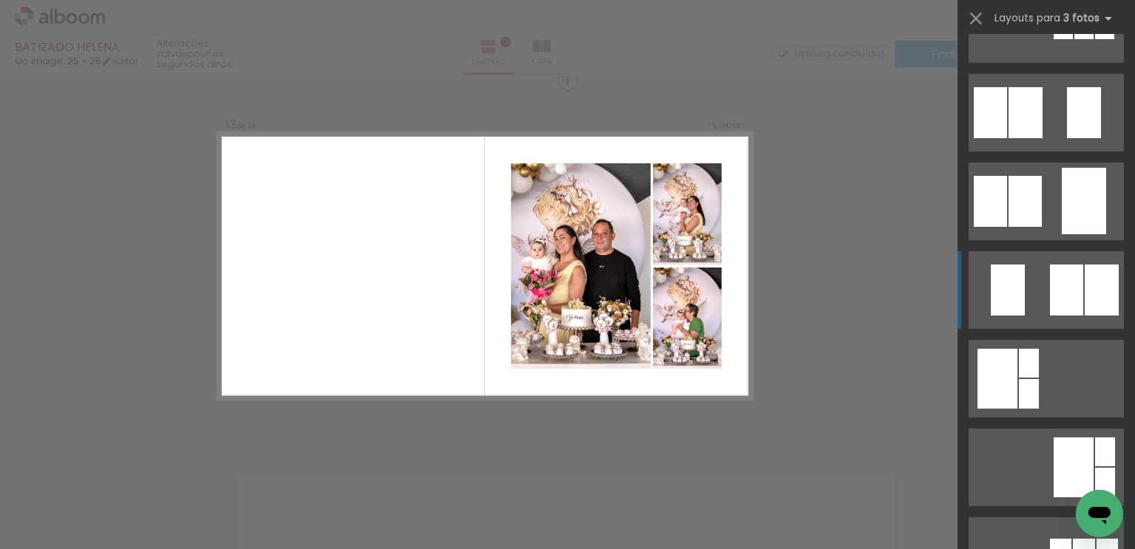
scroll to position [148, 0]
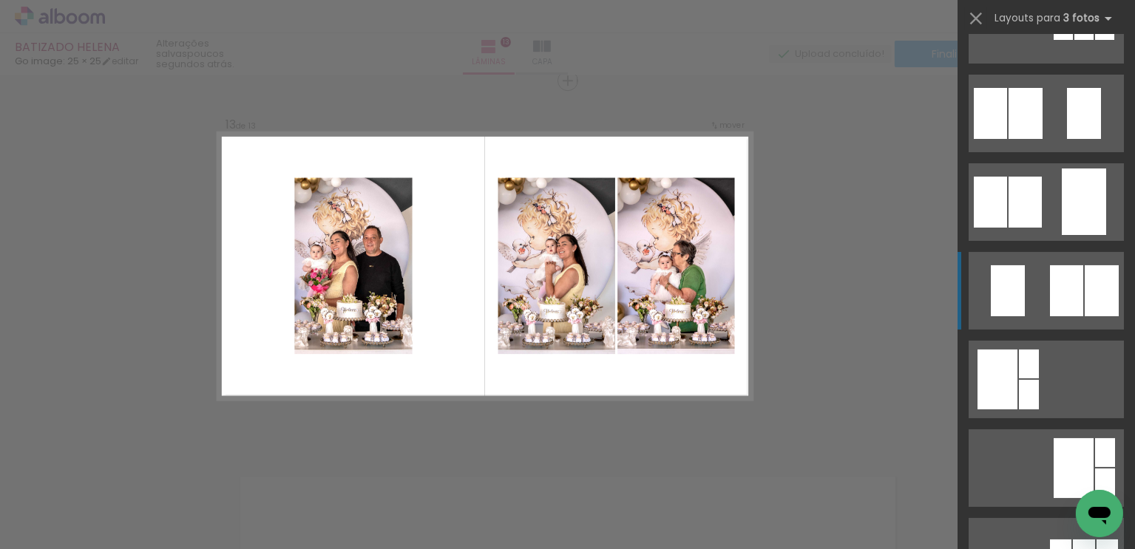
click at [1097, 303] on div at bounding box center [1102, 290] width 34 height 51
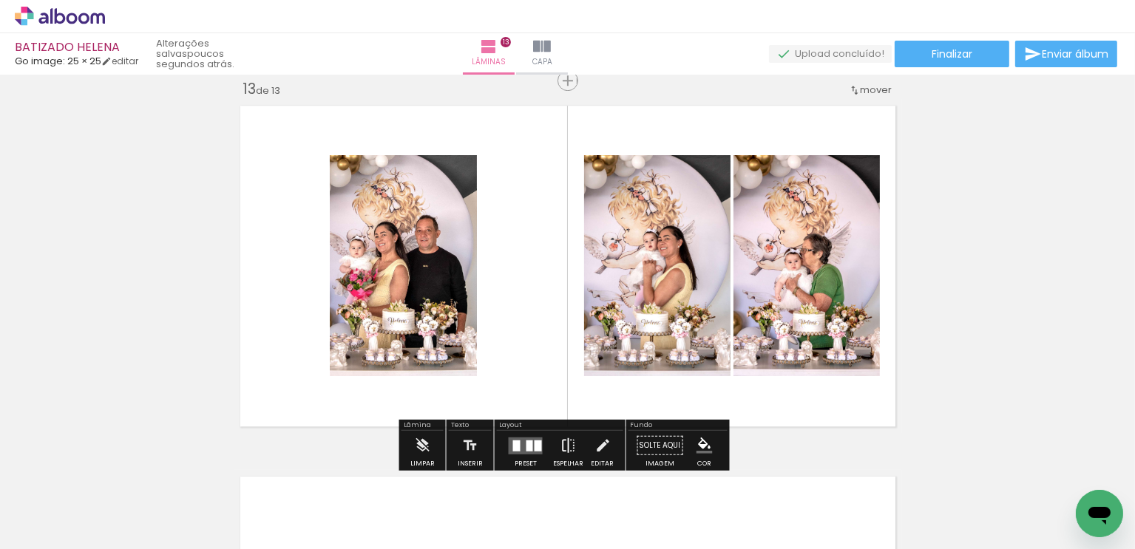
click at [560, 441] on iron-icon at bounding box center [568, 446] width 16 height 30
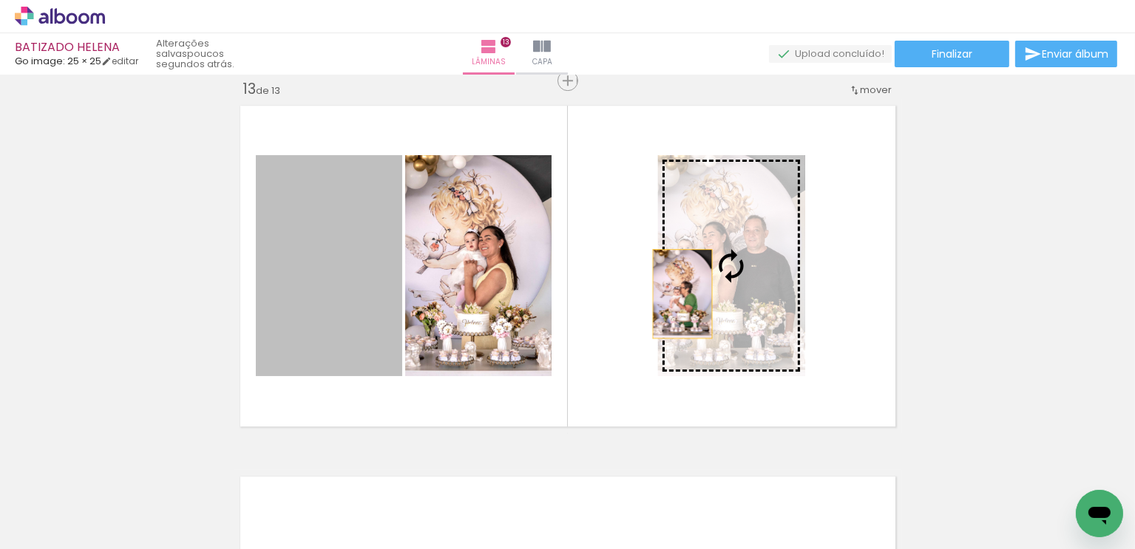
drag, startPoint x: 344, startPoint y: 302, endPoint x: 748, endPoint y: 291, distance: 404.6
click at [0, 0] on slot at bounding box center [0, 0] width 0 height 0
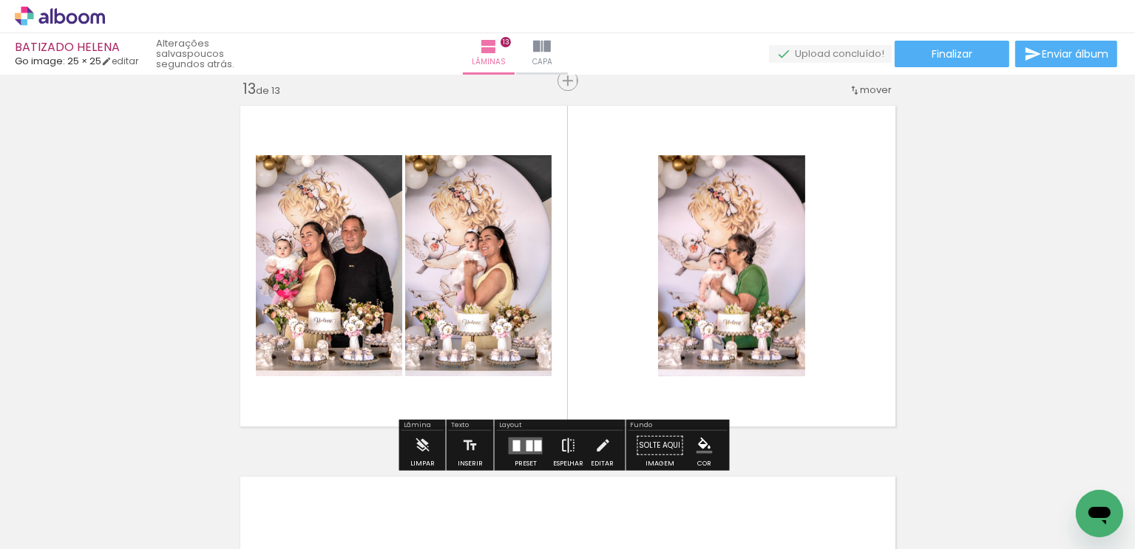
click at [562, 438] on iron-icon at bounding box center [568, 446] width 16 height 30
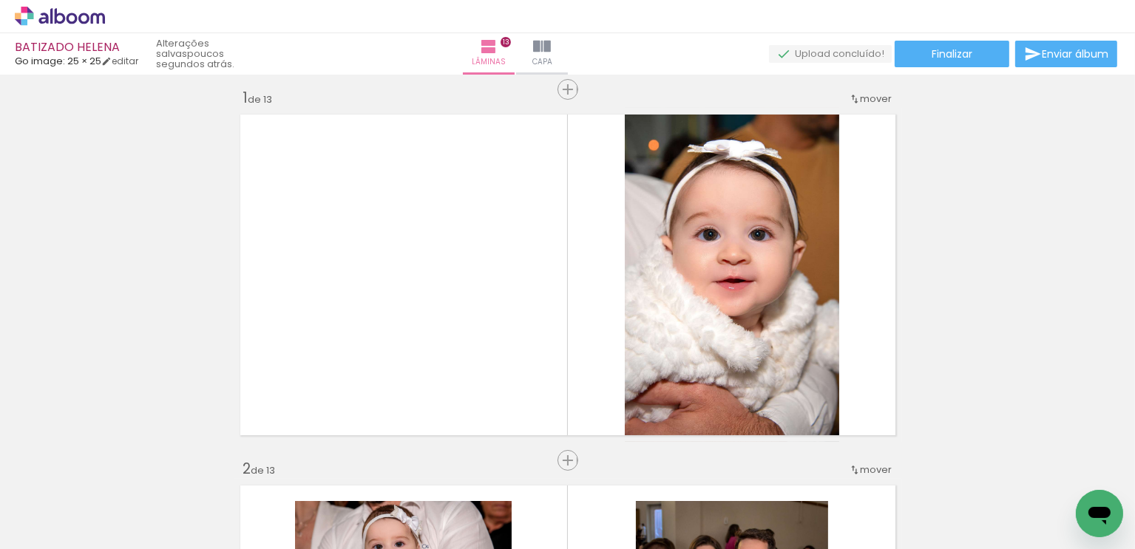
scroll to position [0, 0]
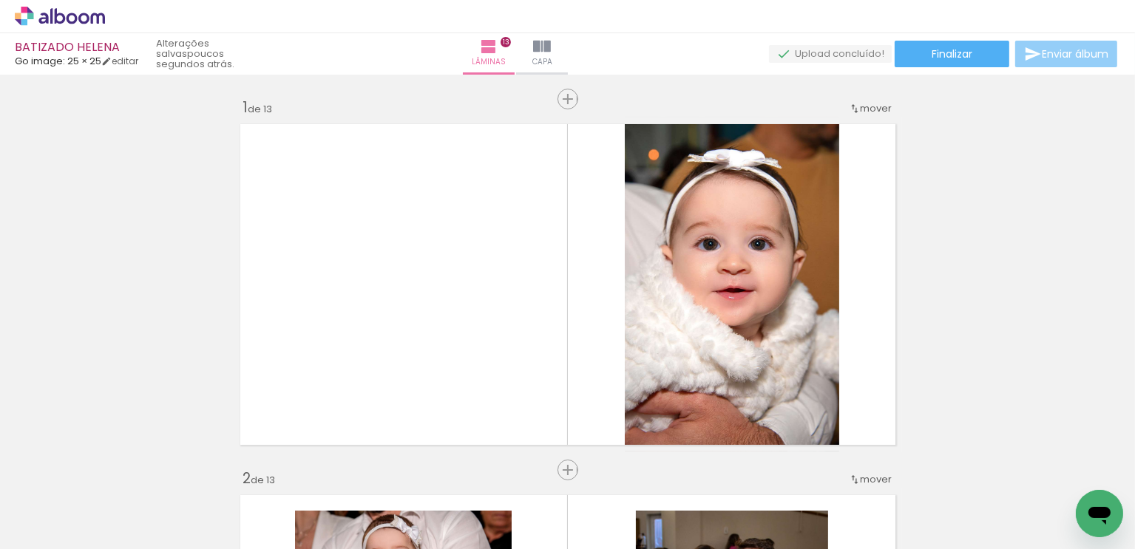
click at [1060, 46] on paper-button "Enviar álbum" at bounding box center [1066, 54] width 102 height 27
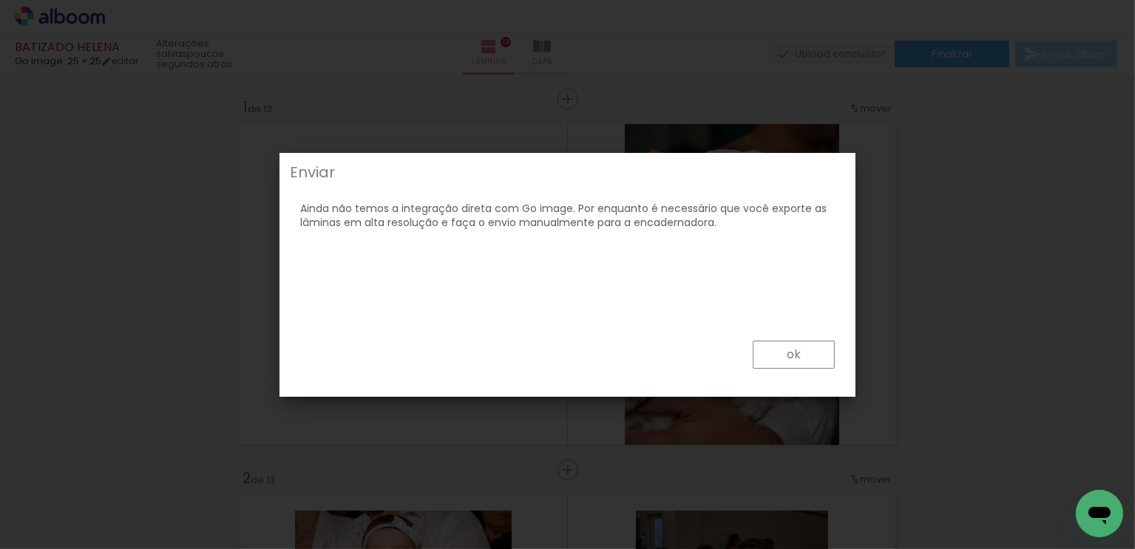
click at [0, 0] on slot "ok" at bounding box center [0, 0] width 0 height 0
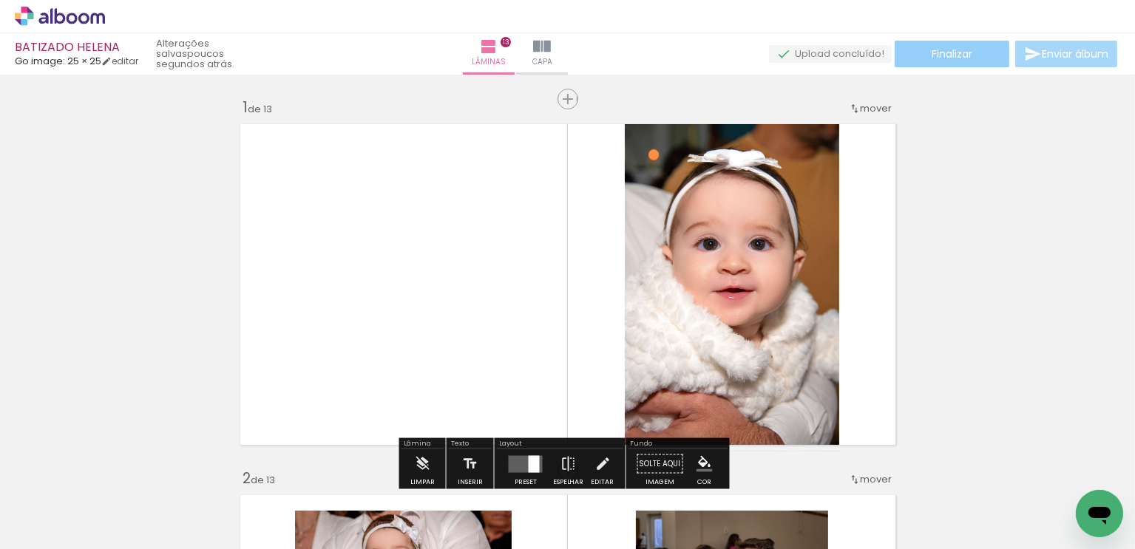
click at [969, 50] on paper-button "Finalizar" at bounding box center [952, 54] width 115 height 27
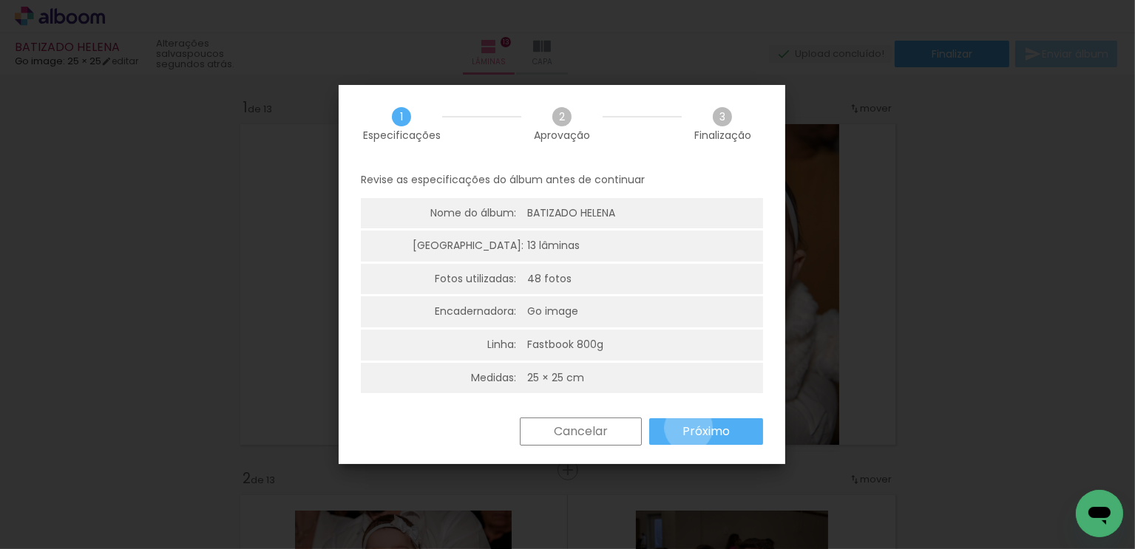
click at [0, 0] on slot "Próximo" at bounding box center [0, 0] width 0 height 0
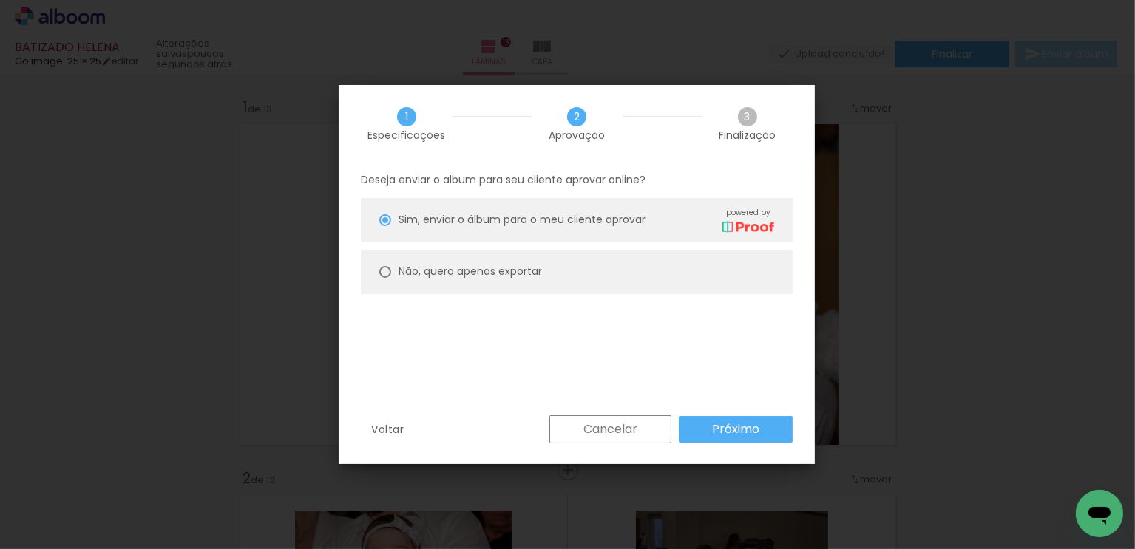
click at [386, 271] on div at bounding box center [385, 272] width 12 height 12
type paper-radio-button "on"
click at [0, 0] on slot "Próximo" at bounding box center [0, 0] width 0 height 0
type input "Alta, 300 DPI"
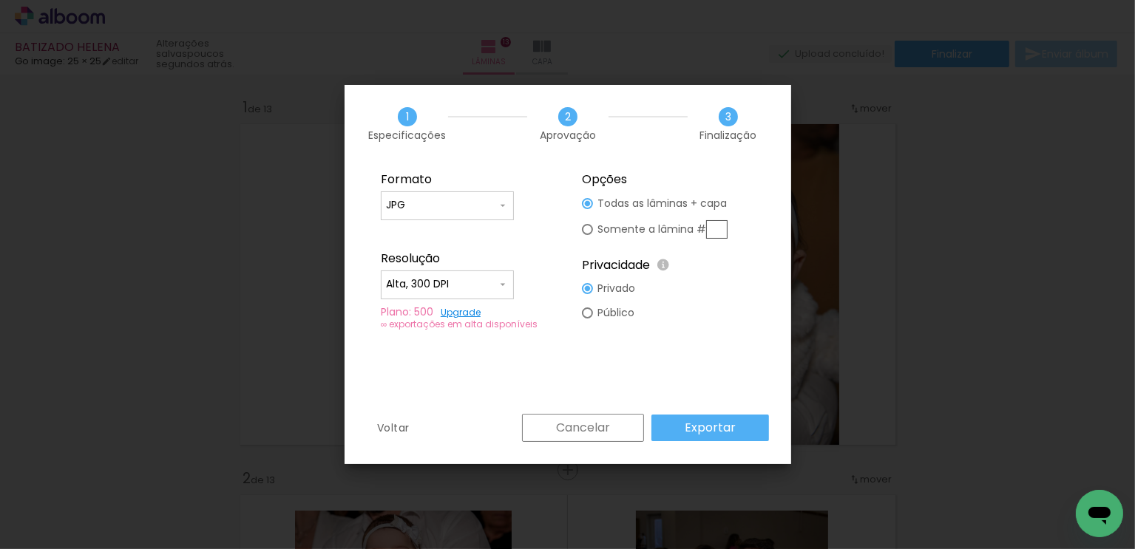
click at [0, 0] on slot "Exportar" at bounding box center [0, 0] width 0 height 0
